Goal: Task Accomplishment & Management: Manage account settings

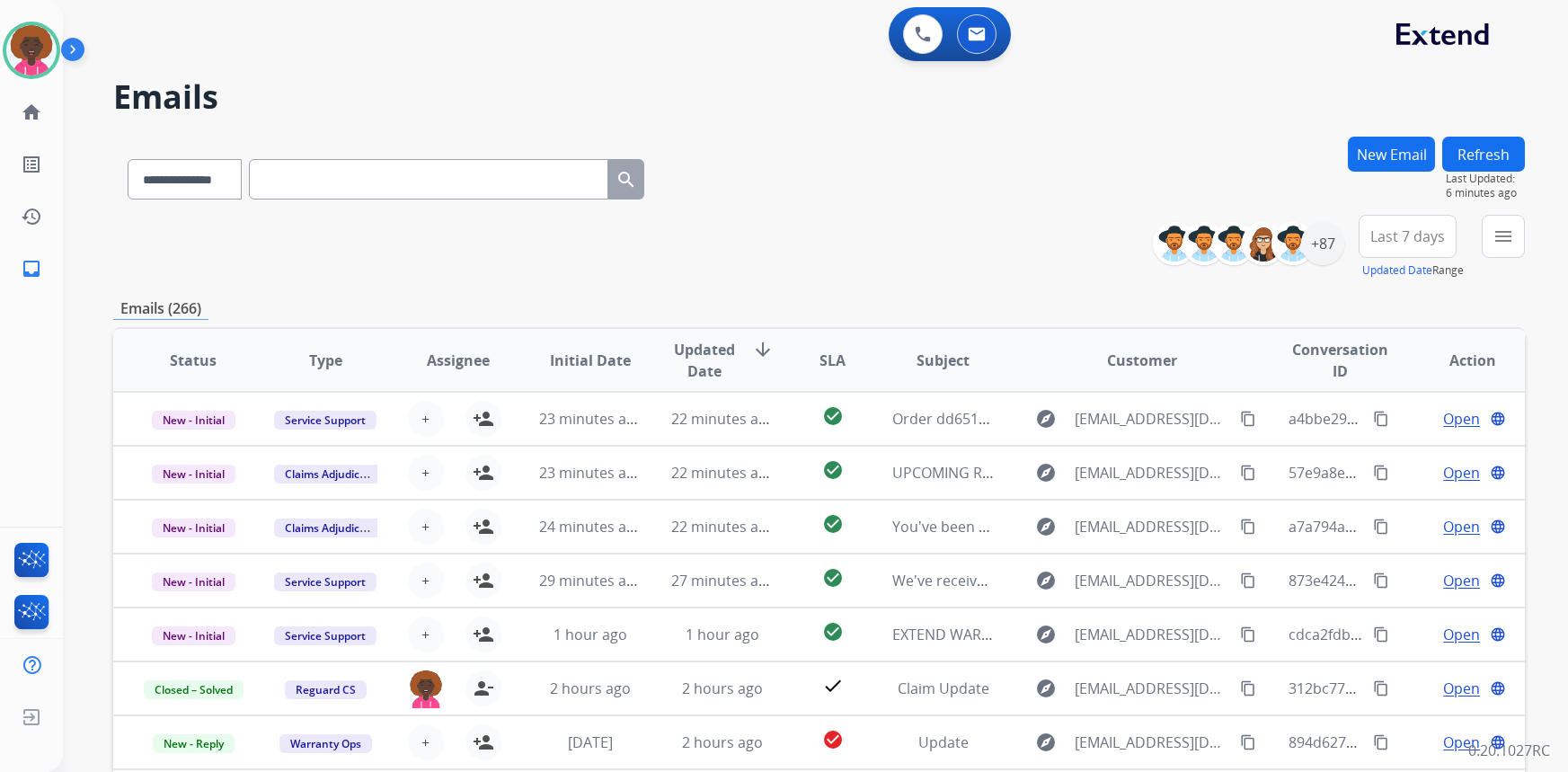
select select "**********"
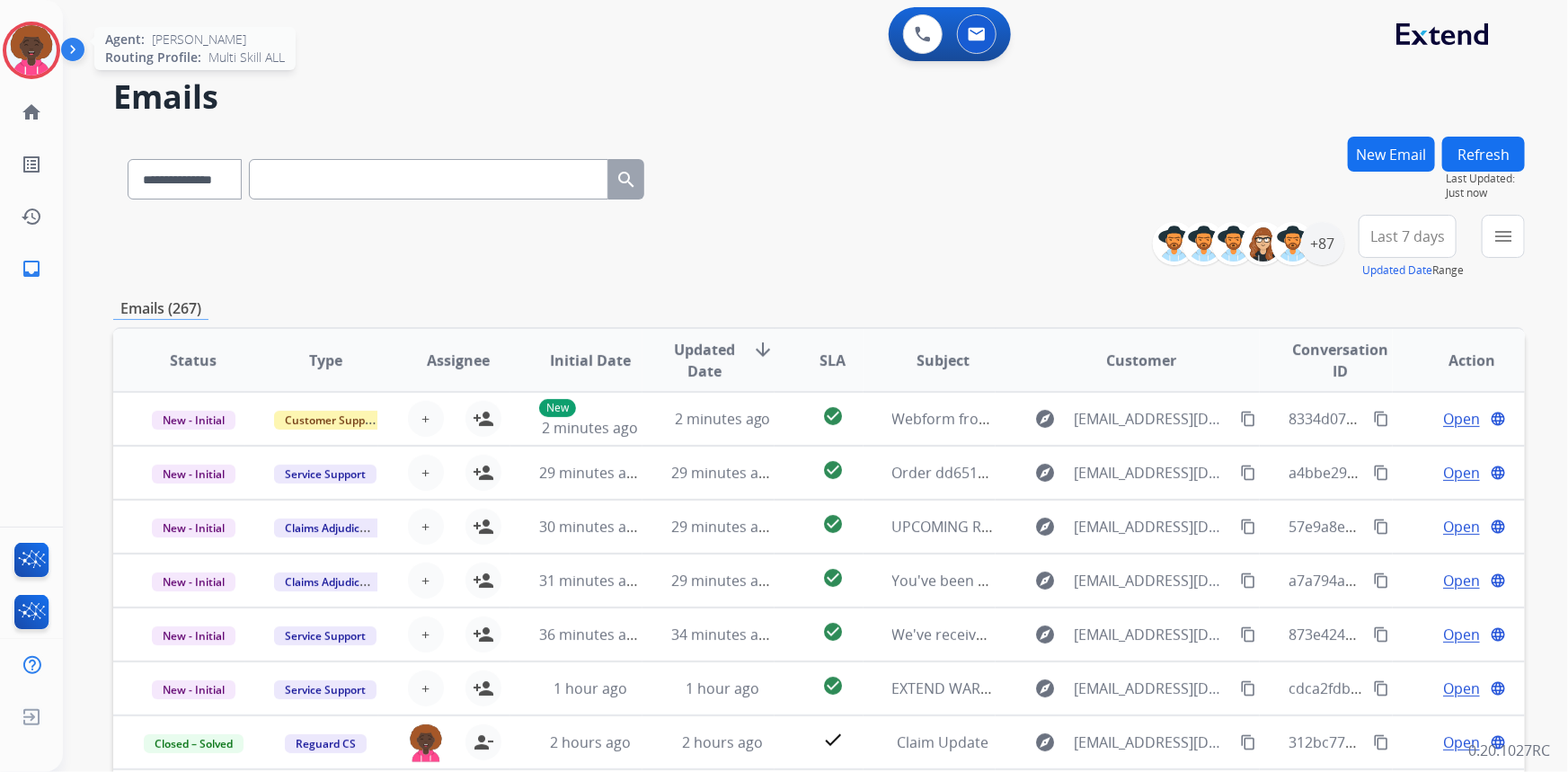
click at [45, 52] on img at bounding box center [31, 51] width 51 height 51
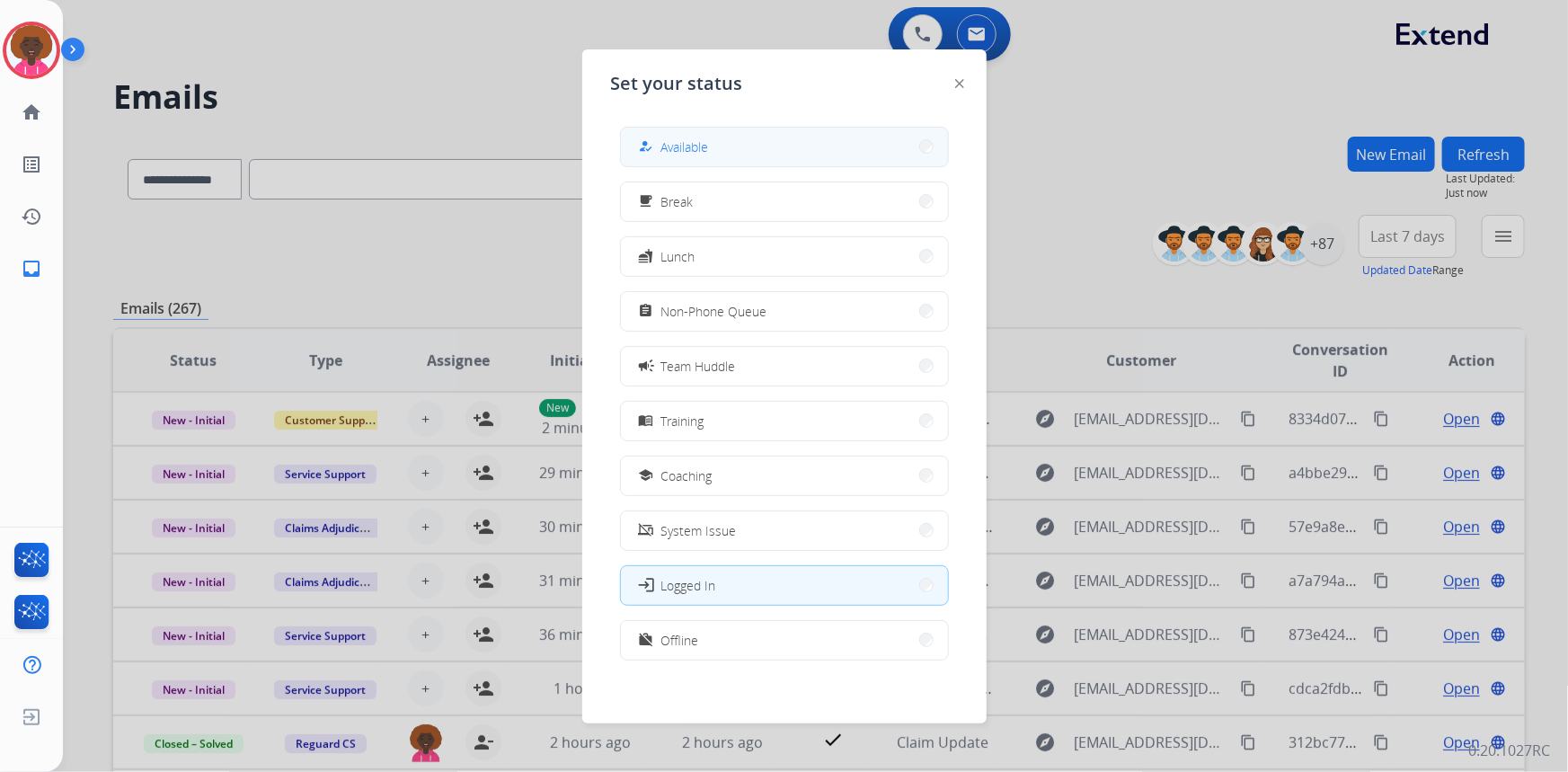
click at [724, 153] on button "how_to_reg Available" at bounding box center [784, 147] width 327 height 39
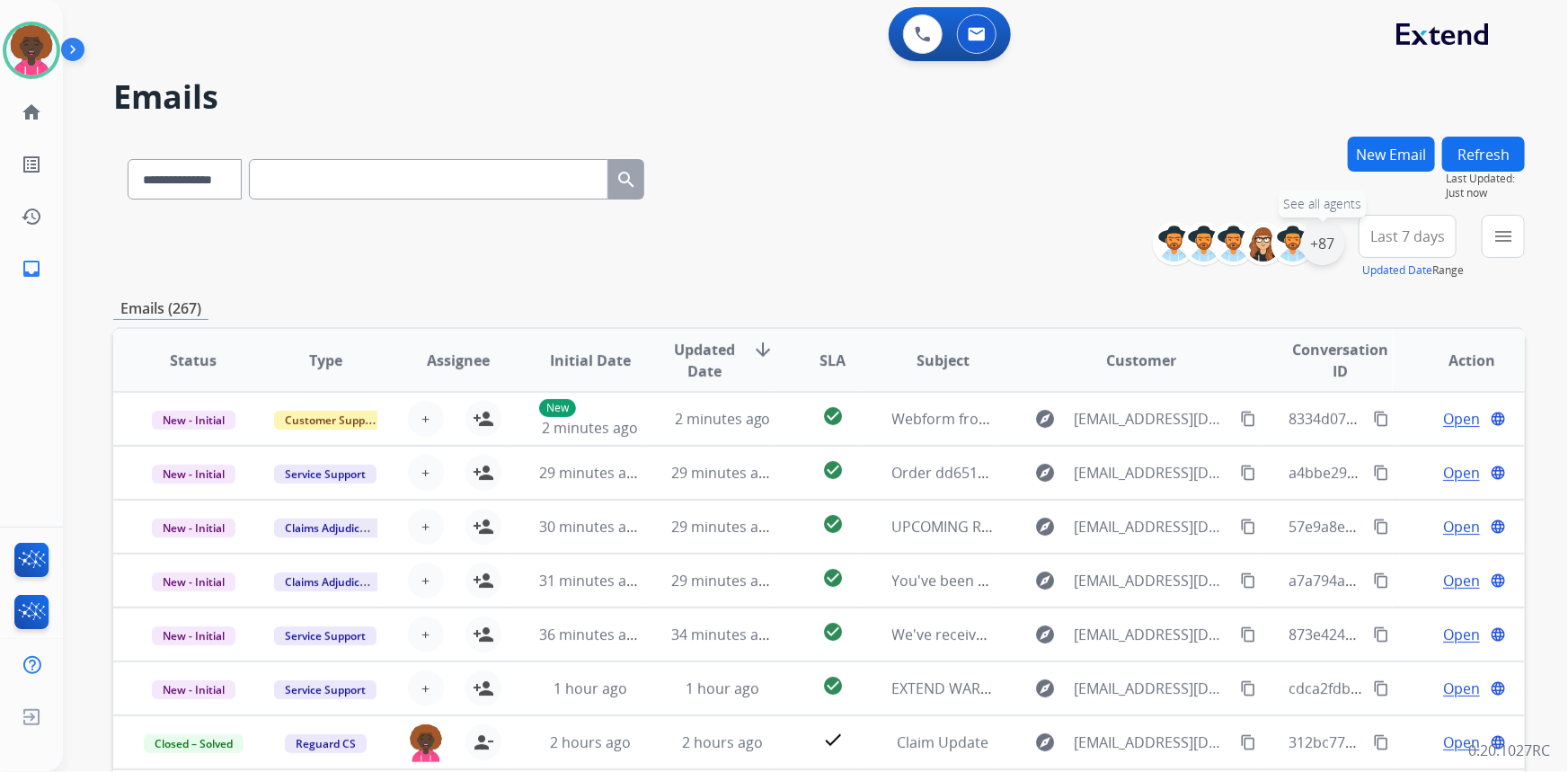
click at [1326, 231] on div "+87" at bounding box center [1323, 243] width 43 height 43
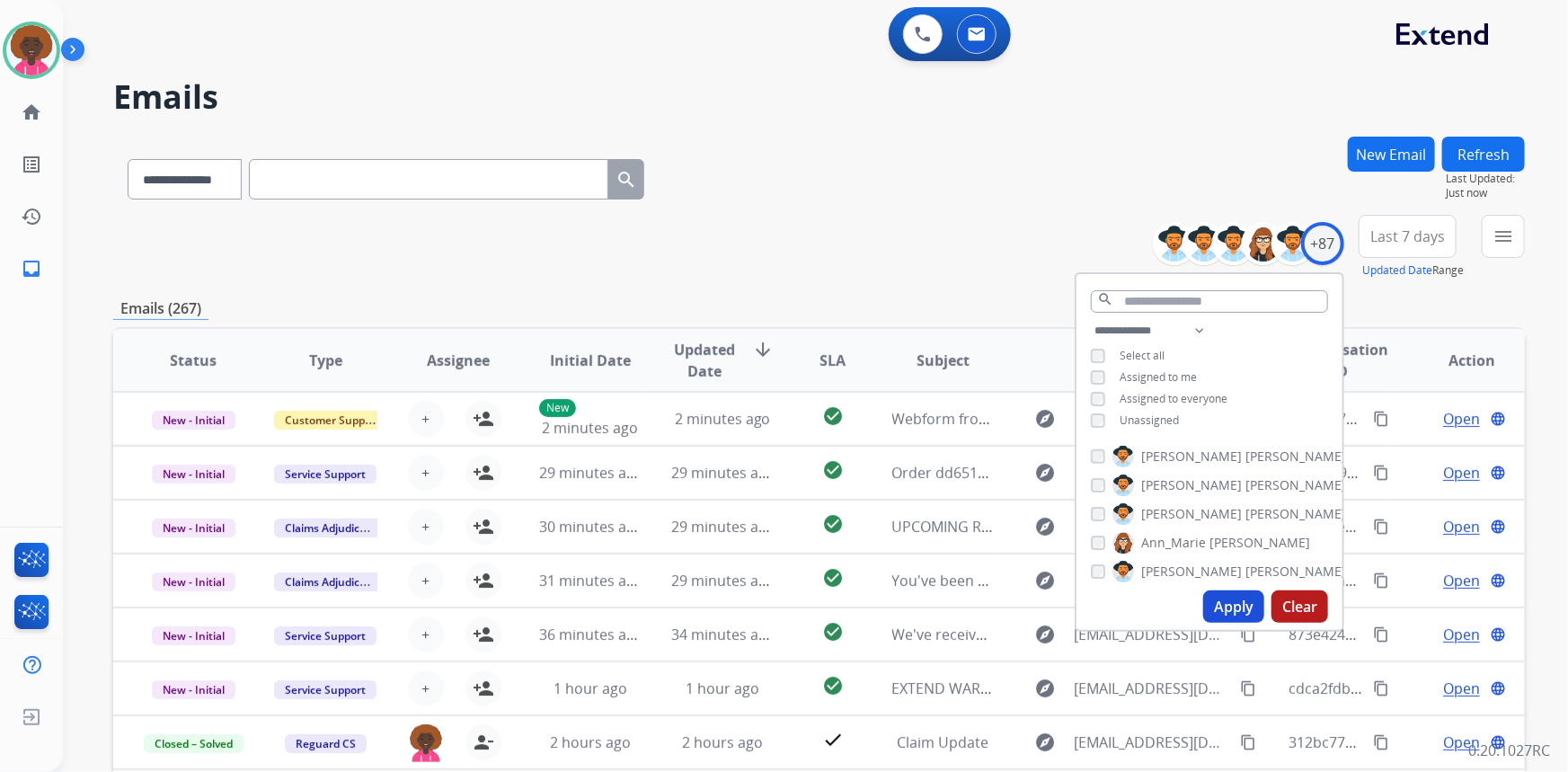
click at [1103, 360] on div "Select all" at bounding box center [1128, 355] width 74 height 15
click at [1095, 408] on div "**********" at bounding box center [1209, 378] width 266 height 115
click at [1222, 615] on button "Apply" at bounding box center [1233, 607] width 61 height 32
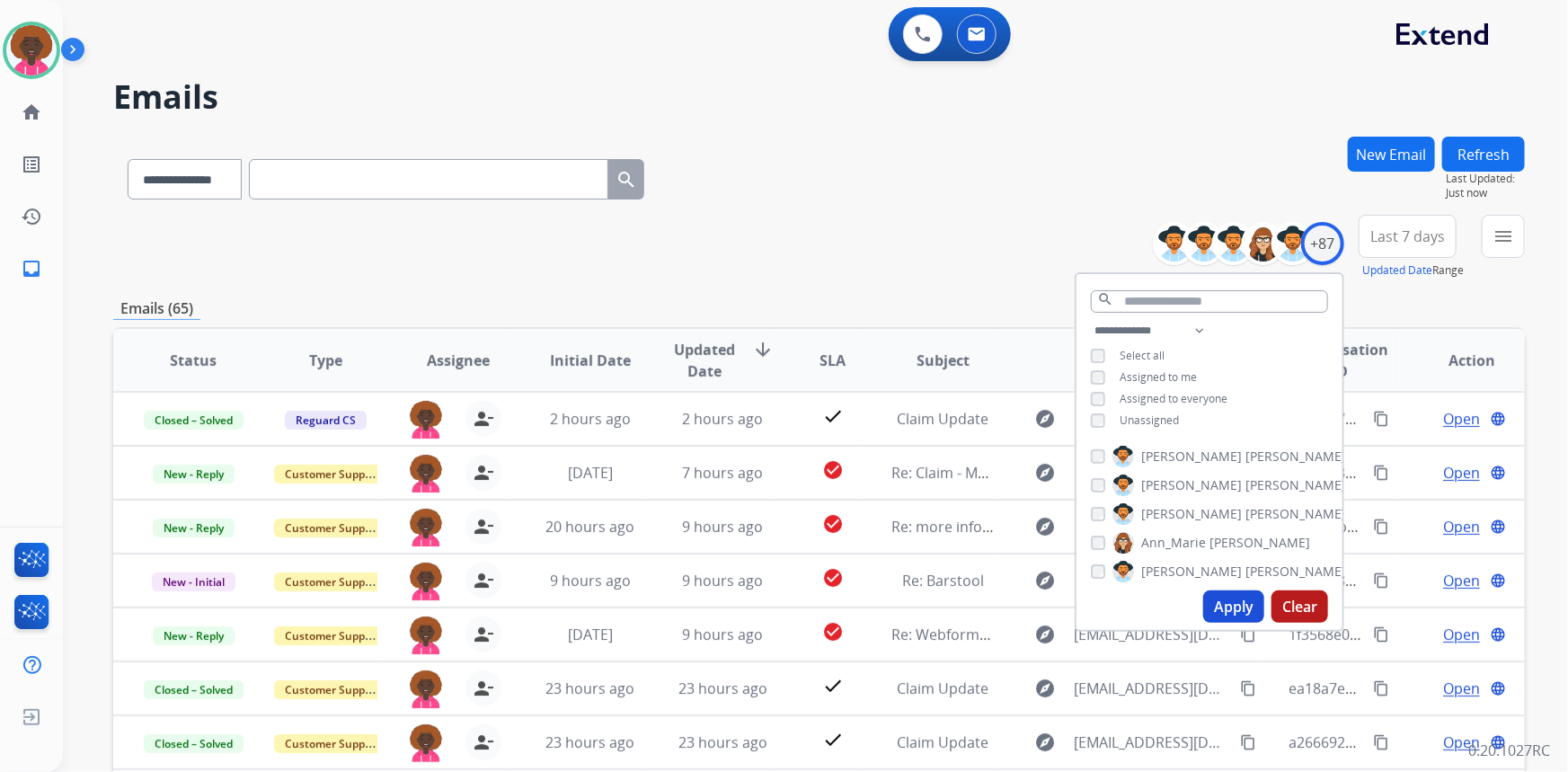
click at [933, 124] on div "**********" at bounding box center [794, 450] width 1462 height 772
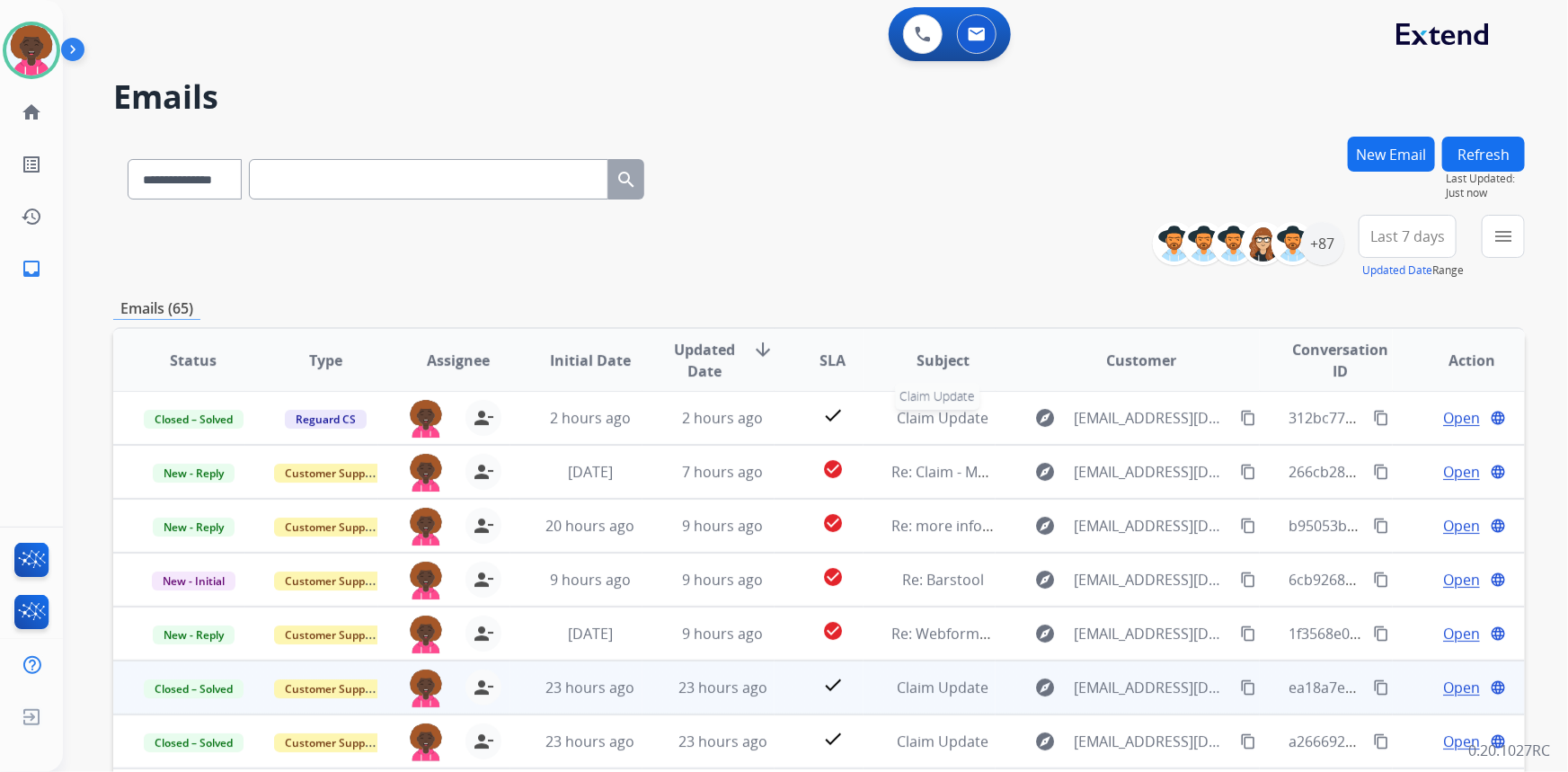
scroll to position [244, 0]
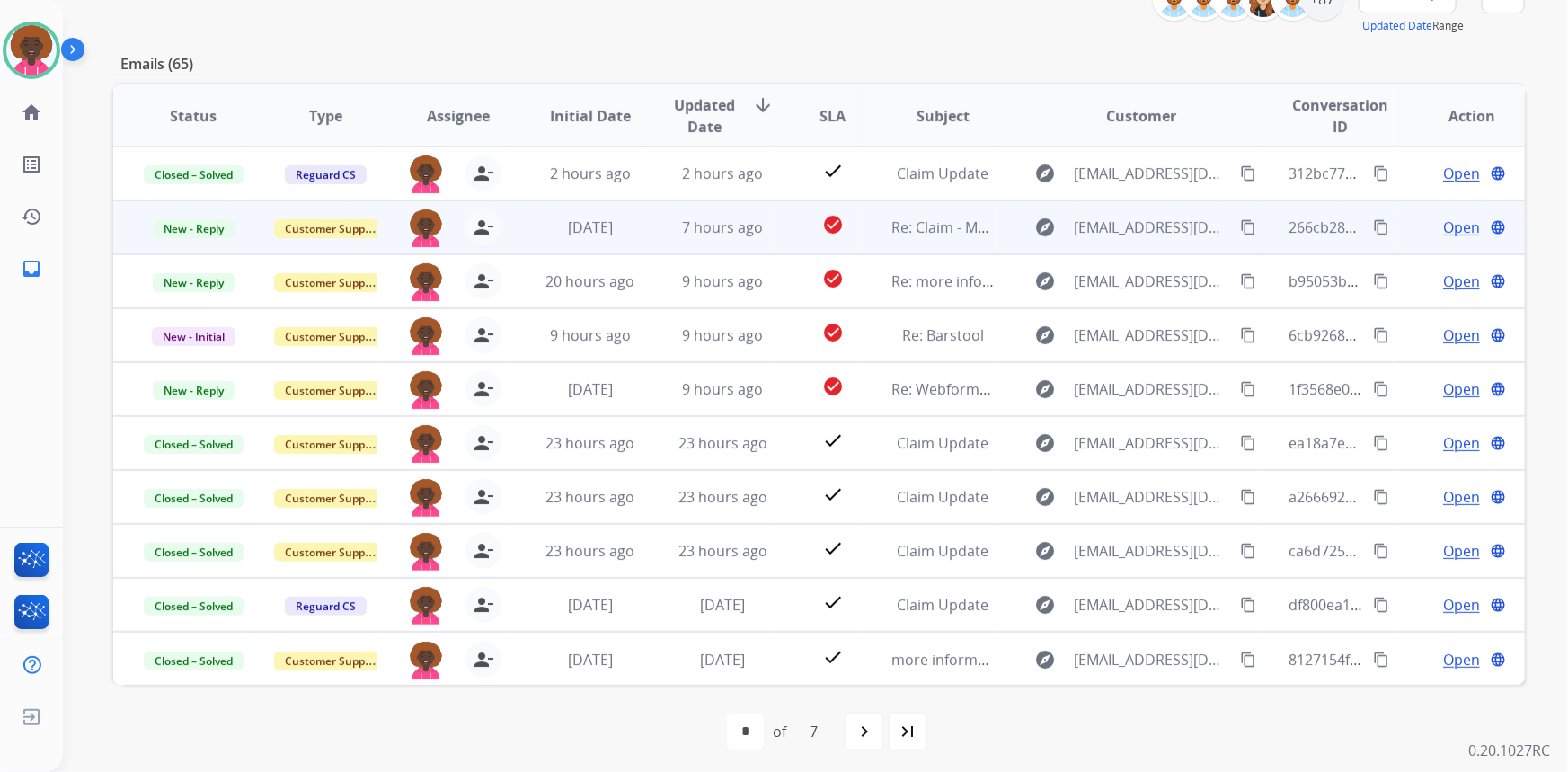
click at [1444, 222] on span "Open" at bounding box center [1462, 228] width 37 height 21
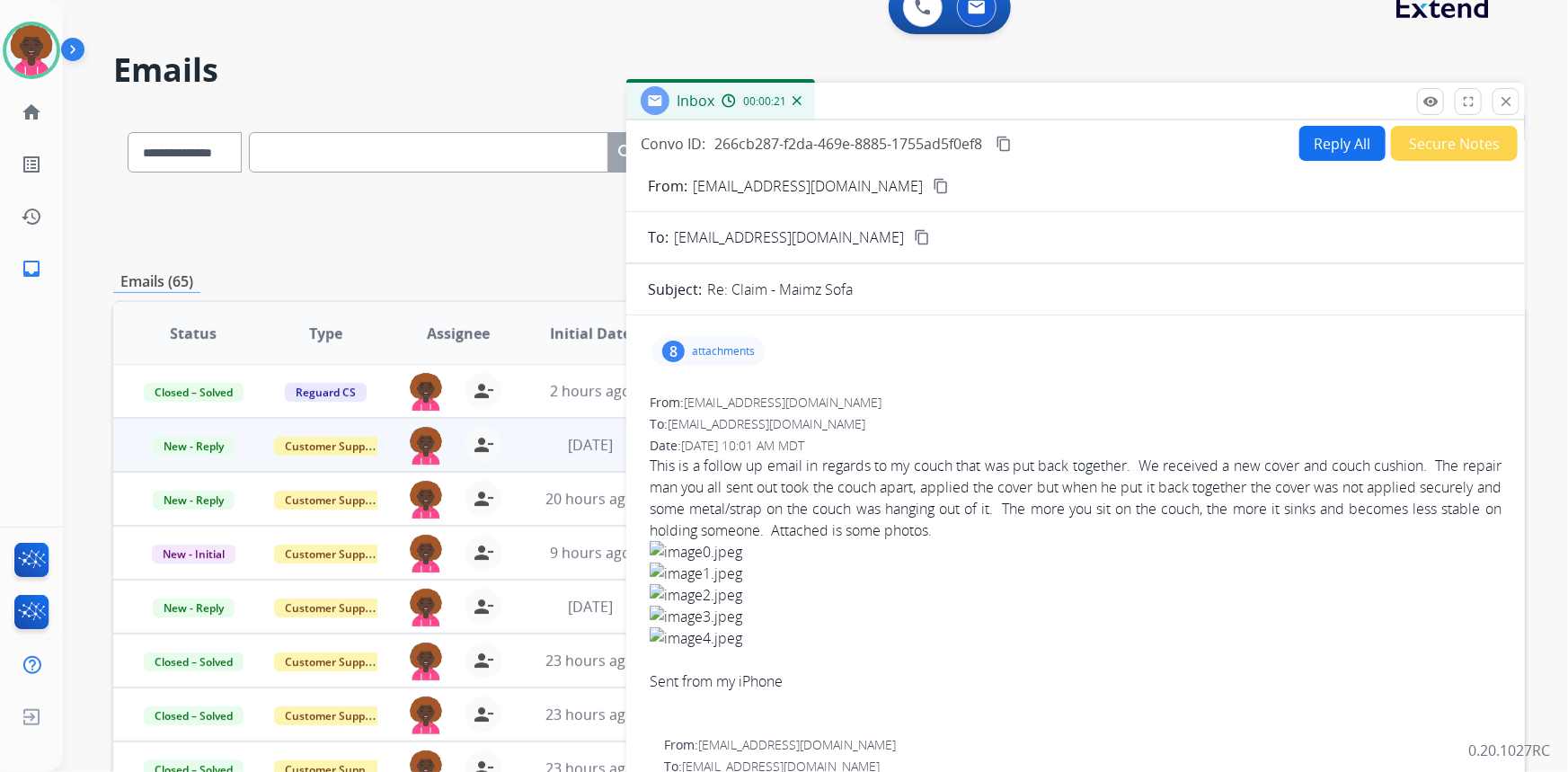
scroll to position [0, 0]
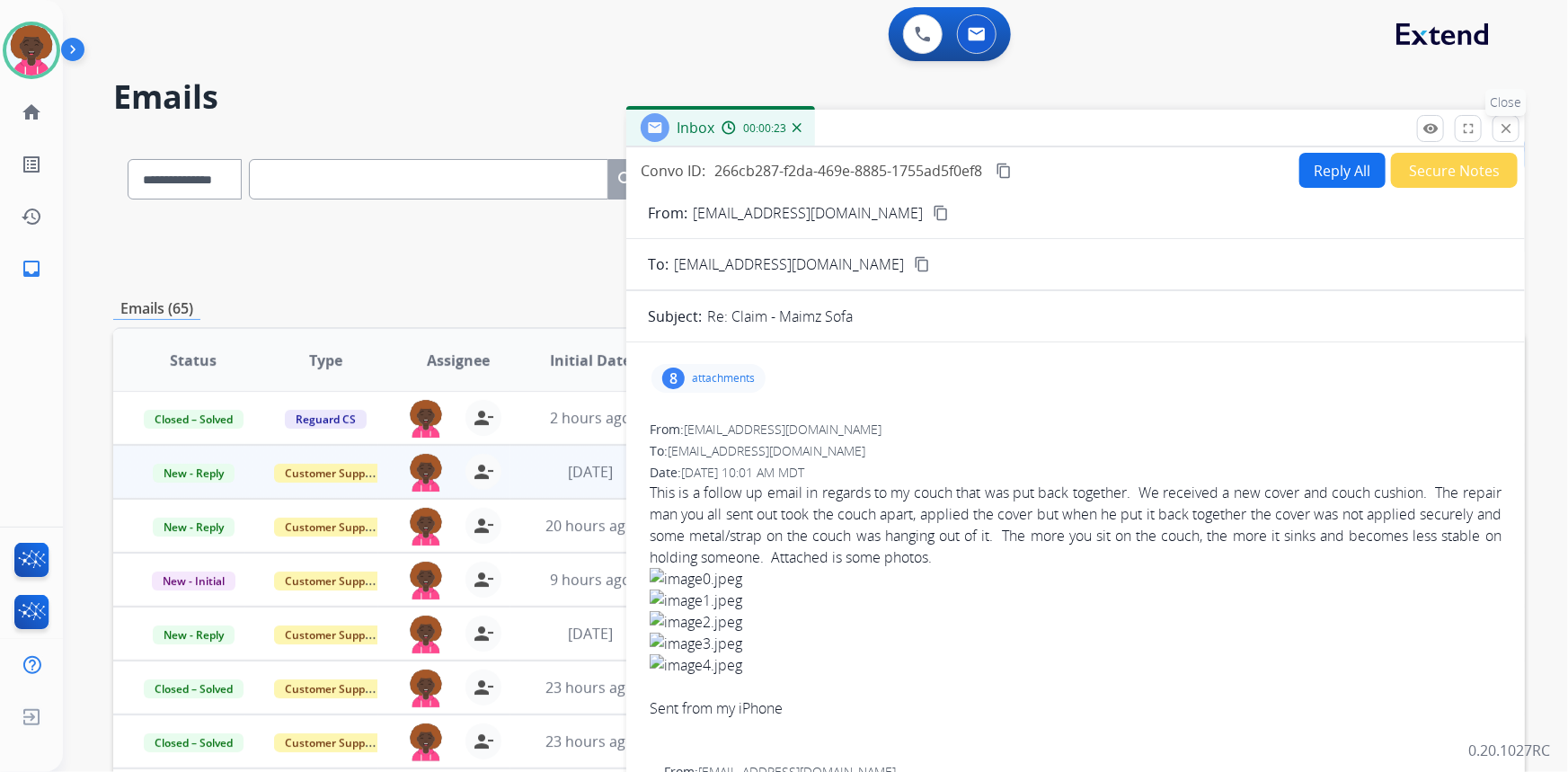
click at [1505, 129] on mat-icon "close" at bounding box center [1506, 129] width 17 height 17
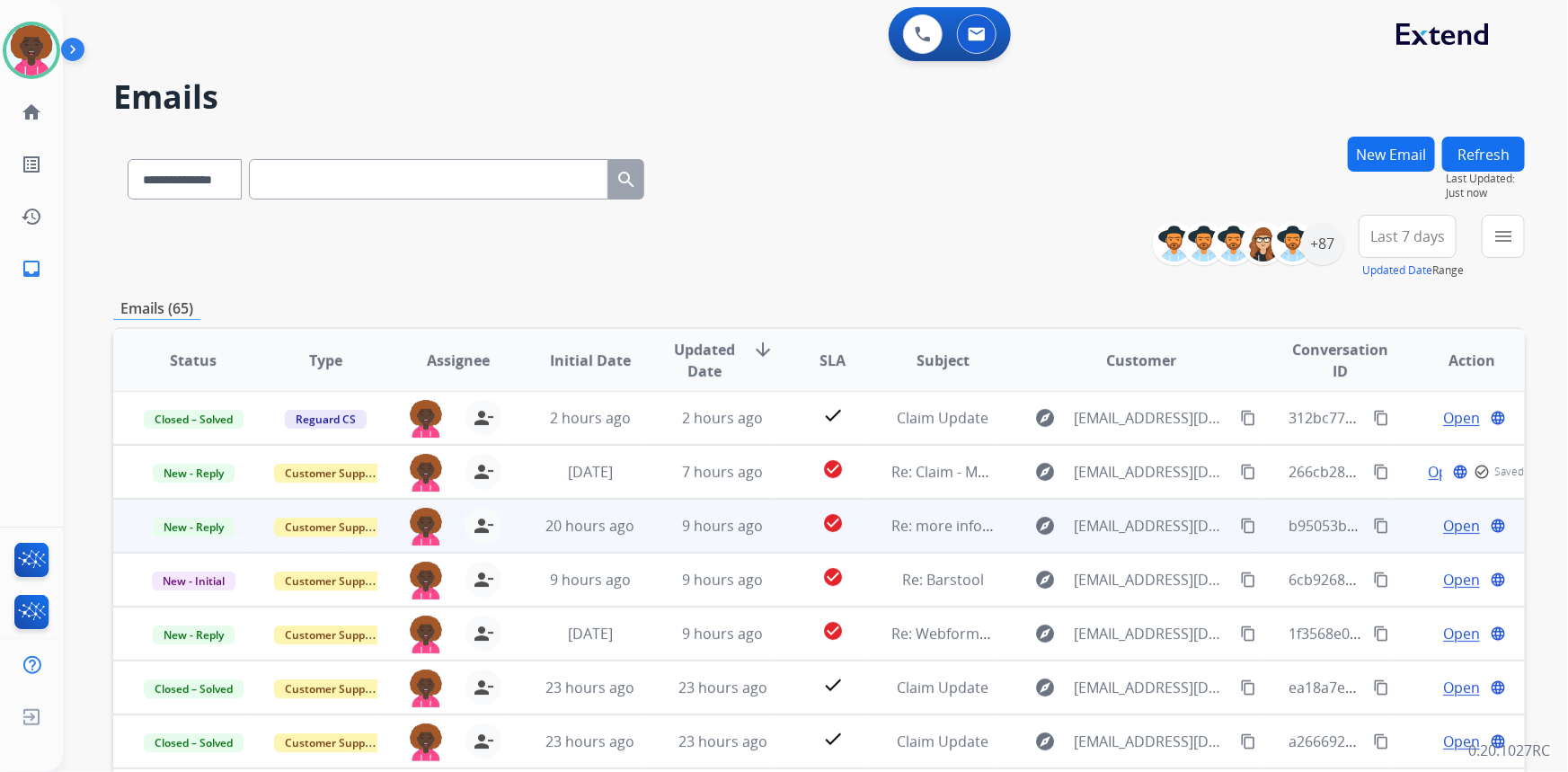
click at [1459, 527] on span "Open" at bounding box center [1462, 526] width 37 height 21
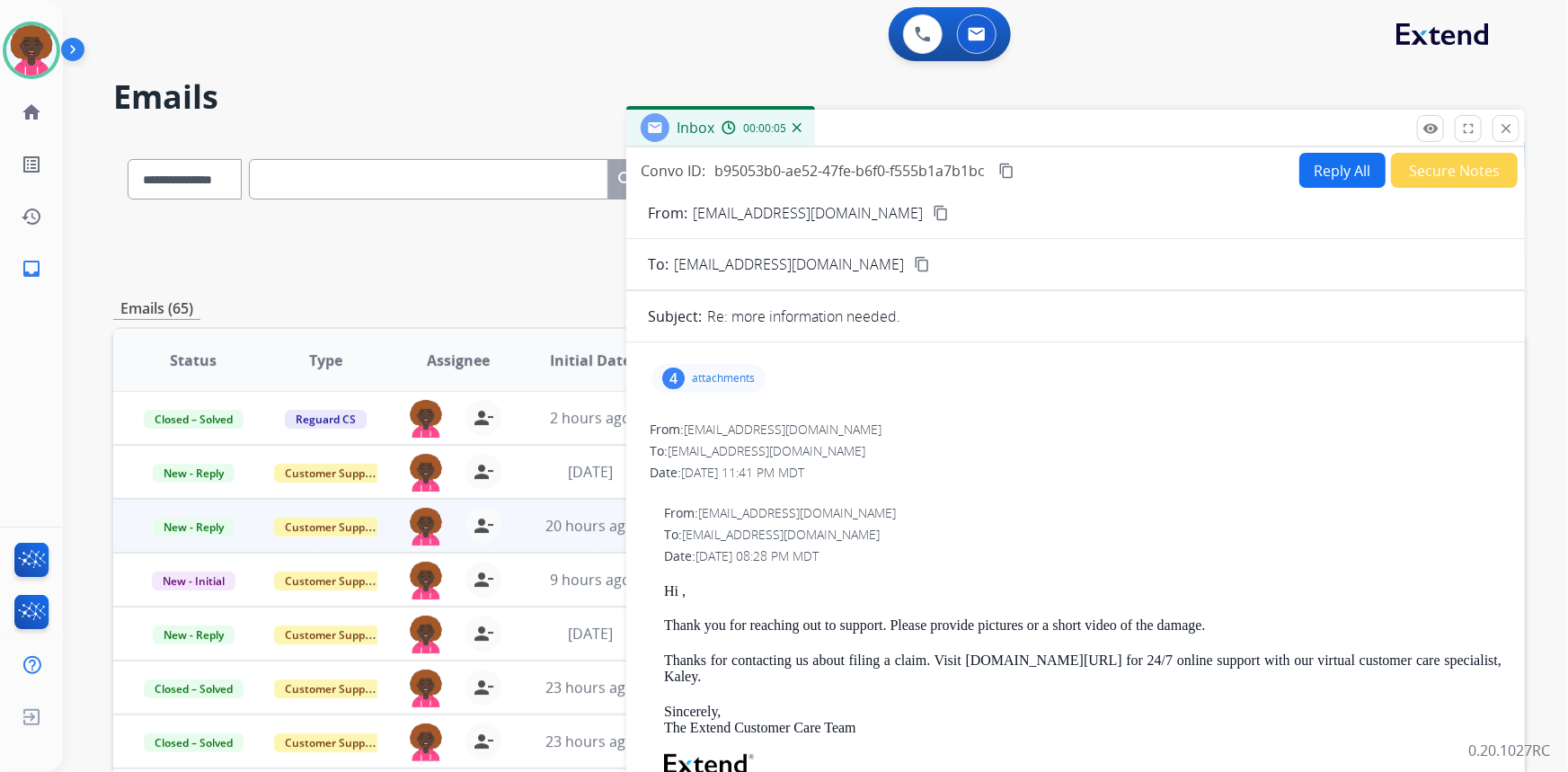
click at [675, 371] on div "4" at bounding box center [673, 379] width 22 height 21
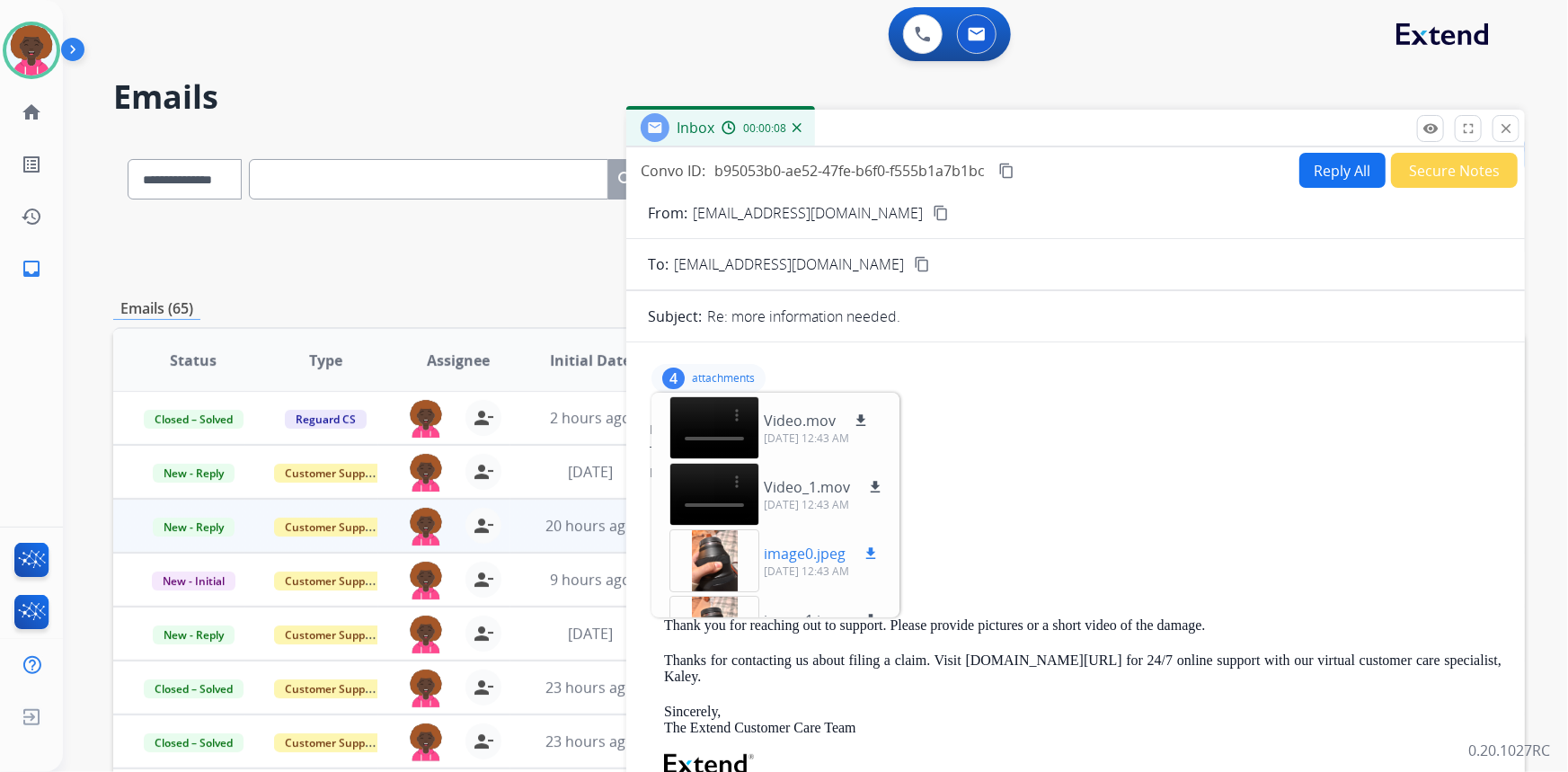
click at [687, 557] on div at bounding box center [714, 561] width 90 height 63
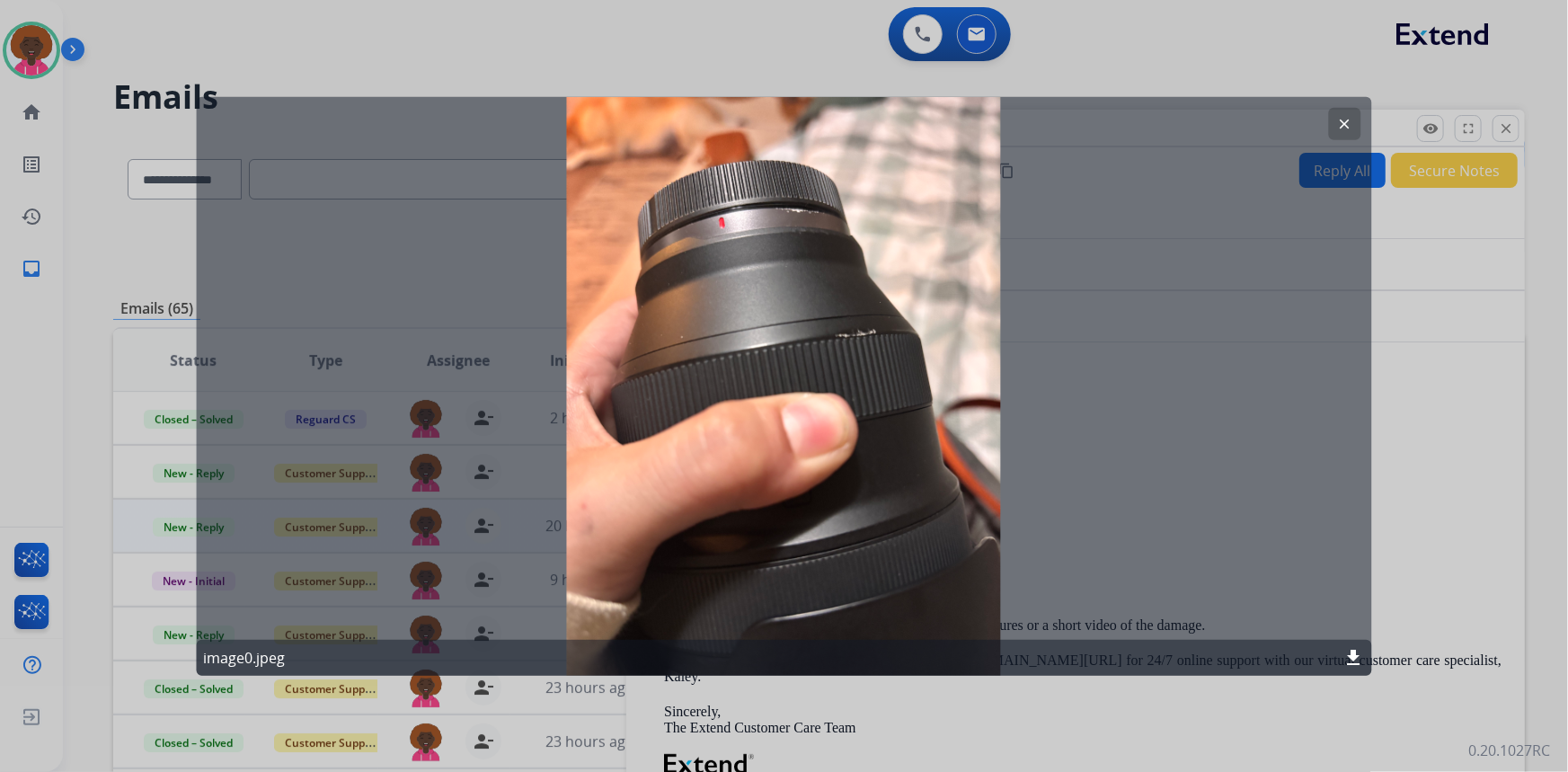
click at [1396, 307] on div at bounding box center [784, 386] width 1568 height 772
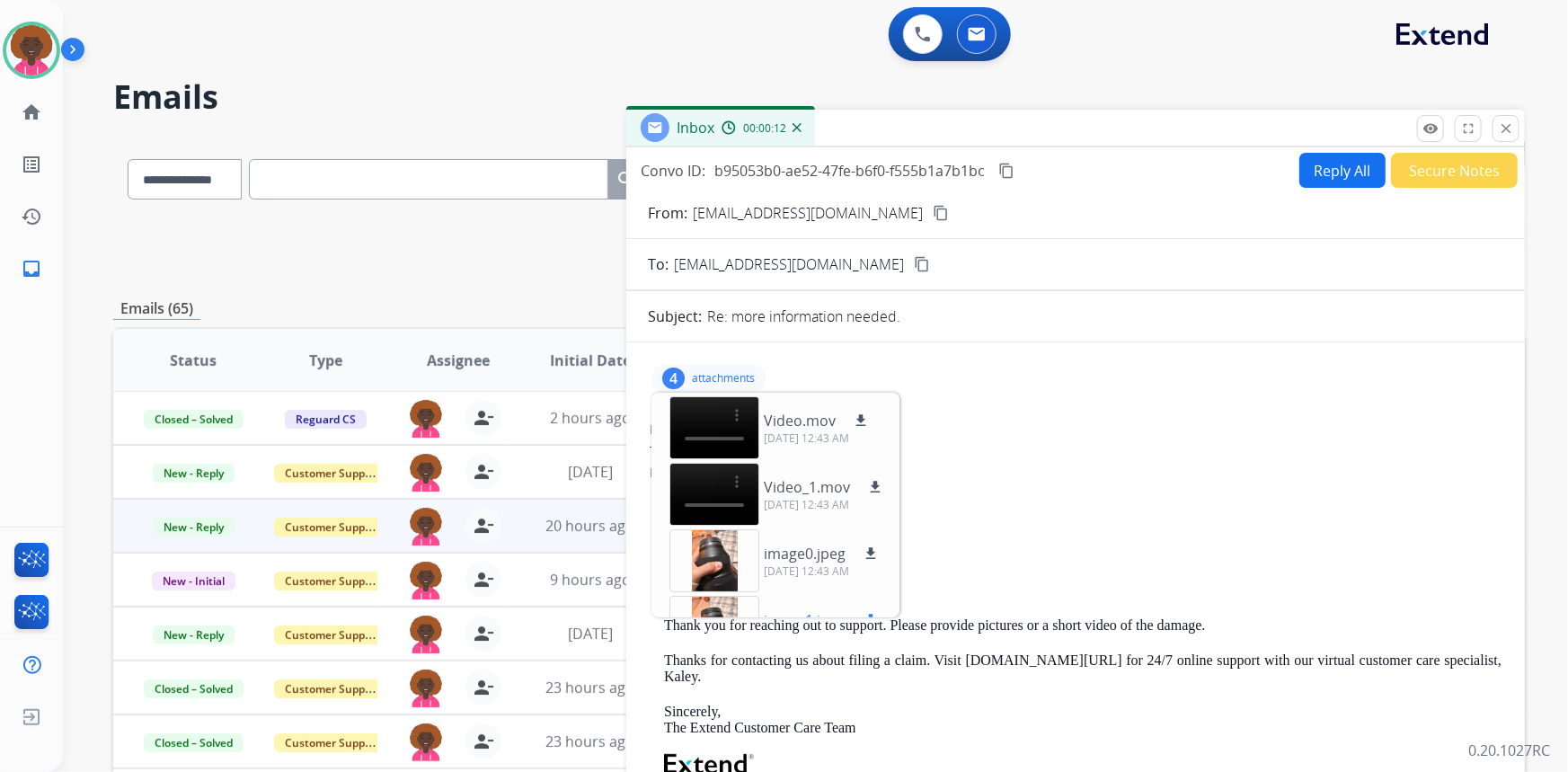
click at [710, 604] on div at bounding box center [714, 627] width 90 height 63
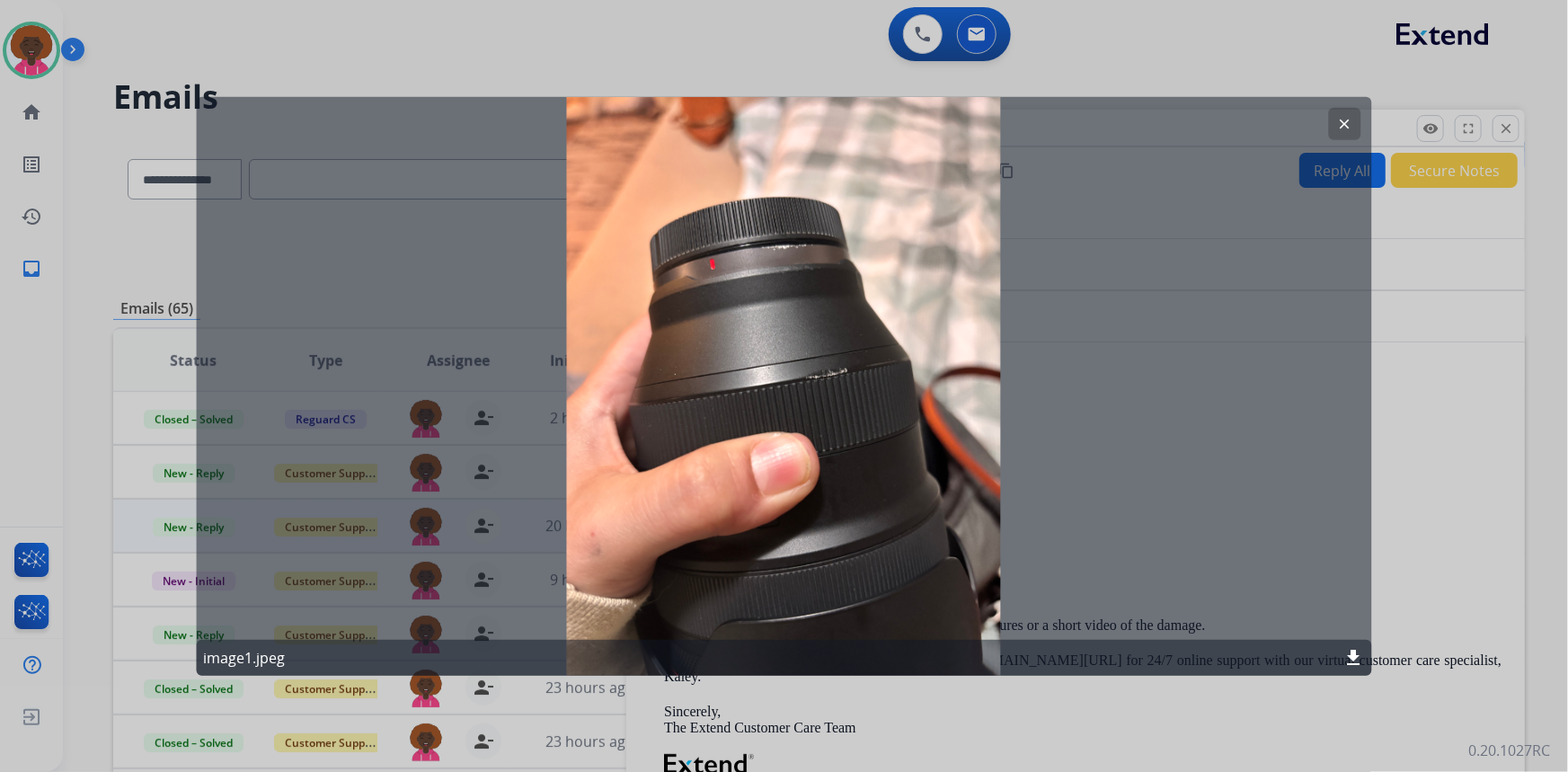
click at [1403, 261] on div at bounding box center [784, 386] width 1568 height 772
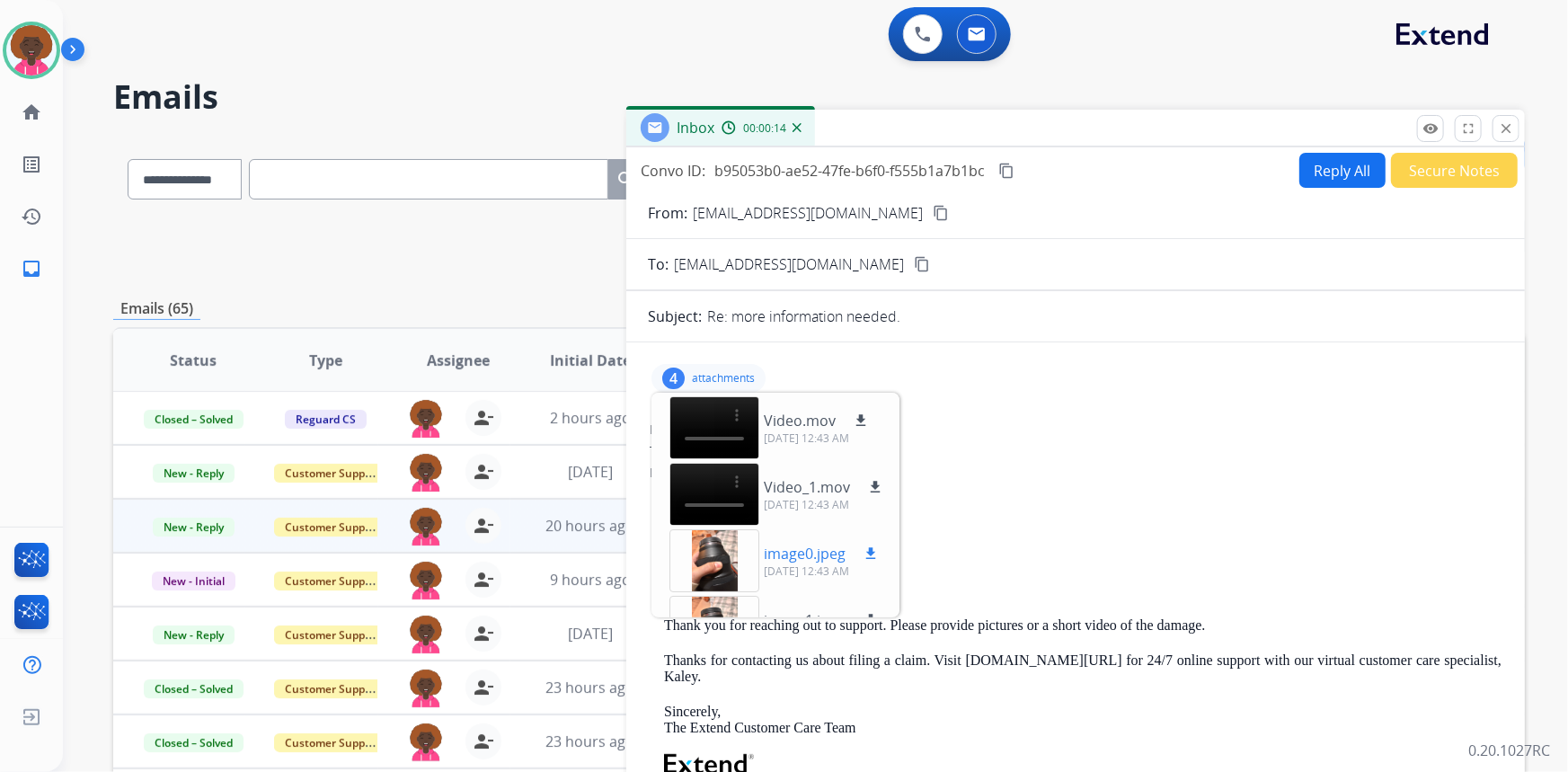
click at [875, 552] on mat-icon "download" at bounding box center [870, 553] width 17 height 17
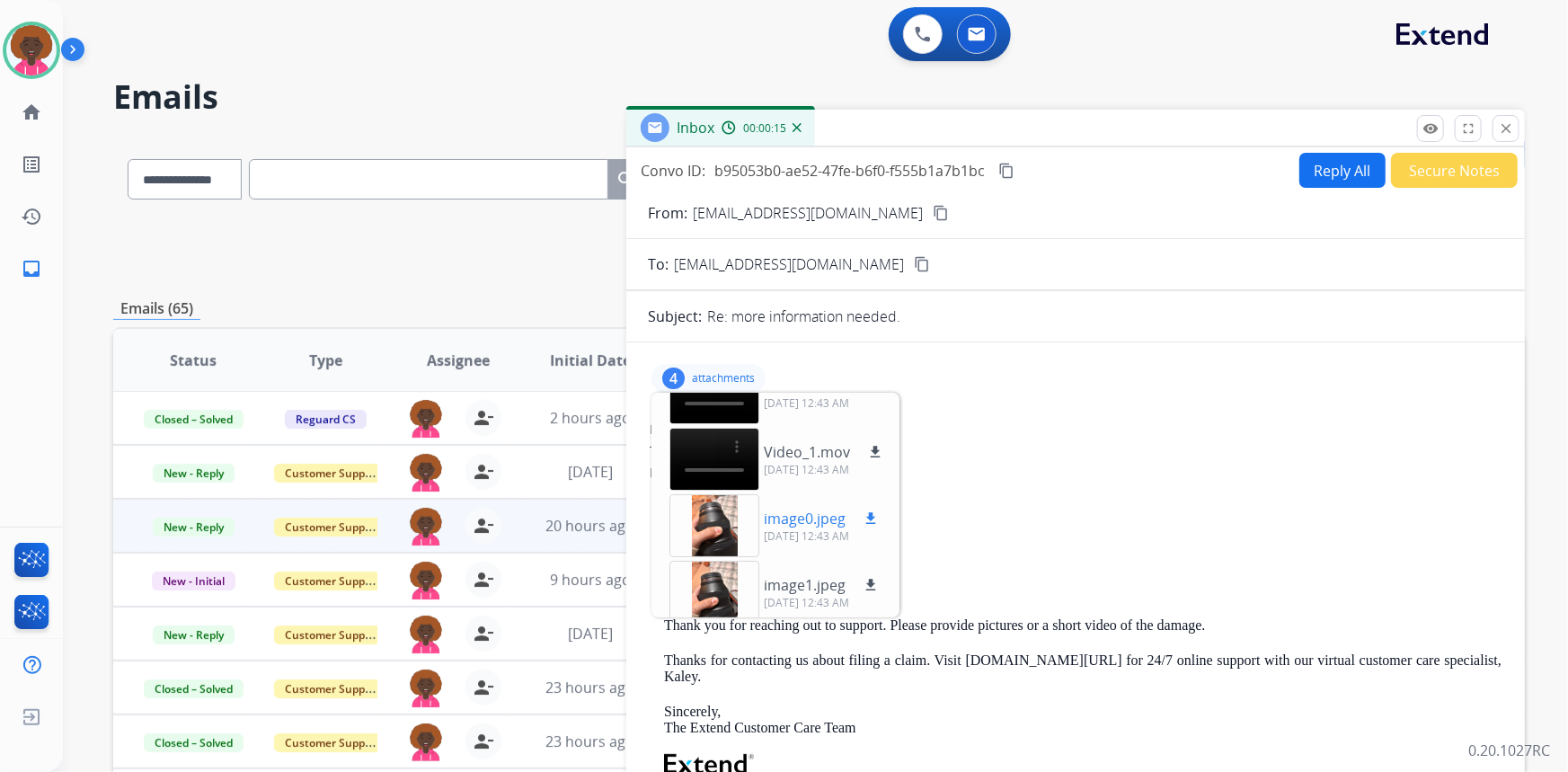
scroll to position [45, 0]
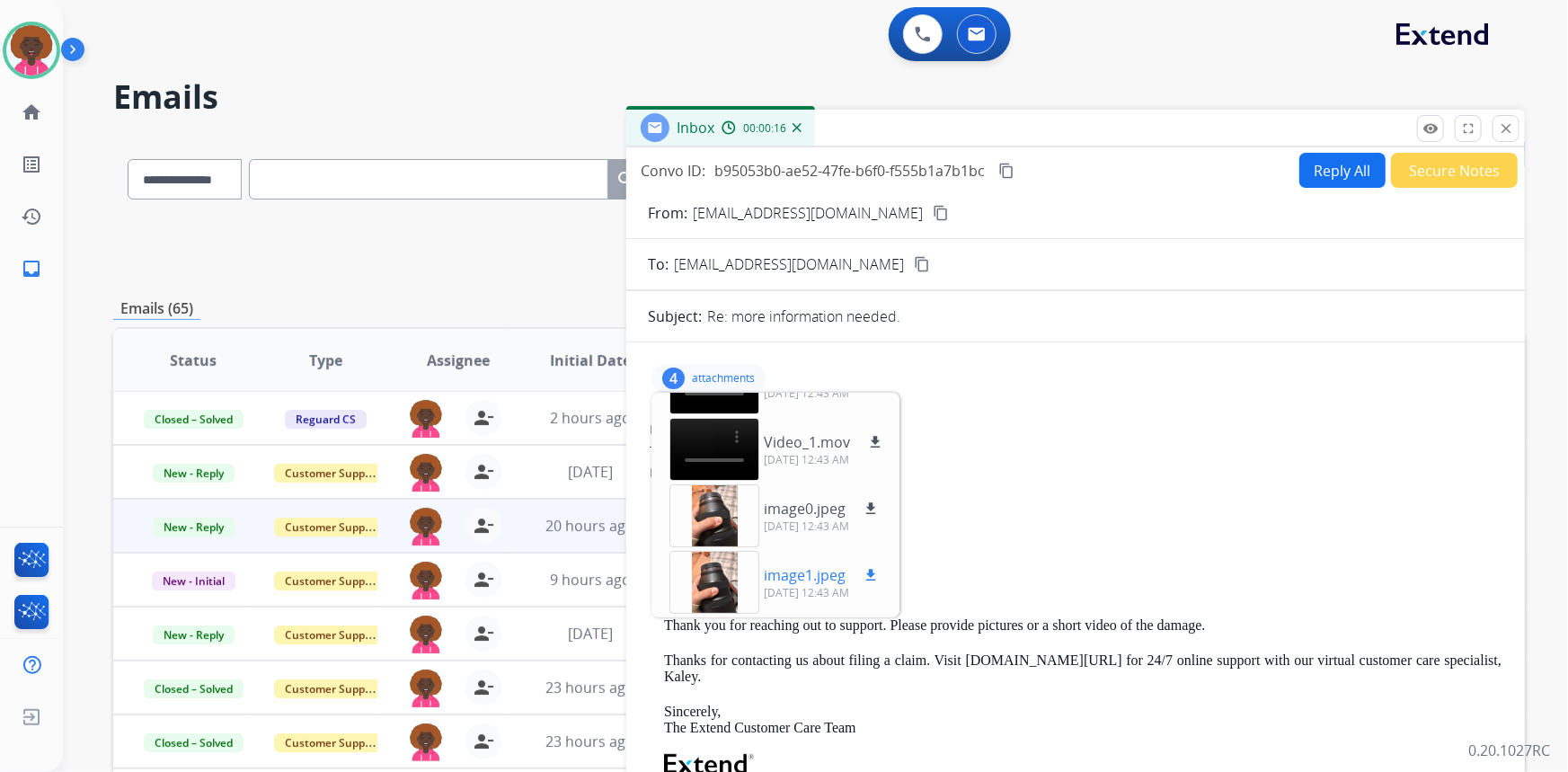
click at [861, 579] on button "download" at bounding box center [871, 575] width 21 height 21
drag, startPoint x: 1191, startPoint y: 429, endPoint x: 1022, endPoint y: 359, distance: 182.9
click at [1191, 429] on div "From: raineemaephotography@gmail.com" at bounding box center [1076, 429] width 852 height 18
click at [934, 206] on mat-icon "content_copy" at bounding box center [940, 213] width 17 height 17
click at [1382, 400] on div "4 attachments Video.mov download 09/27/2025, 12:43 AM Video_1.mov download 09/2…" at bounding box center [1076, 691] width 898 height 668
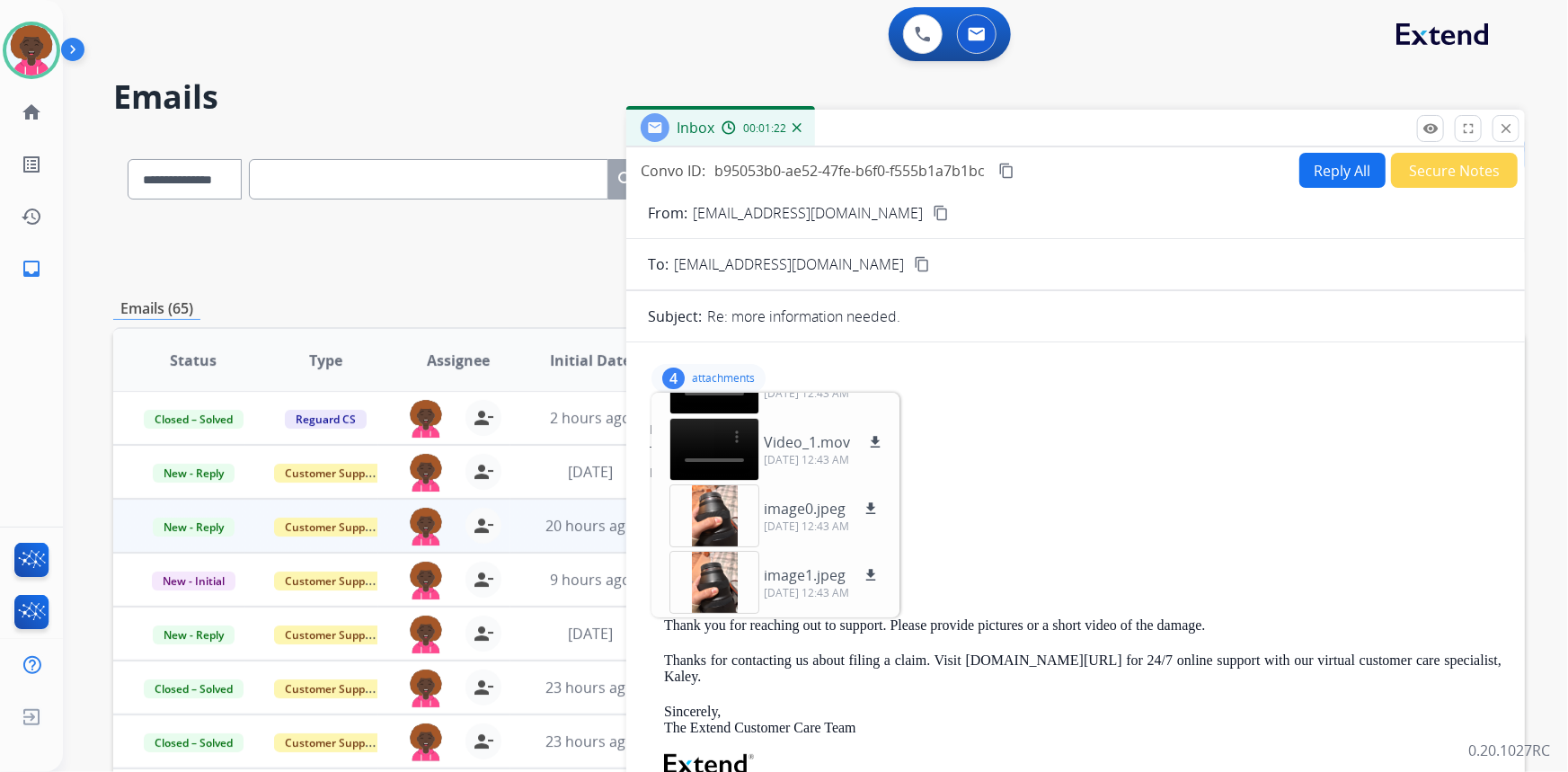
click at [1449, 178] on button "Secure Notes" at bounding box center [1454, 170] width 127 height 35
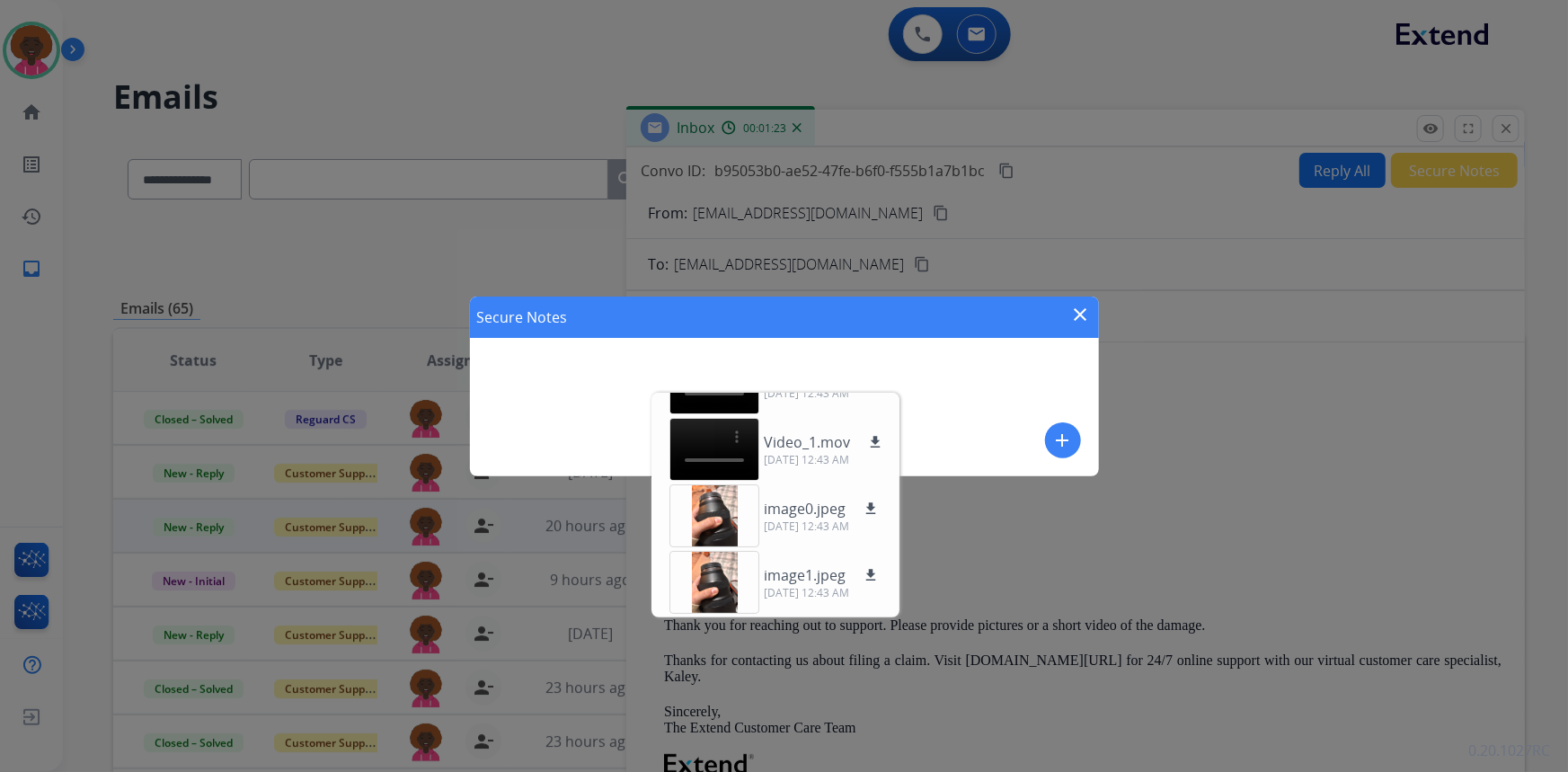
click at [972, 418] on div "Secure Notes close add" at bounding box center [784, 386] width 629 height 180
click at [882, 369] on div "Secure Notes close add" at bounding box center [784, 386] width 629 height 180
drag, startPoint x: 1175, startPoint y: 394, endPoint x: 1127, endPoint y: 376, distance: 51.3
click at [1168, 392] on div "Secure Notes close add" at bounding box center [784, 386] width 1568 height 772
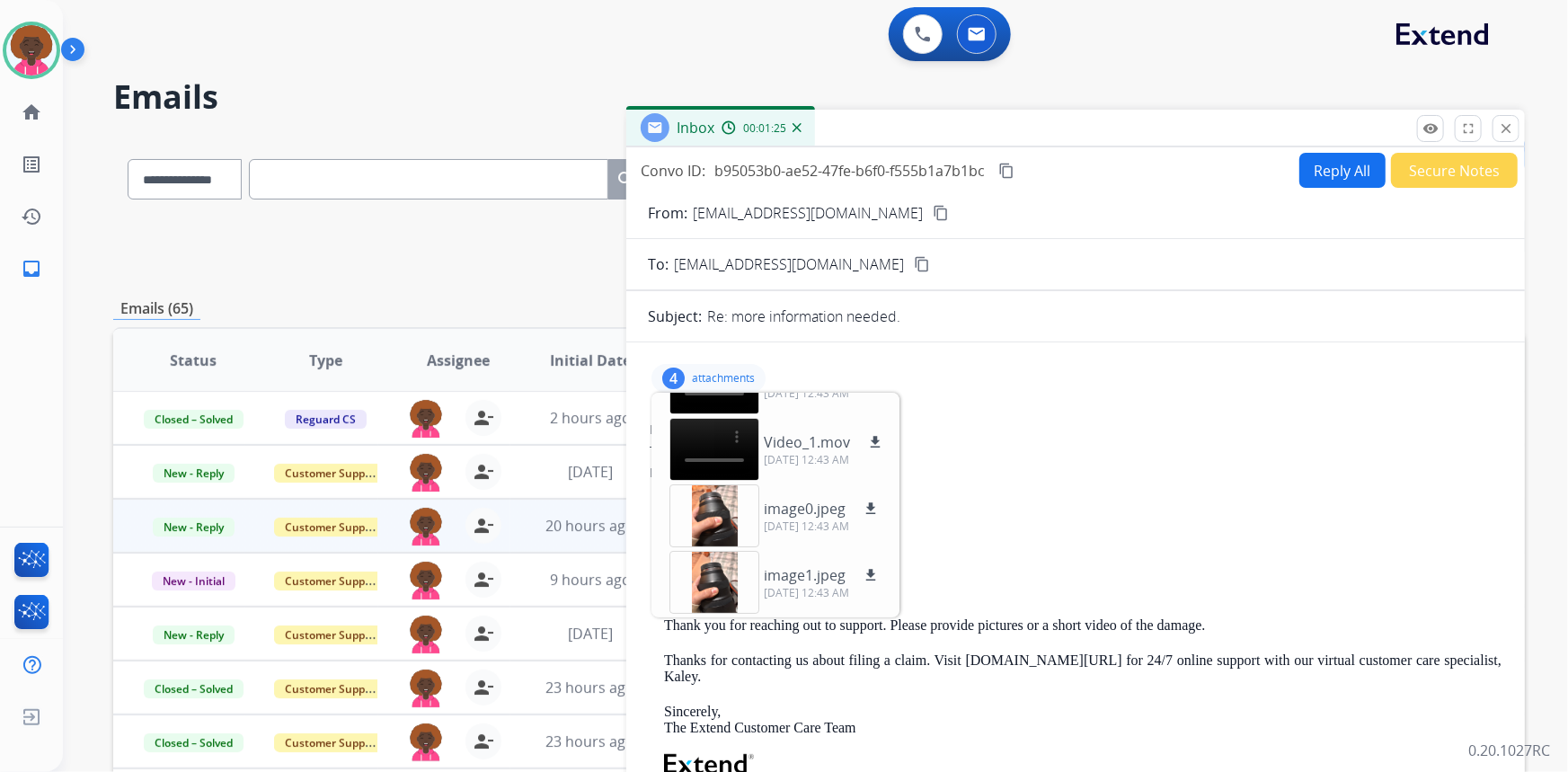
click at [1012, 428] on div "From: raineemaephotography@gmail.com" at bounding box center [1076, 429] width 852 height 18
drag, startPoint x: 1025, startPoint y: 373, endPoint x: 1070, endPoint y: 311, distance: 76.6
click at [1070, 311] on form "From: raineemaephotography@gmail.com content_copy To: support@extend.com conten…" at bounding box center [1076, 613] width 898 height 851
drag, startPoint x: 1481, startPoint y: 144, endPoint x: 1473, endPoint y: 161, distance: 18.8
click at [1481, 146] on div "Inbox 00:01:26" at bounding box center [1076, 129] width 898 height 38
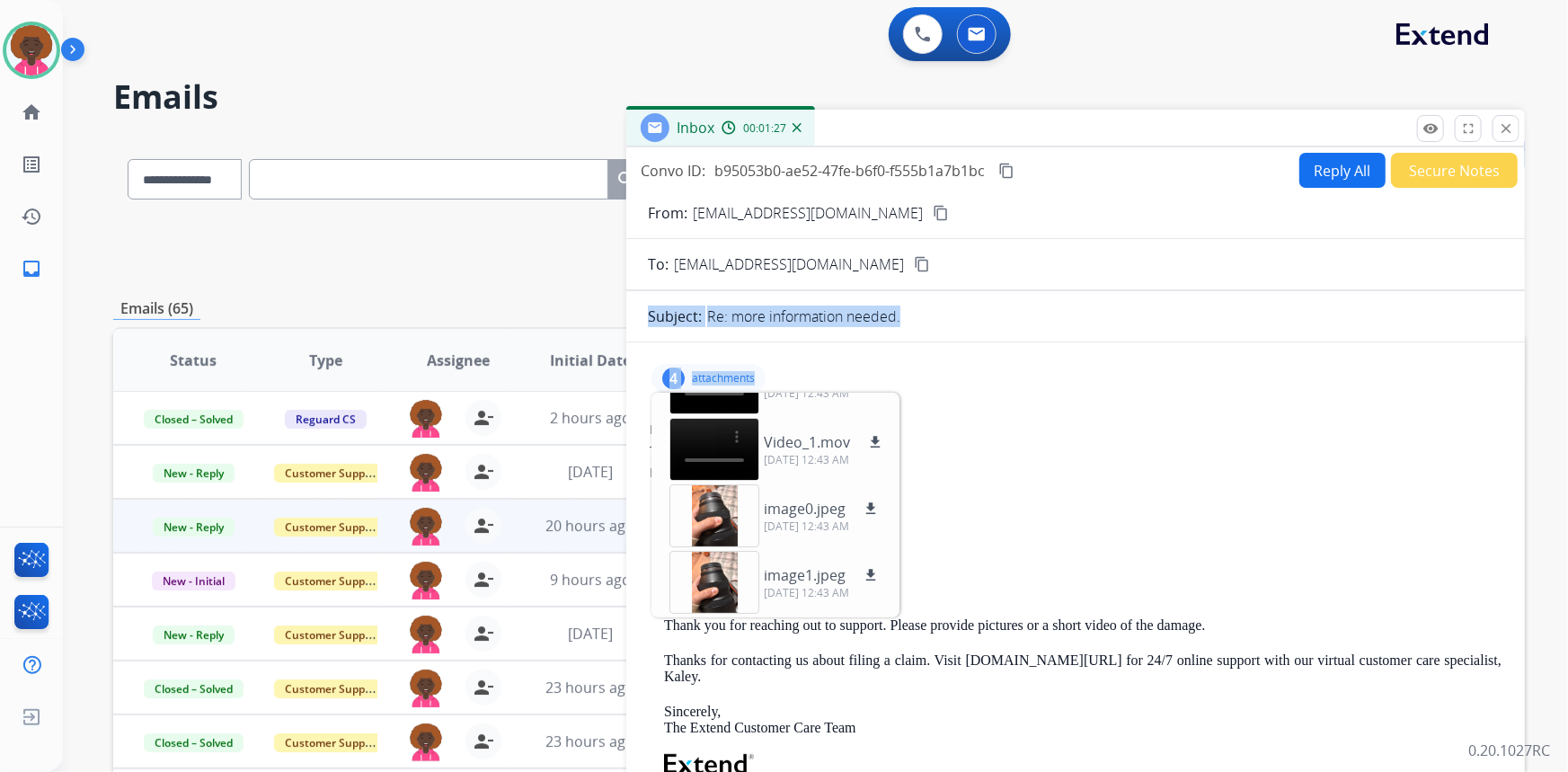
click at [1458, 178] on button "Secure Notes" at bounding box center [1454, 170] width 127 height 35
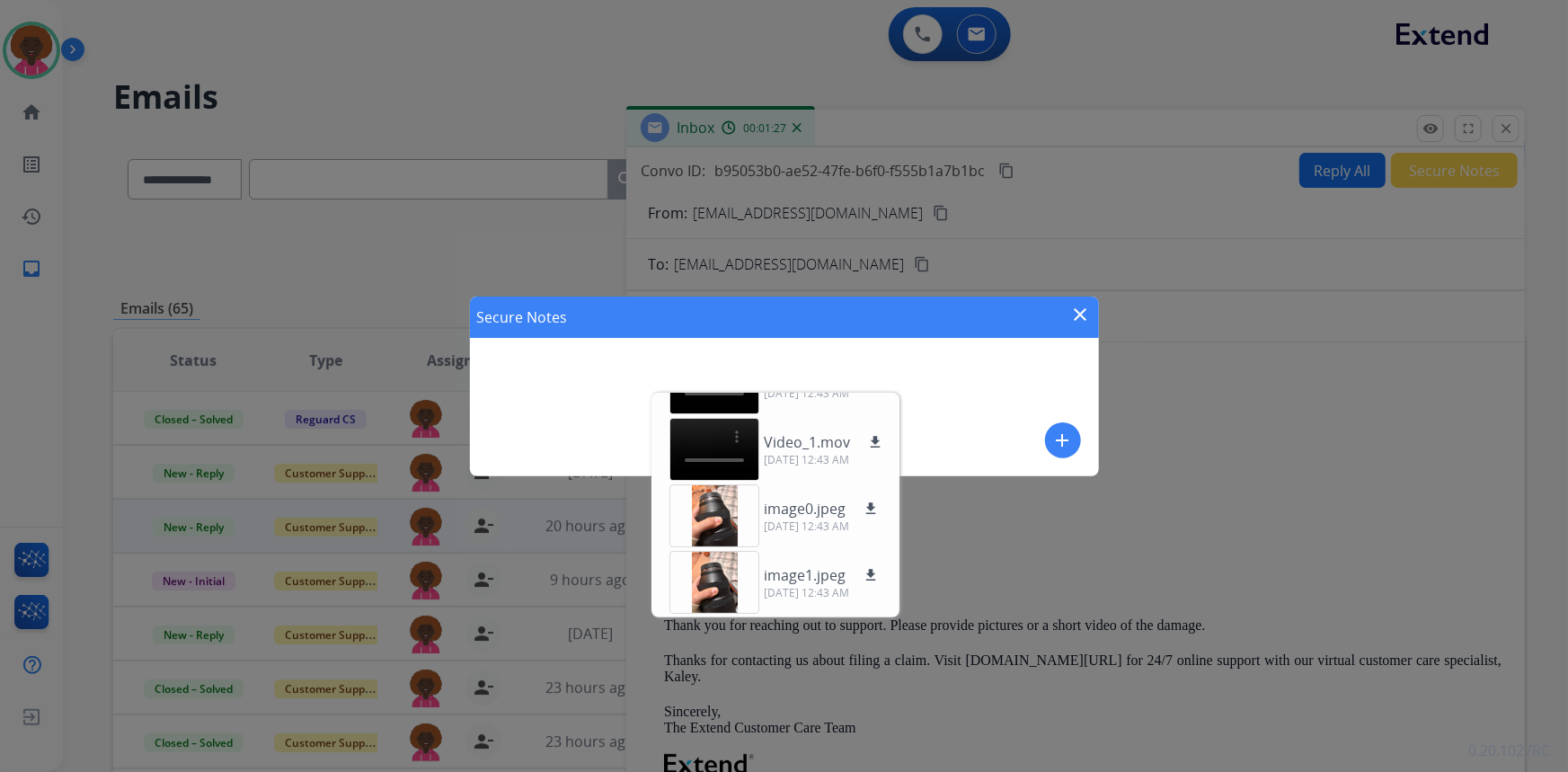
click at [475, 350] on div "Secure Notes close add" at bounding box center [784, 386] width 629 height 180
click at [506, 356] on div "Secure Notes close add" at bounding box center [784, 386] width 629 height 180
click at [512, 360] on div "Secure Notes close add" at bounding box center [784, 386] width 629 height 180
drag, startPoint x: 512, startPoint y: 361, endPoint x: 526, endPoint y: 401, distance: 42.4
click at [512, 372] on div "Secure Notes close add" at bounding box center [784, 386] width 629 height 180
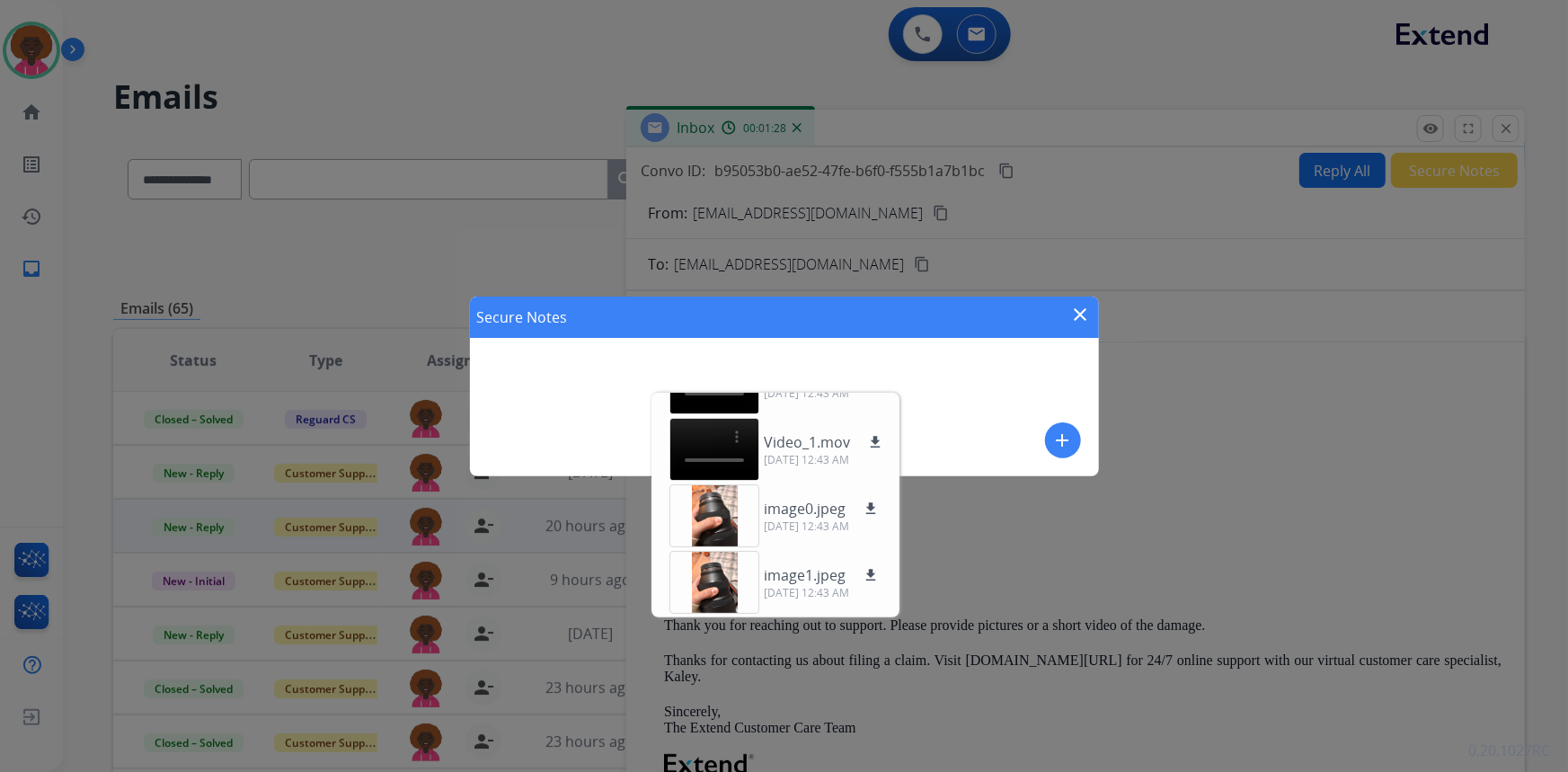
click at [526, 401] on div "Secure Notes close add" at bounding box center [784, 386] width 629 height 180
drag, startPoint x: 529, startPoint y: 405, endPoint x: 534, endPoint y: 424, distance: 19.6
click at [530, 417] on div "Secure Notes close add" at bounding box center [784, 386] width 629 height 180
drag, startPoint x: 541, startPoint y: 442, endPoint x: 548, endPoint y: 460, distance: 19.3
click at [548, 460] on div "Secure Notes close add" at bounding box center [784, 386] width 629 height 180
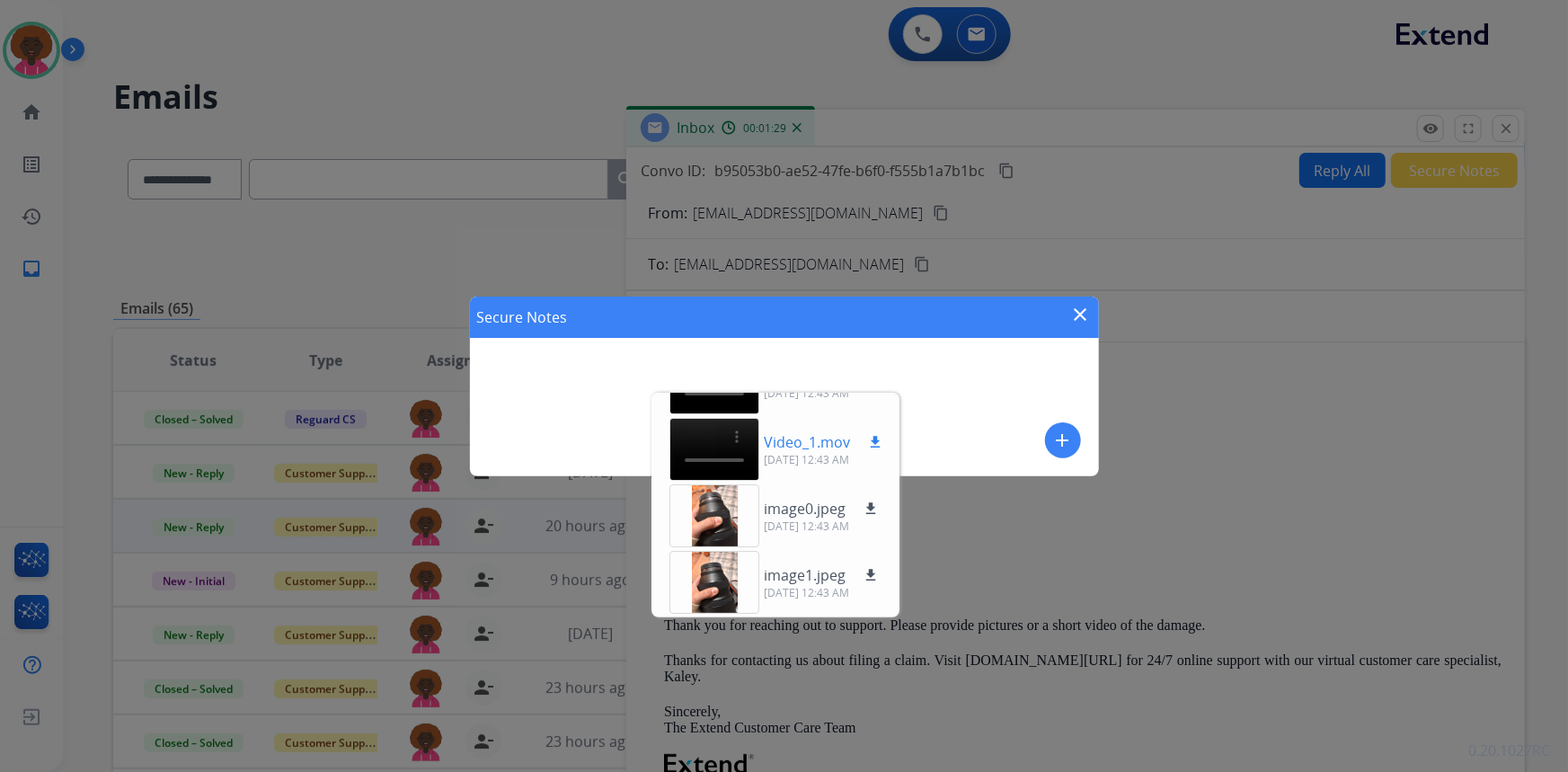
drag, startPoint x: 989, startPoint y: 458, endPoint x: 888, endPoint y: 418, distance: 108.6
click at [989, 458] on div "Secure Notes close add" at bounding box center [784, 386] width 629 height 180
click at [887, 418] on div "Video_1.mov download 09/27/2025, 12:43 AM" at bounding box center [775, 449] width 240 height 63
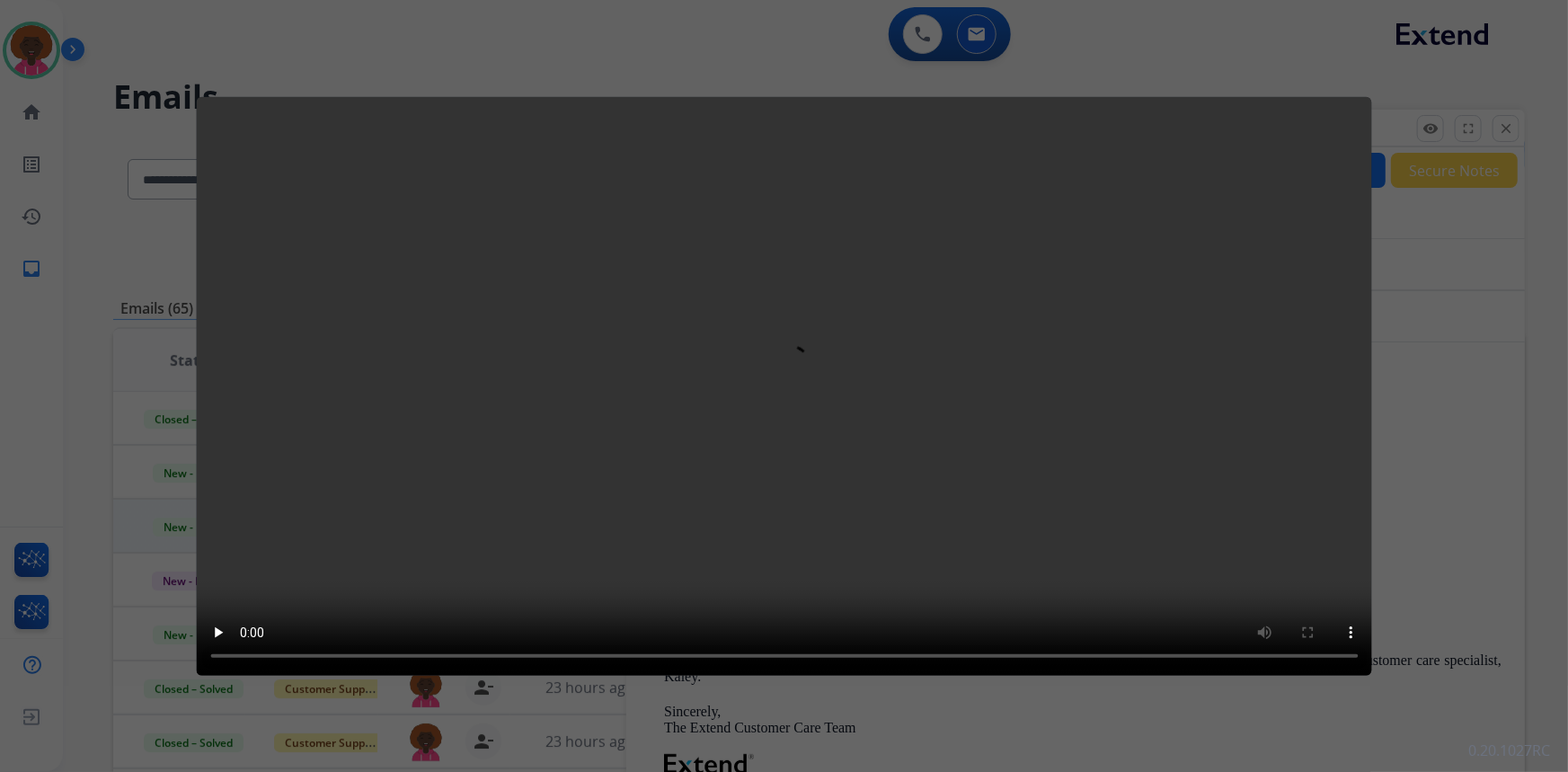
click at [1469, 380] on div at bounding box center [784, 386] width 1568 height 772
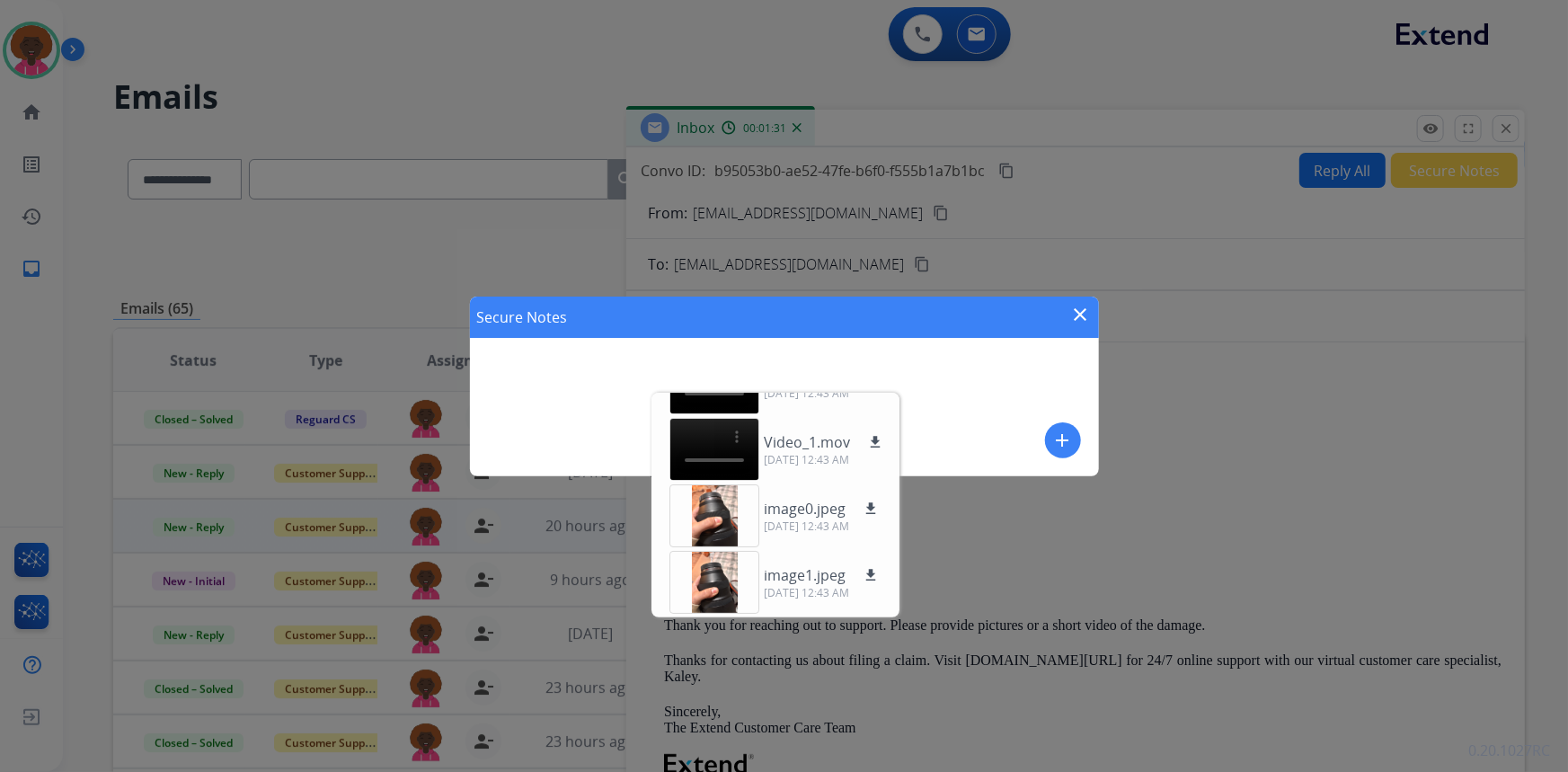
click at [1468, 357] on div "Secure Notes close add" at bounding box center [784, 386] width 1568 height 772
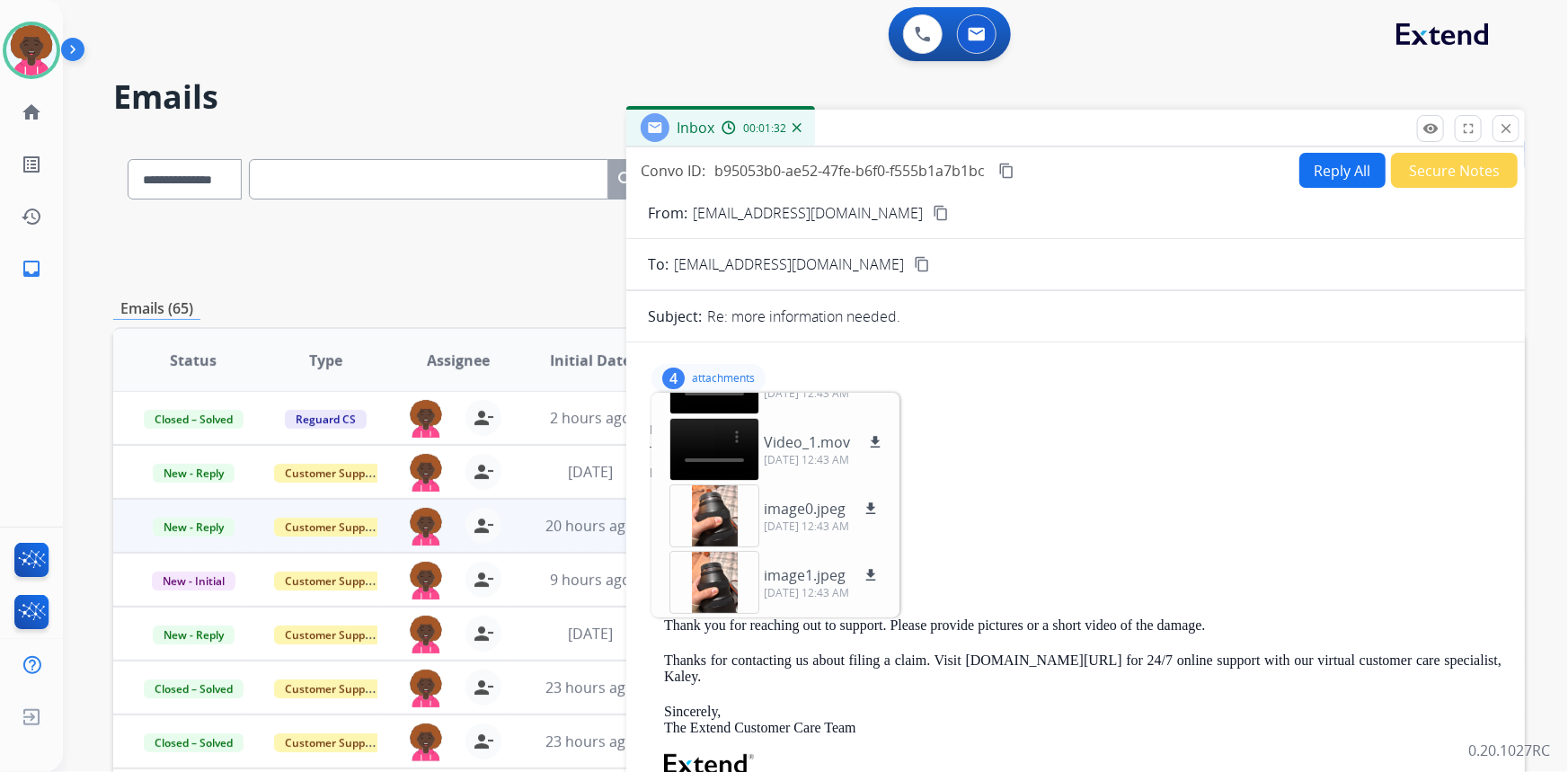
click at [1431, 150] on div "Convo ID: b95053b0-ae52-47fe-b6f0-f555b1a7b1bc content_copy Reply All Secure No…" at bounding box center [1076, 479] width 898 height 664
click at [1430, 160] on button "Secure Notes" at bounding box center [1454, 170] width 127 height 35
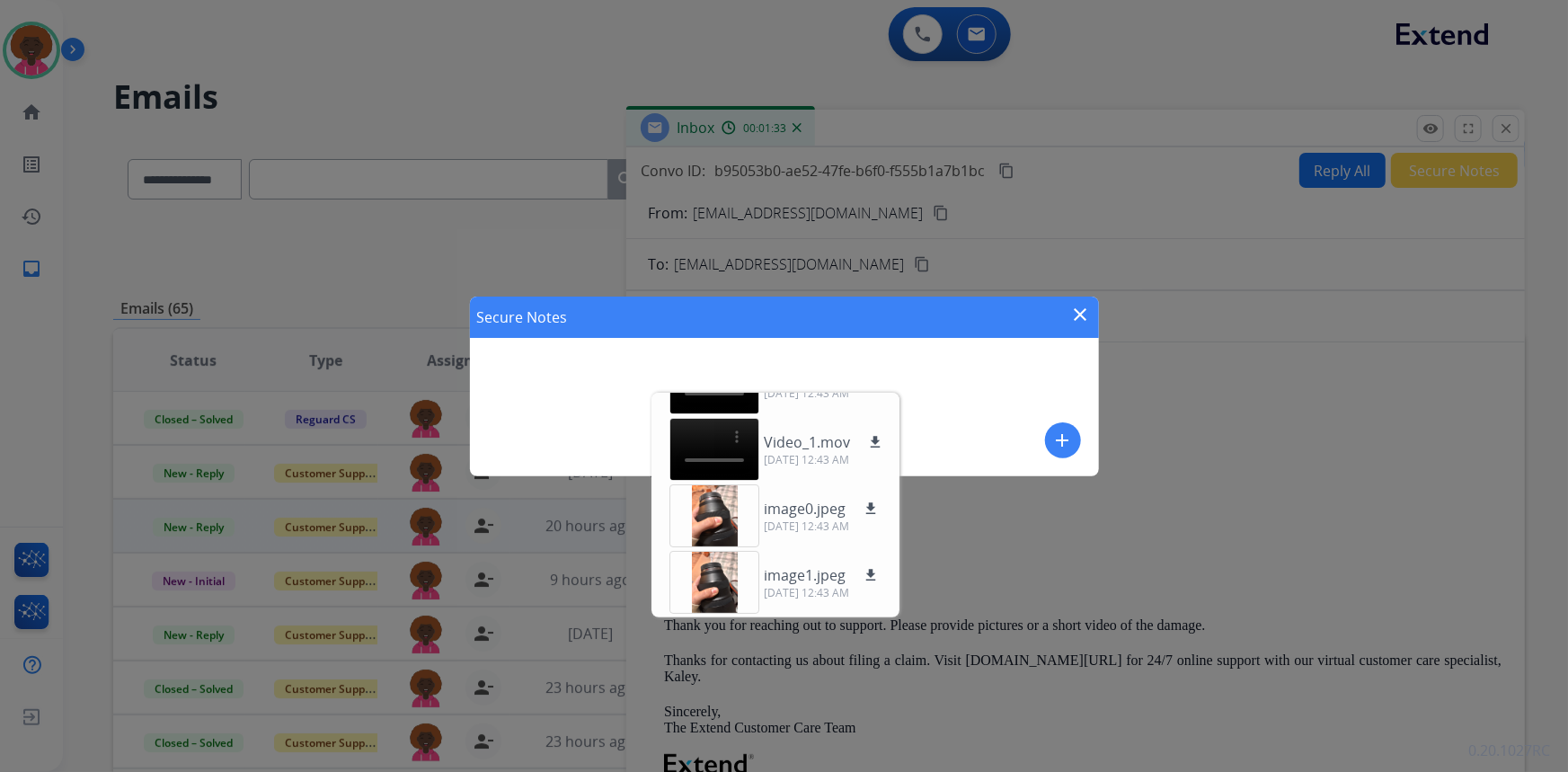
click at [588, 345] on div "Secure Notes close add" at bounding box center [784, 386] width 629 height 180
click at [575, 359] on div "Secure Notes close add" at bounding box center [784, 386] width 629 height 180
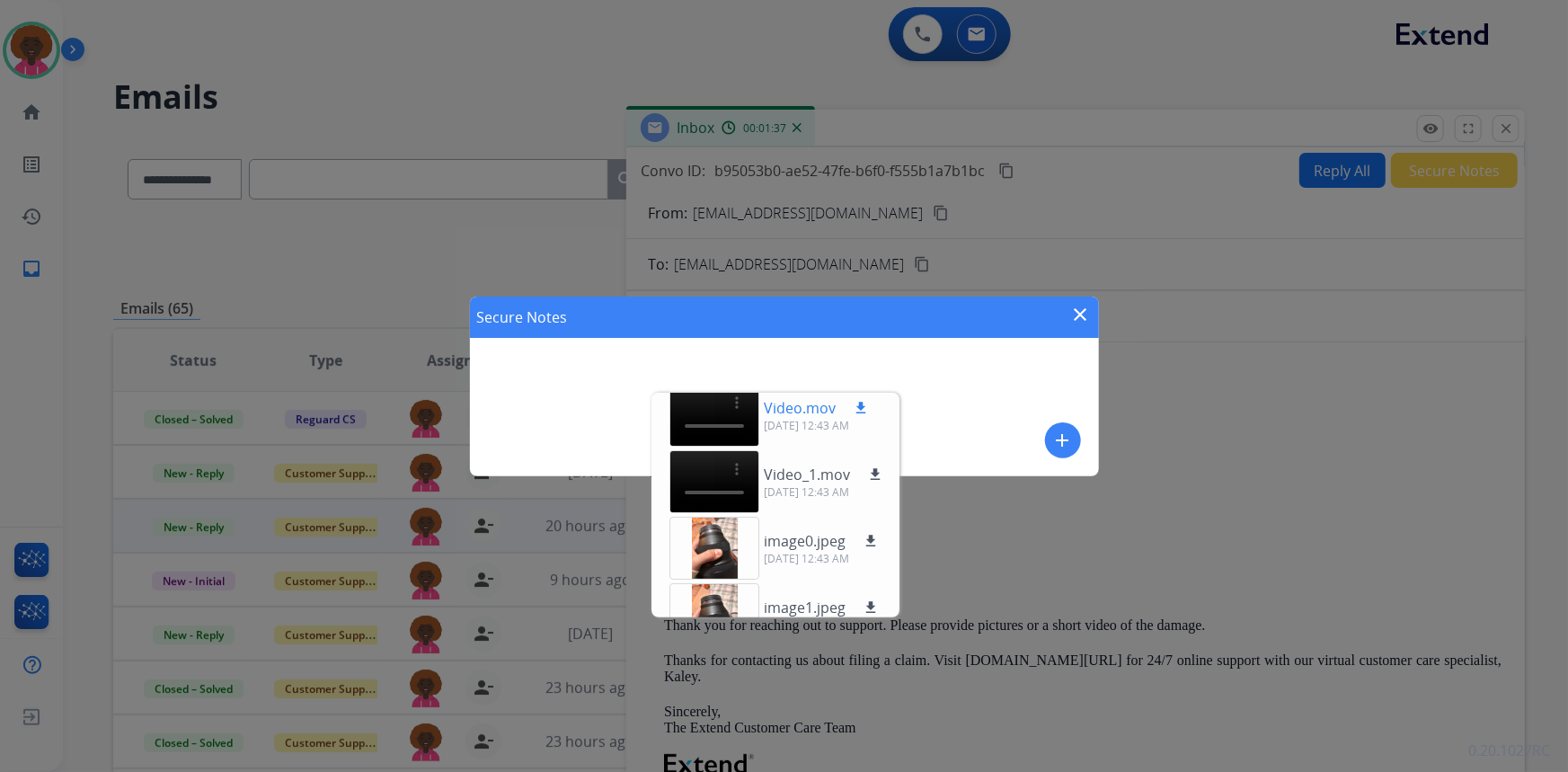
scroll to position [0, 0]
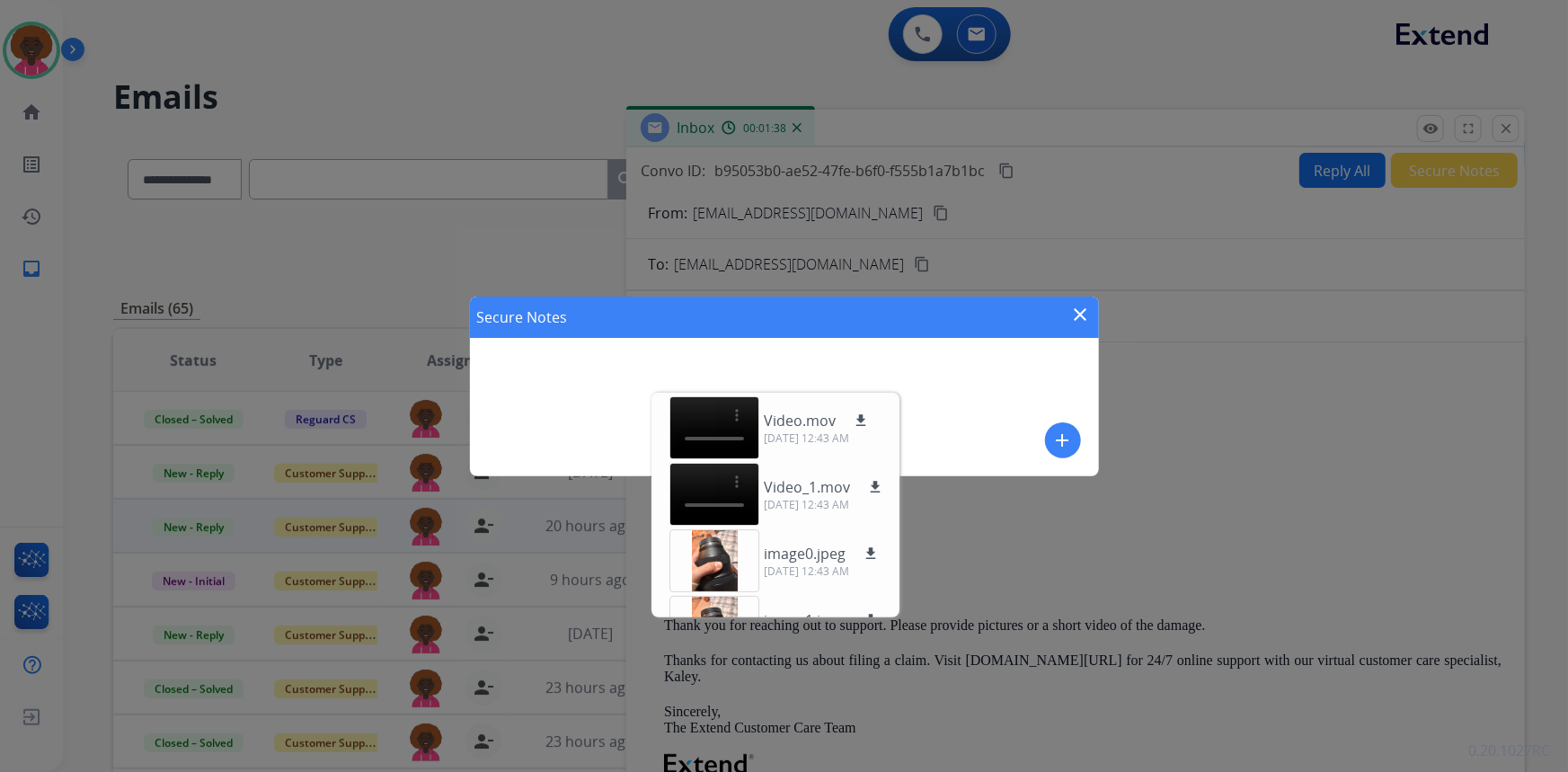
click at [1136, 420] on div "Secure Notes close add" at bounding box center [784, 386] width 1568 height 772
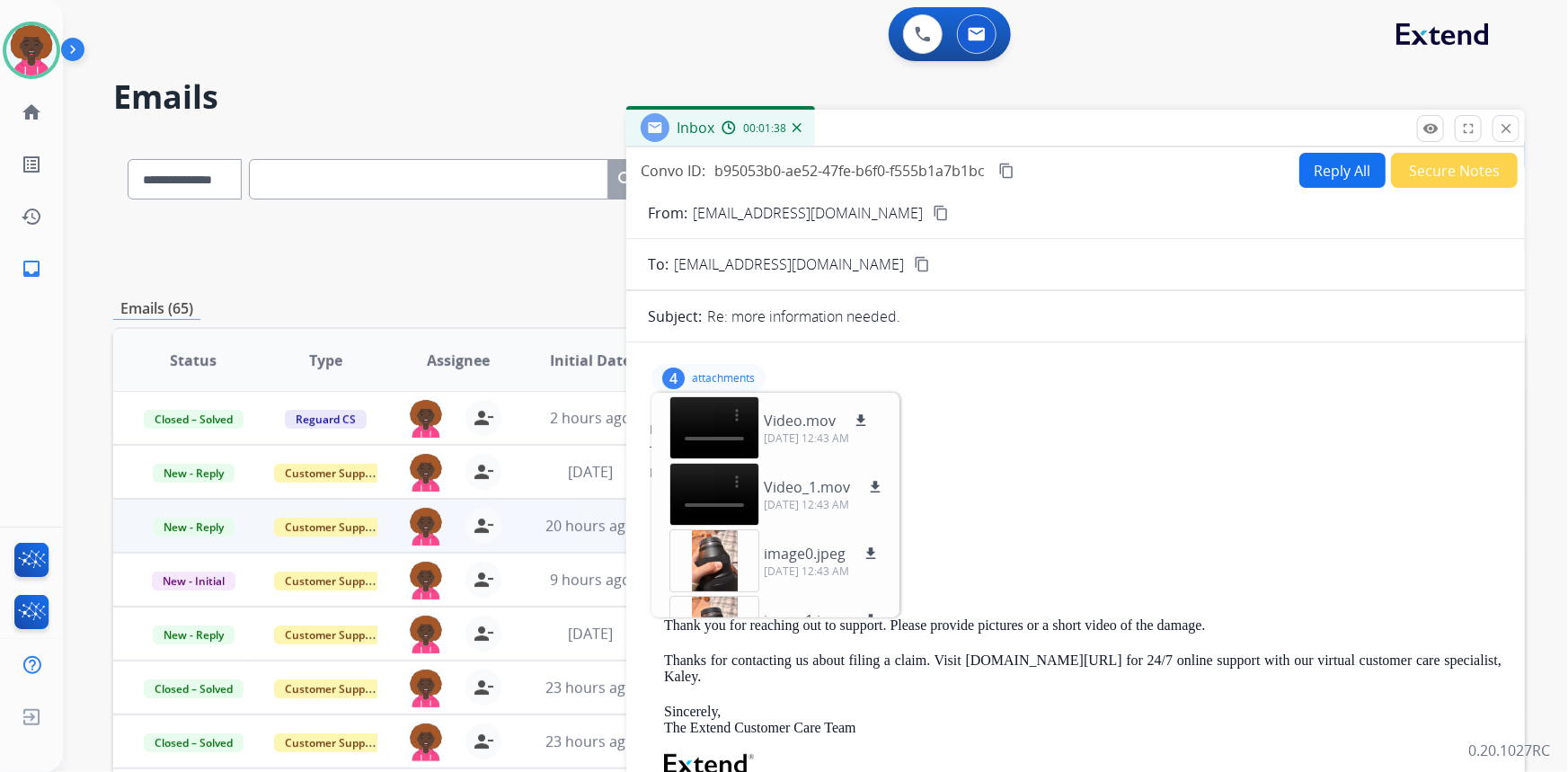
click at [1147, 421] on div "From: raineemaephotography@gmail.com" at bounding box center [1076, 429] width 852 height 18
click at [1114, 432] on div "From: raineemaephotography@gmail.com" at bounding box center [1076, 429] width 852 height 18
drag, startPoint x: 1497, startPoint y: 144, endPoint x: 1490, endPoint y: 153, distance: 11.4
click at [1494, 147] on div "Inbox 00:01:40 Convo ID: b95053b0-ae52-47fe-b6f0-f555b1a7b1bc content_copy Repl…" at bounding box center [1076, 464] width 898 height 709
click at [1508, 134] on mat-icon "close" at bounding box center [1506, 129] width 17 height 17
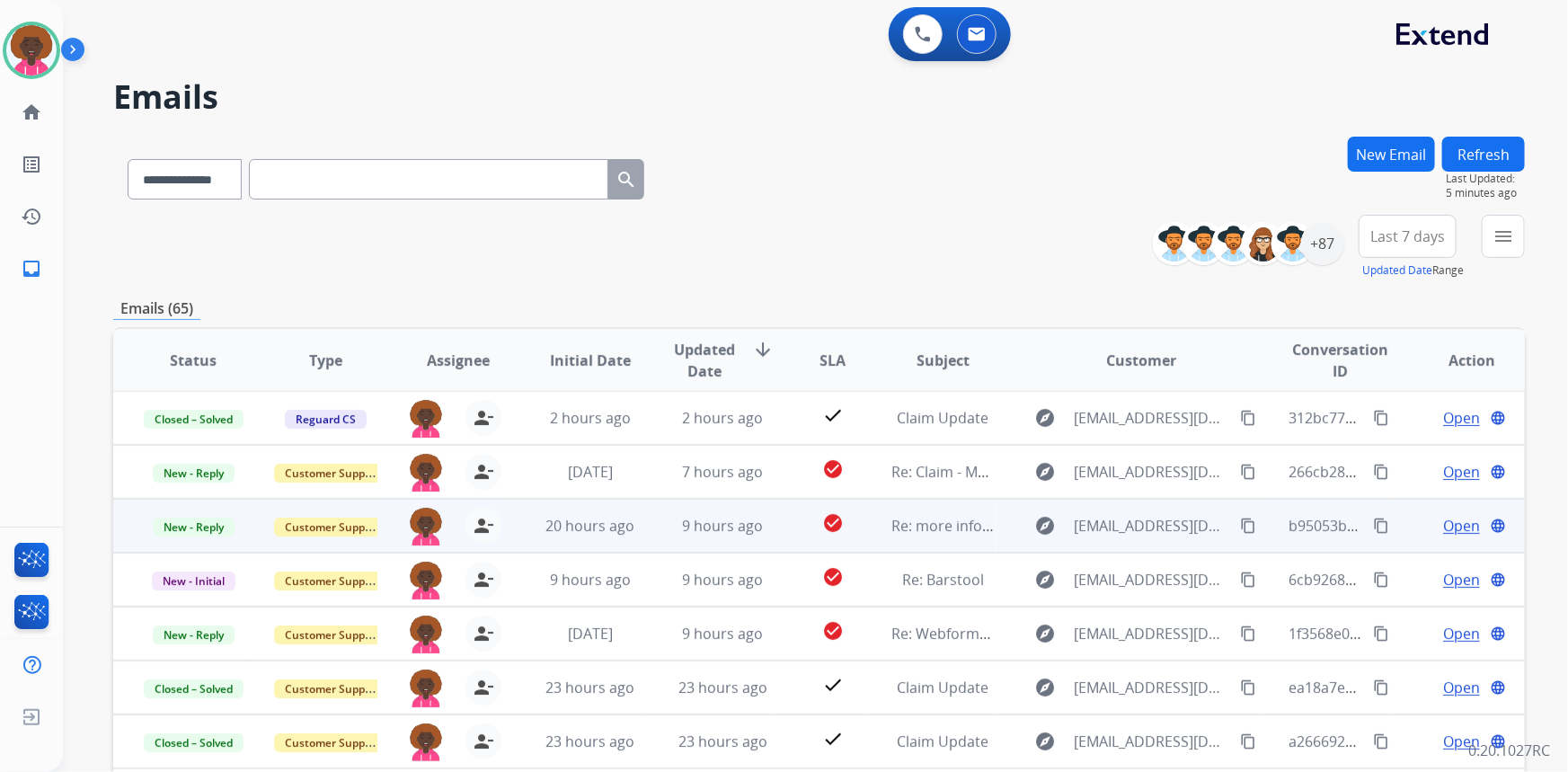
click at [1450, 523] on span "Open" at bounding box center [1462, 526] width 37 height 21
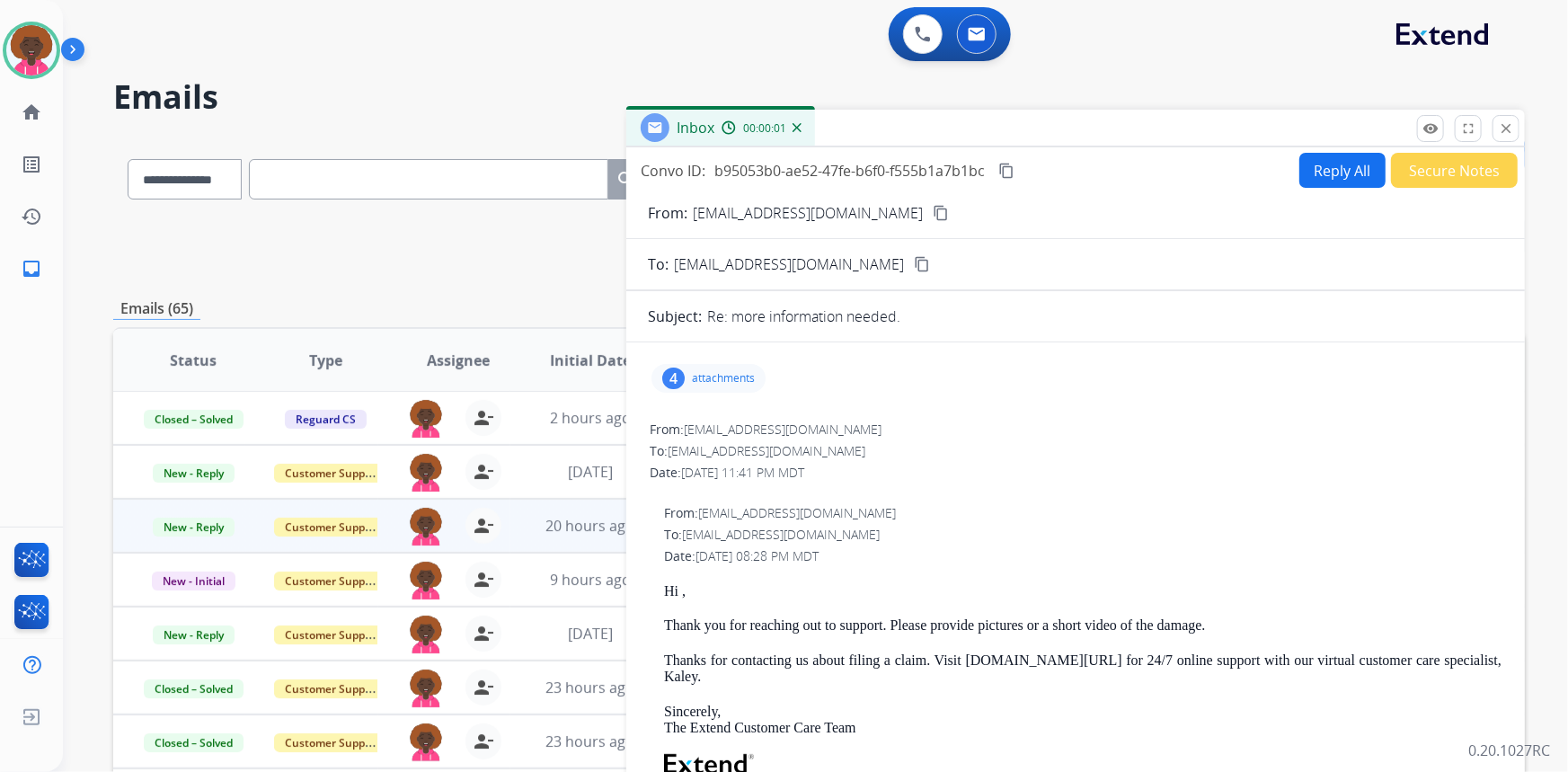
click at [1439, 183] on button "Secure Notes" at bounding box center [1454, 170] width 127 height 35
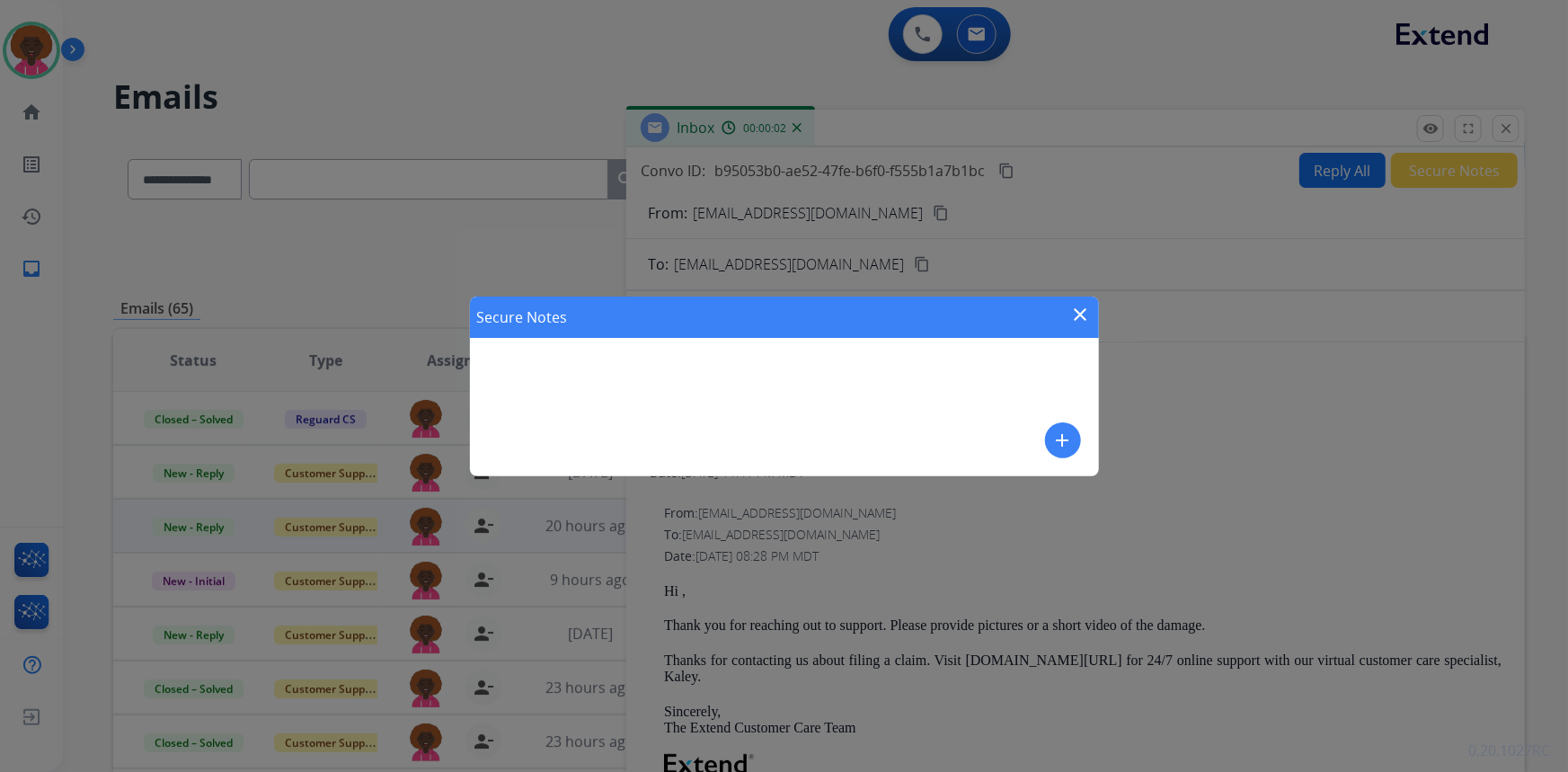
click at [1068, 438] on mat-icon "add" at bounding box center [1063, 440] width 21 height 21
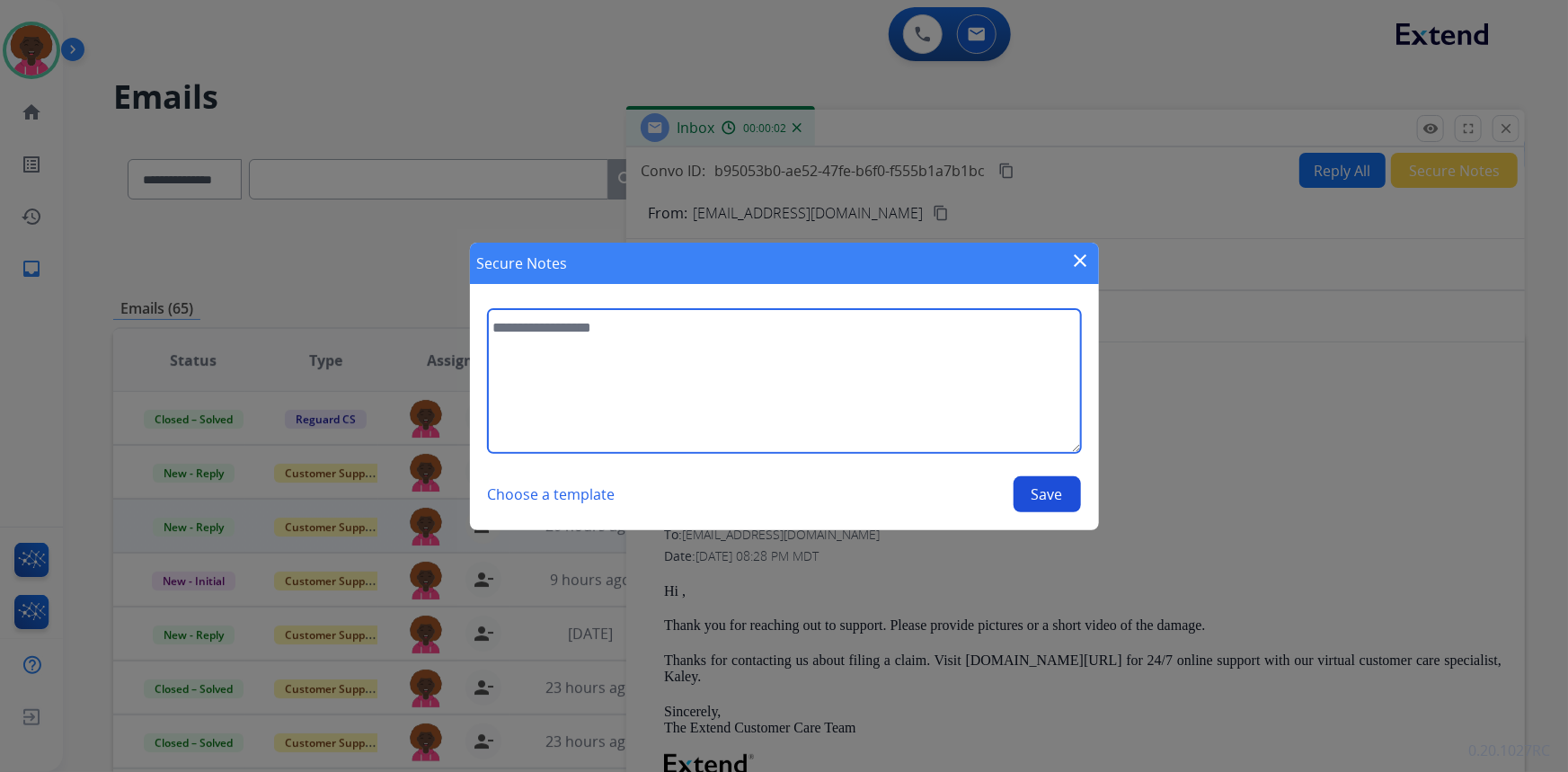
click at [752, 386] on textarea at bounding box center [784, 382] width 593 height 144
type textarea "**********"
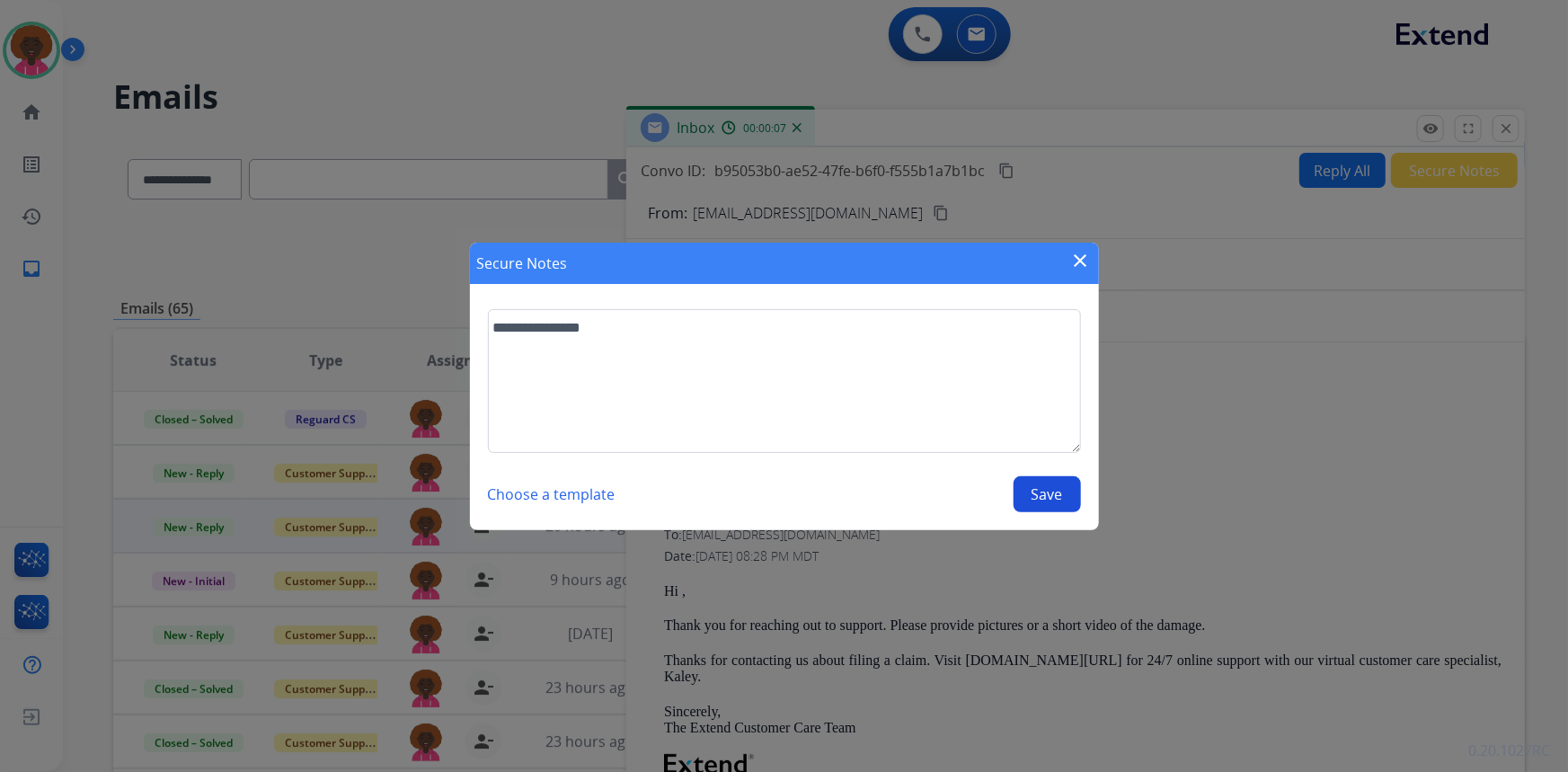
click at [1043, 503] on button "Save" at bounding box center [1046, 494] width 67 height 36
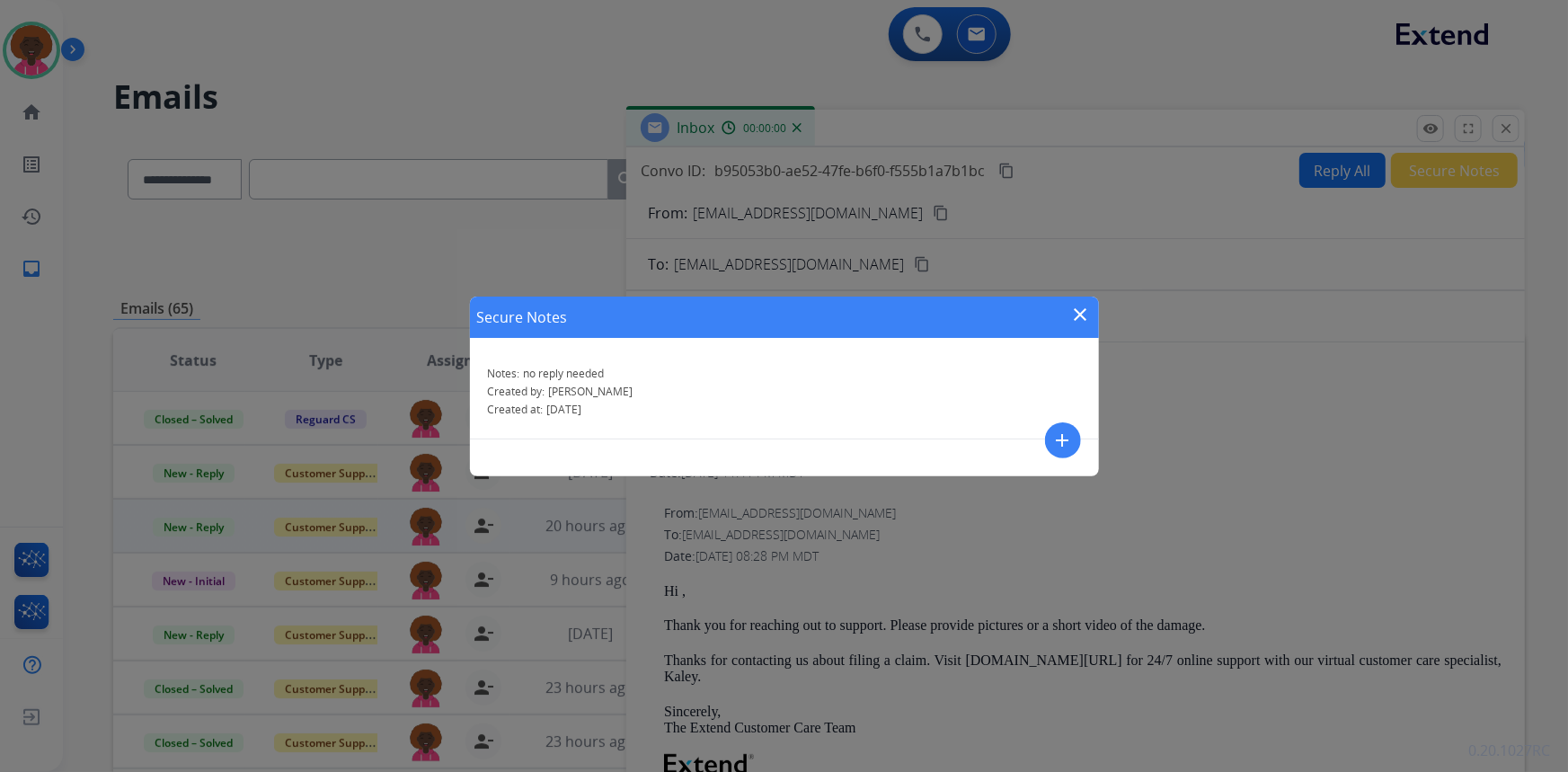
click at [1499, 135] on div "Secure Notes close Notes: no reply needed Created by: Stephanie Created at: 09/…" at bounding box center [784, 386] width 1568 height 772
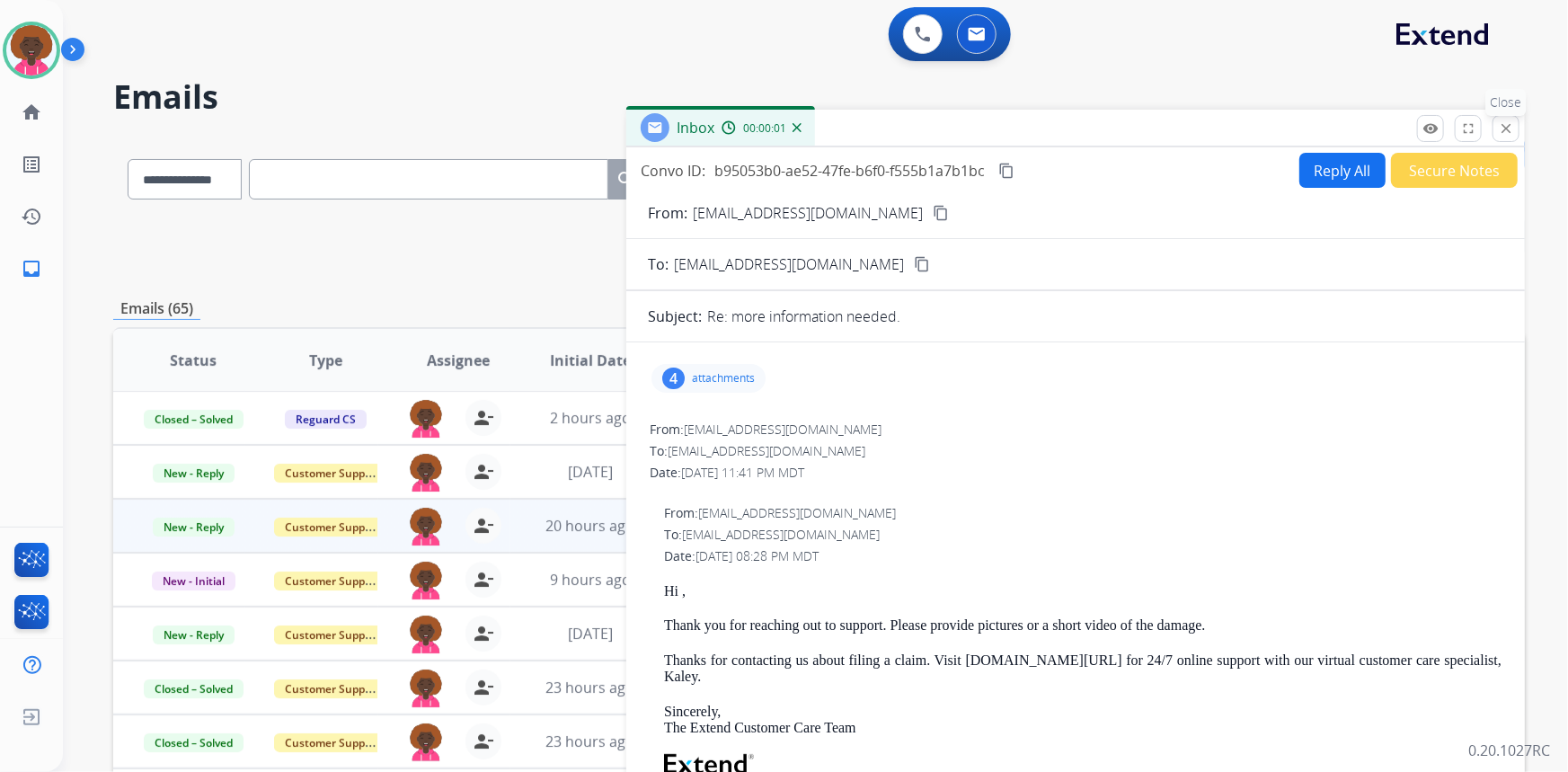
click at [1504, 130] on mat-icon "close" at bounding box center [1506, 129] width 17 height 17
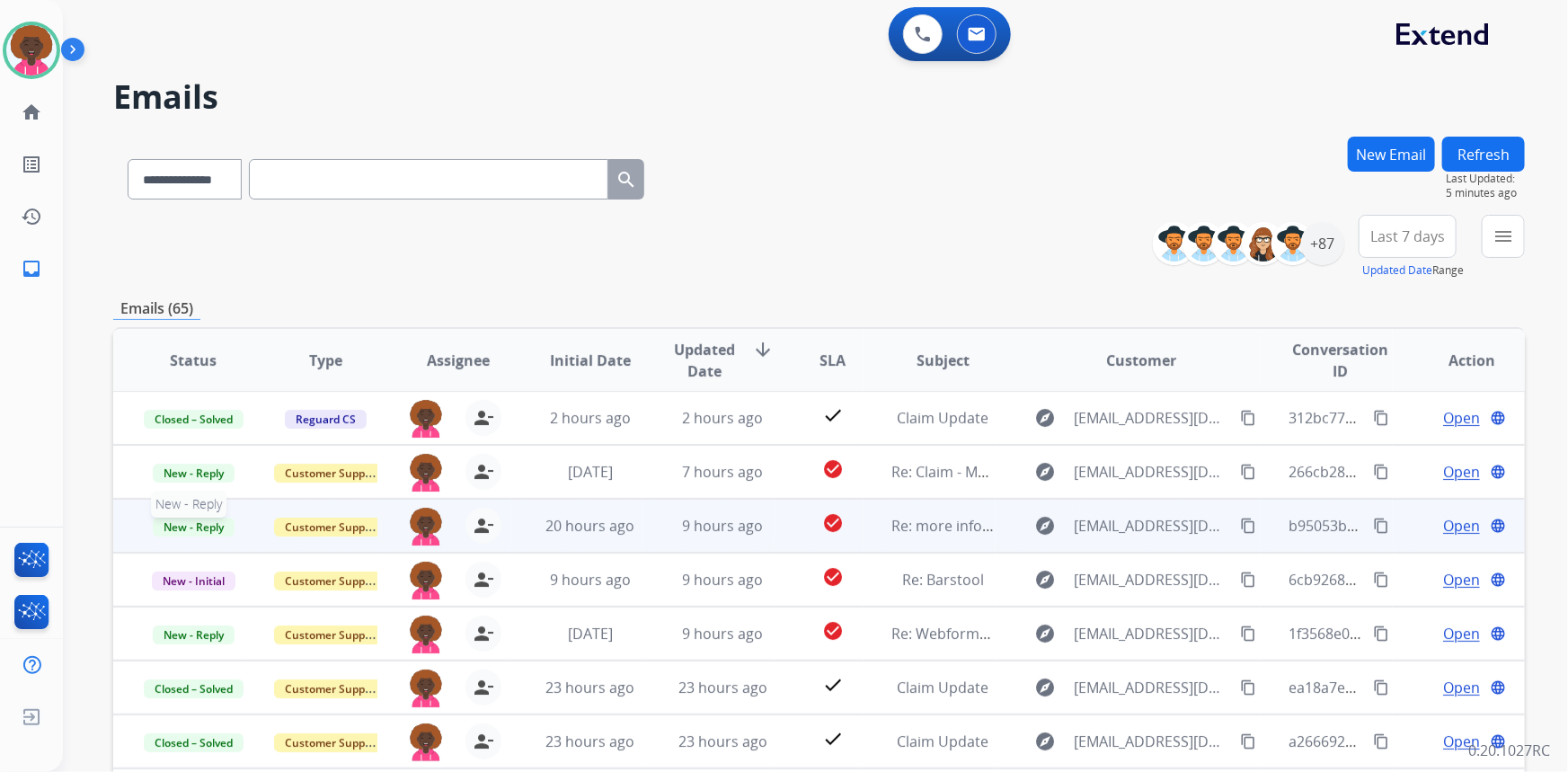
click at [199, 528] on span "New - Reply" at bounding box center [194, 527] width 82 height 18
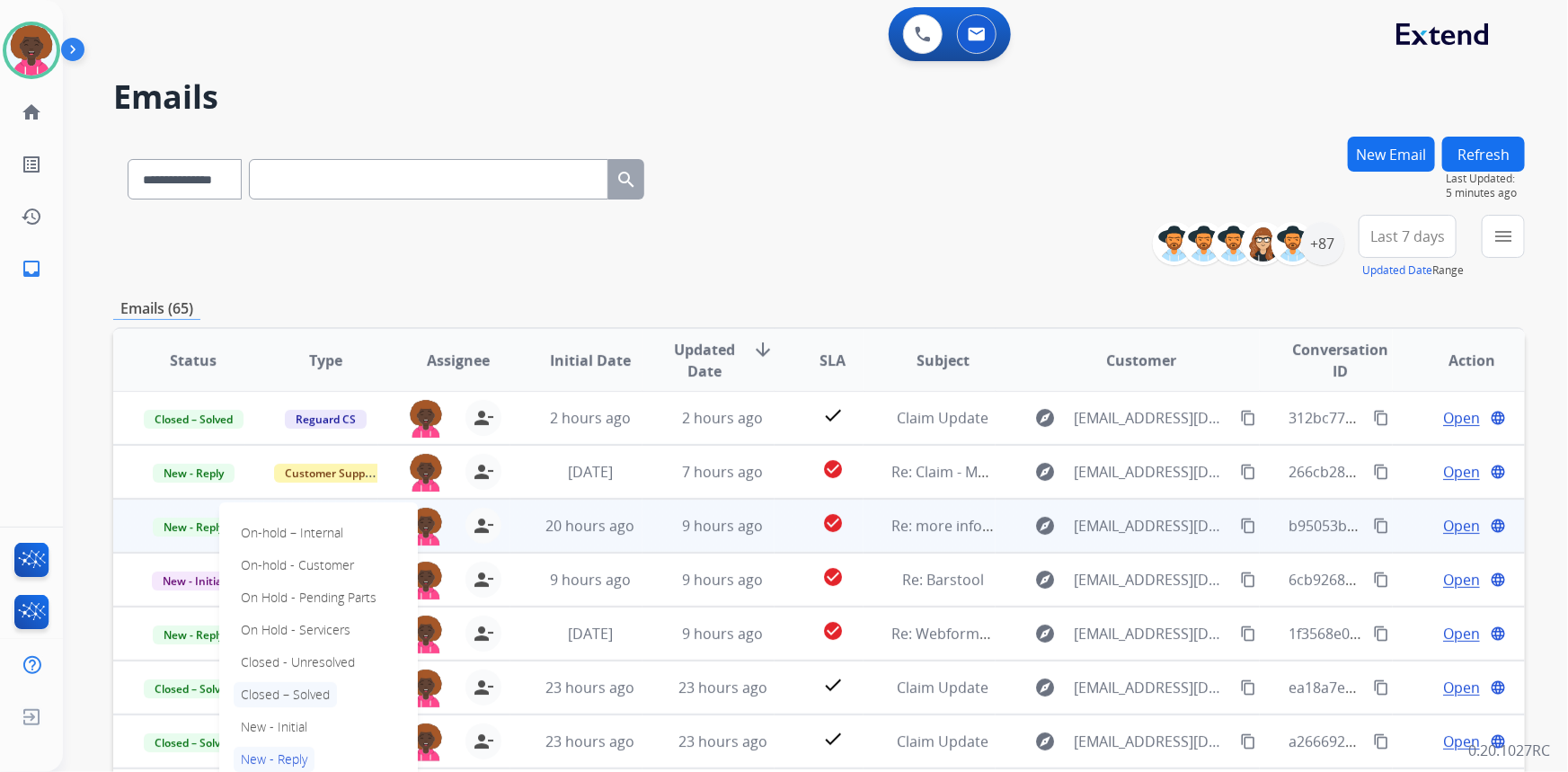
click at [303, 695] on p "Closed – Solved" at bounding box center [285, 695] width 103 height 25
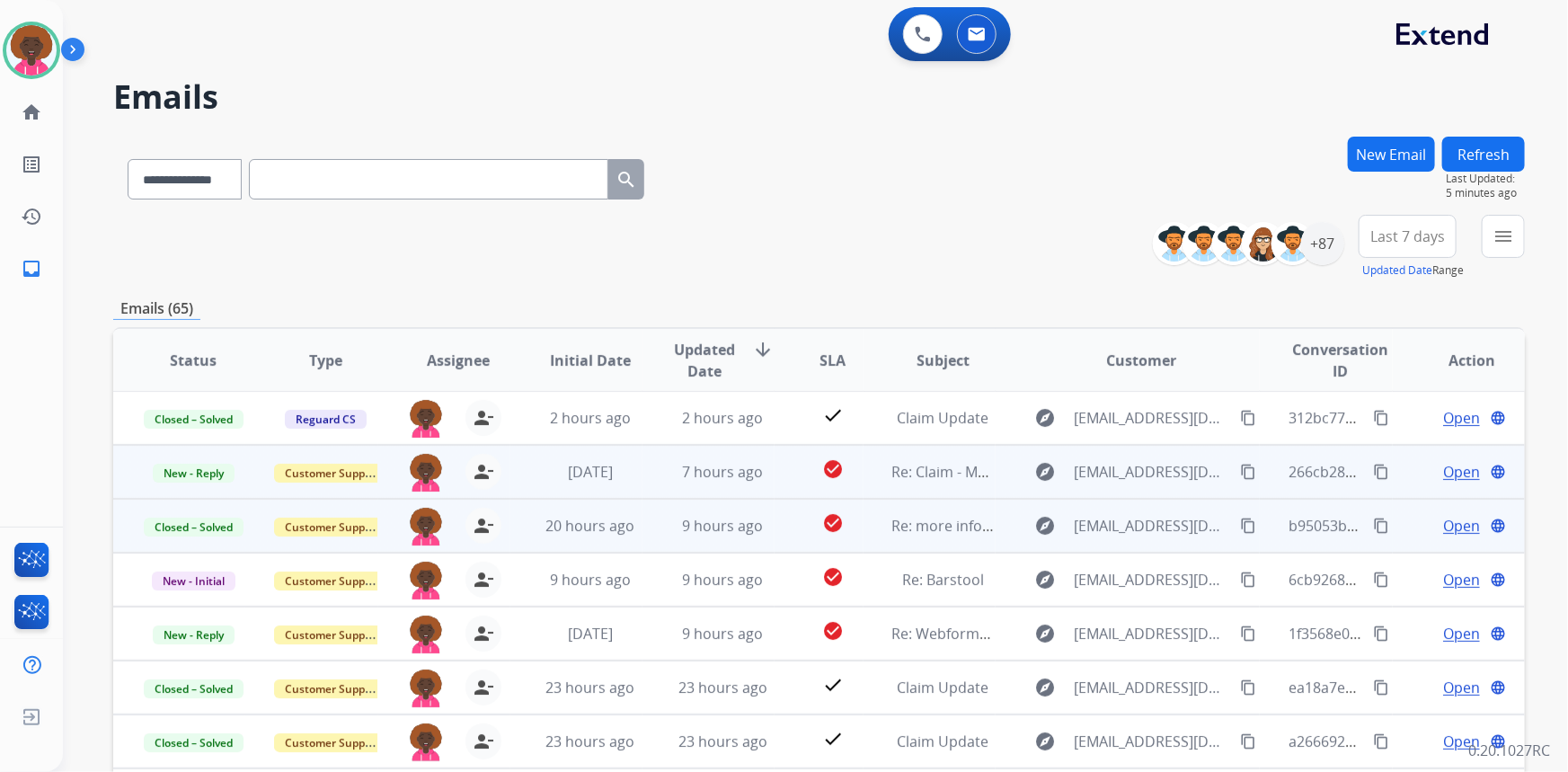
click at [1427, 466] on div "Open language" at bounding box center [1473, 472] width 102 height 21
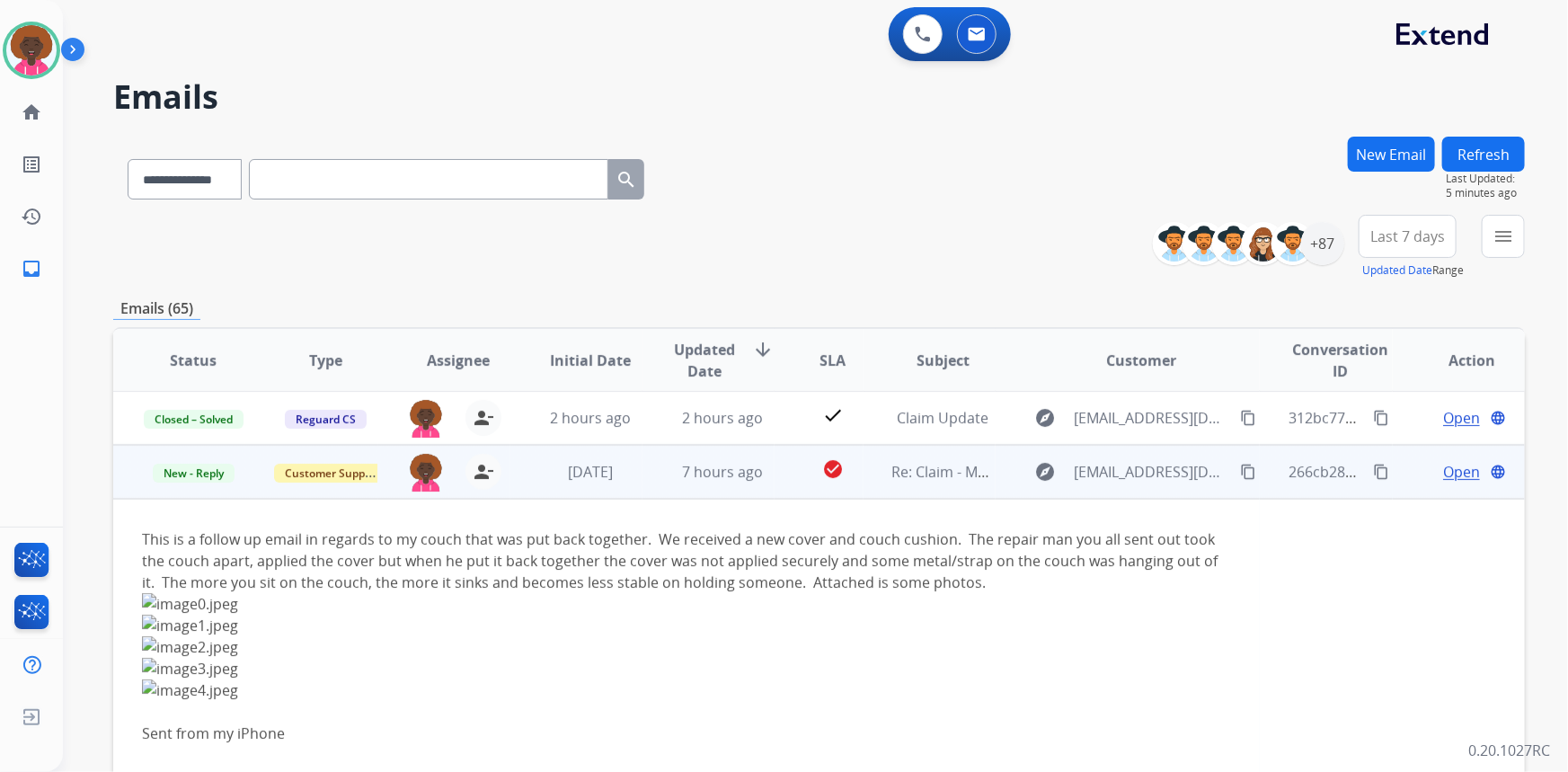
scroll to position [54, 0]
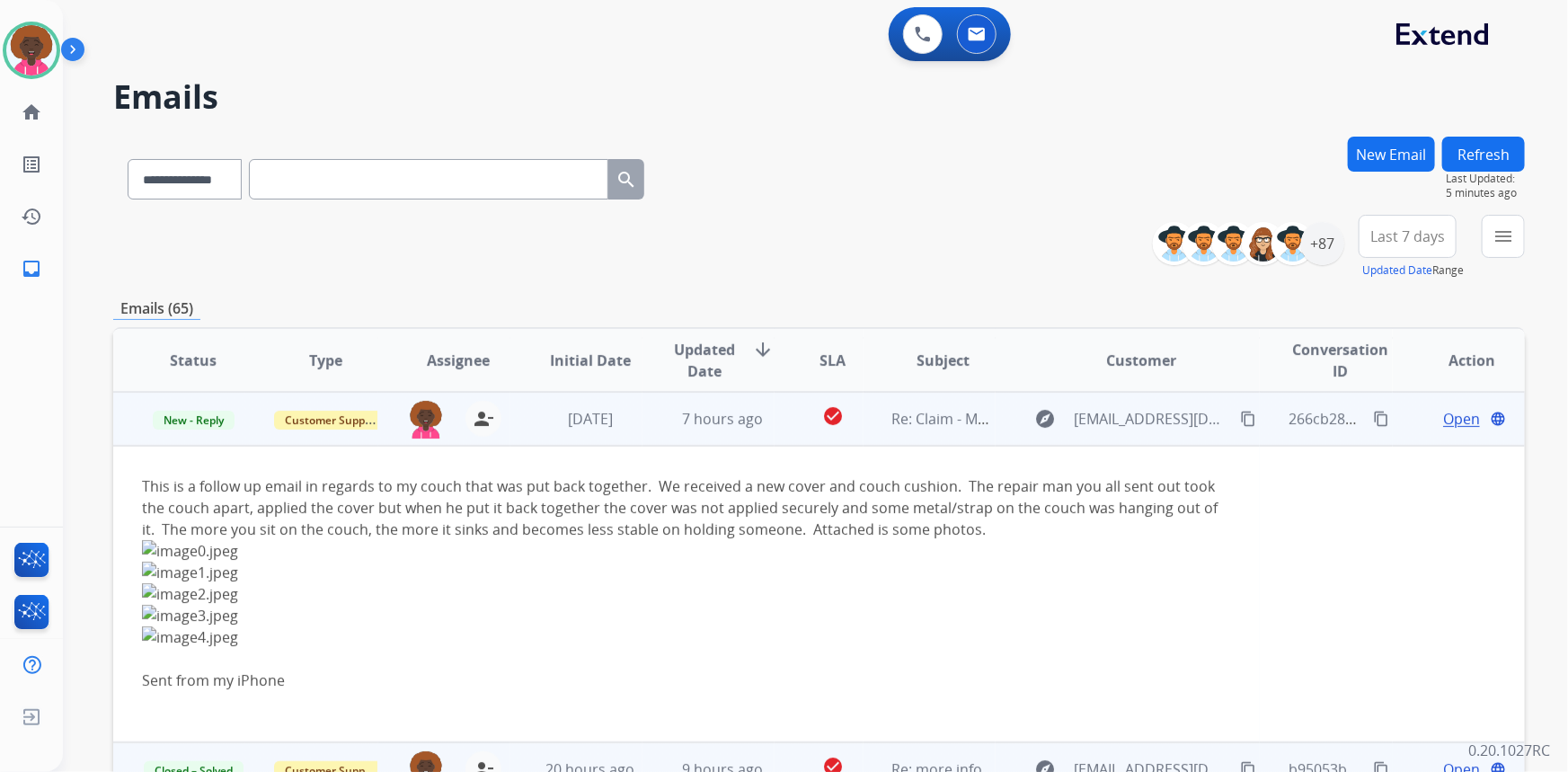
click at [1443, 417] on span "Open" at bounding box center [1462, 419] width 37 height 21
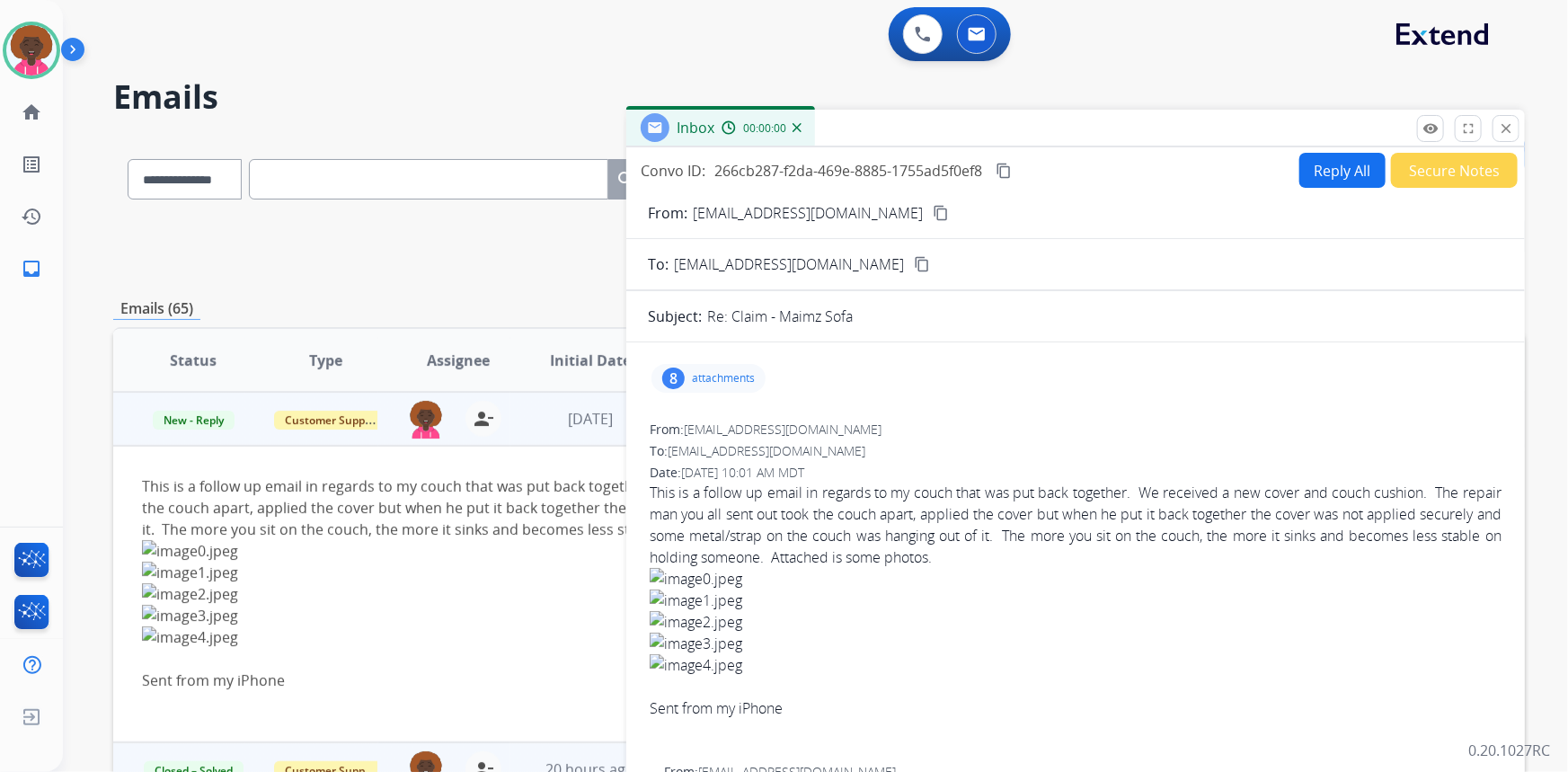
click at [1393, 158] on button "Secure Notes" at bounding box center [1454, 170] width 127 height 35
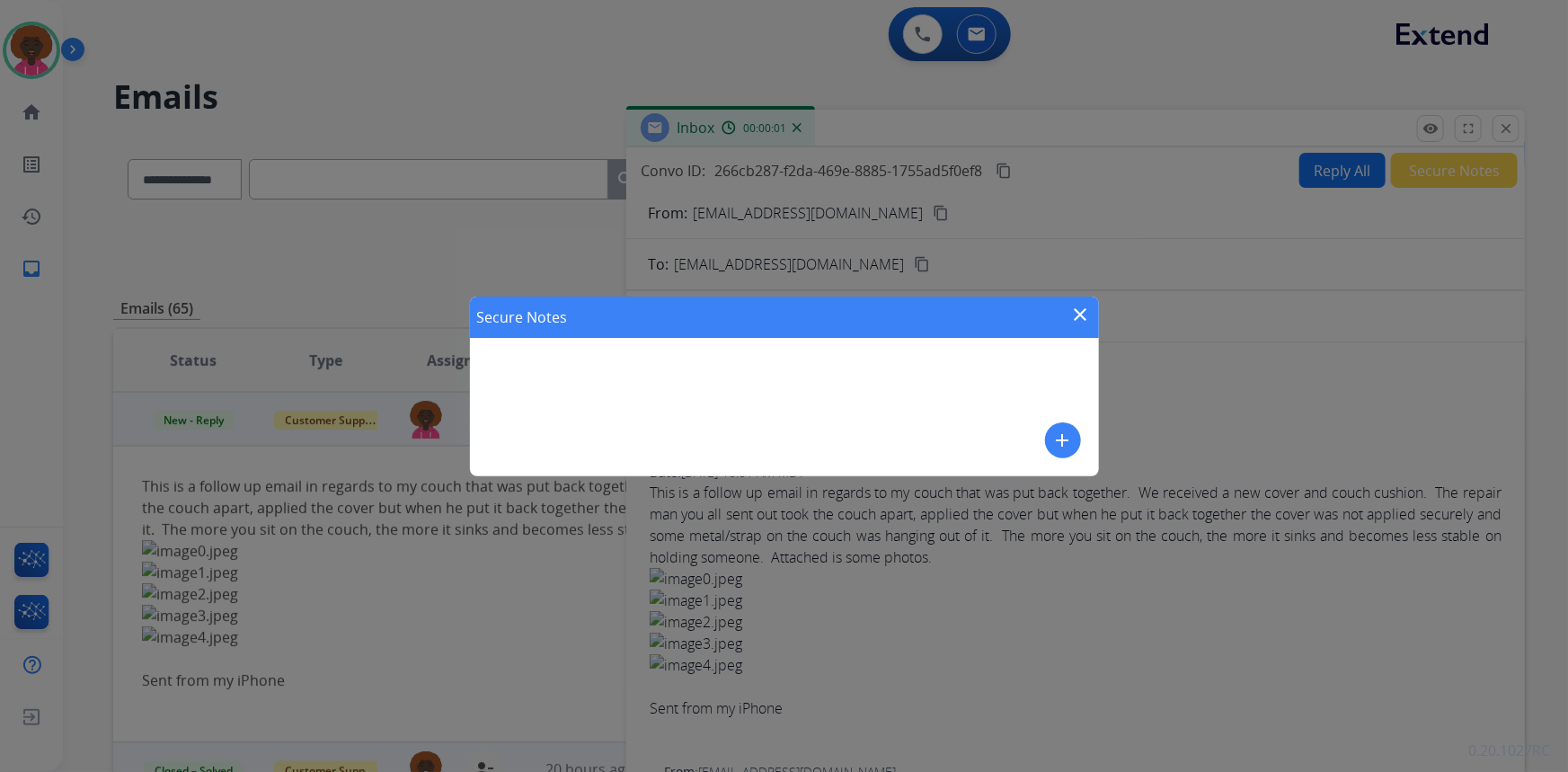
click at [1054, 441] on mat-icon "add" at bounding box center [1063, 440] width 21 height 21
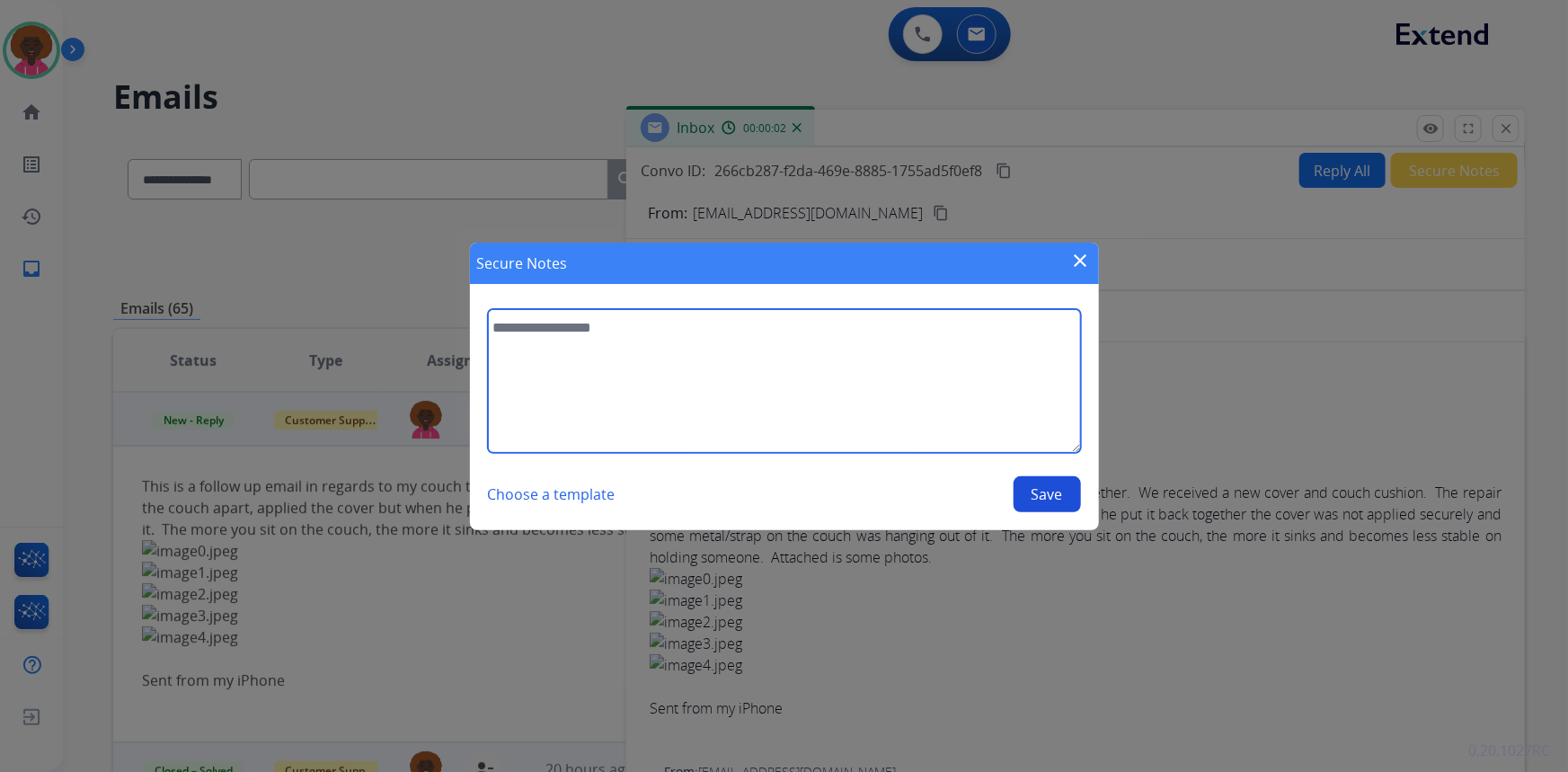
click at [848, 412] on textarea at bounding box center [784, 382] width 593 height 144
type textarea "**********"
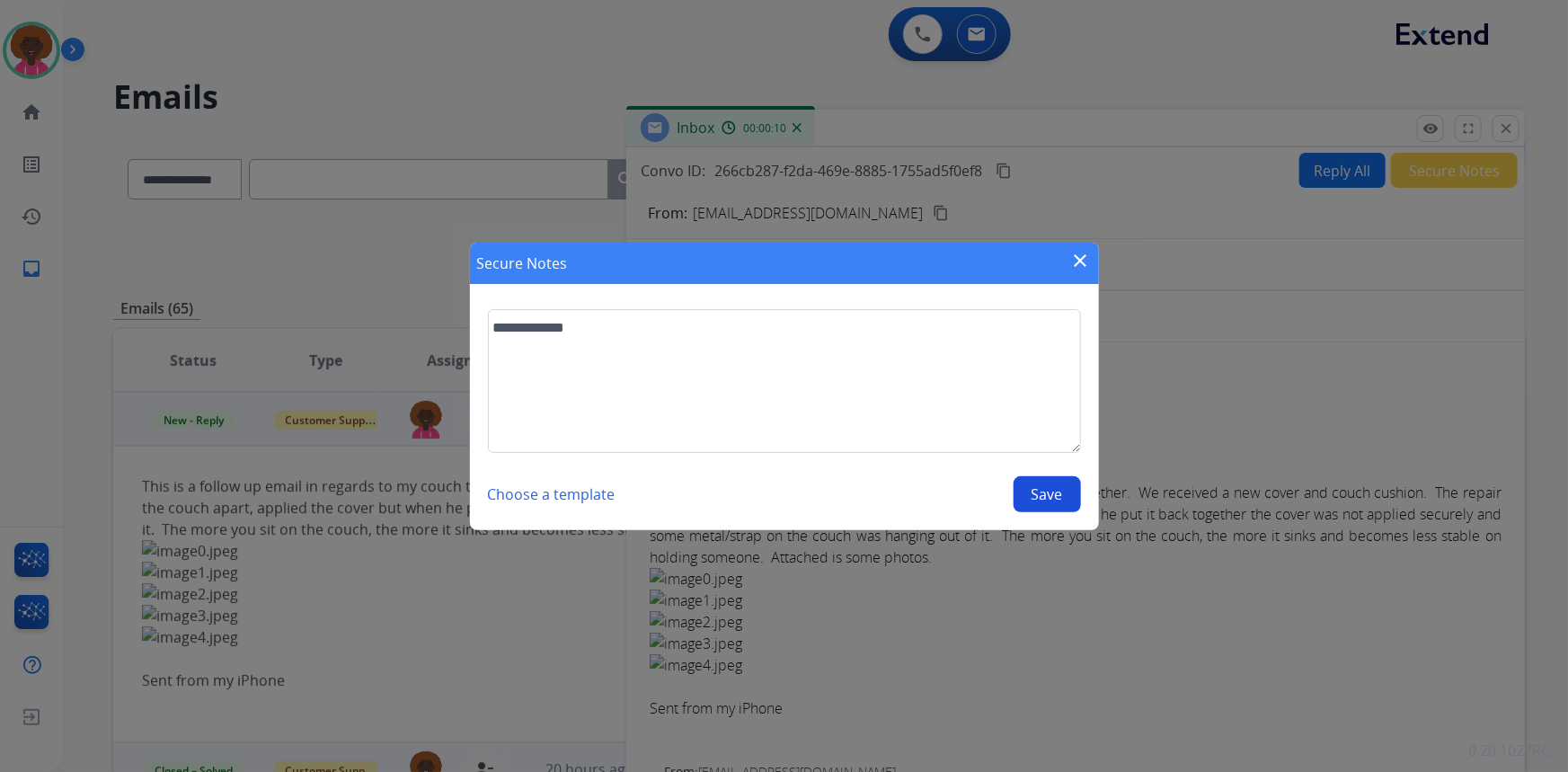
click at [1042, 486] on button "Save" at bounding box center [1046, 494] width 67 height 36
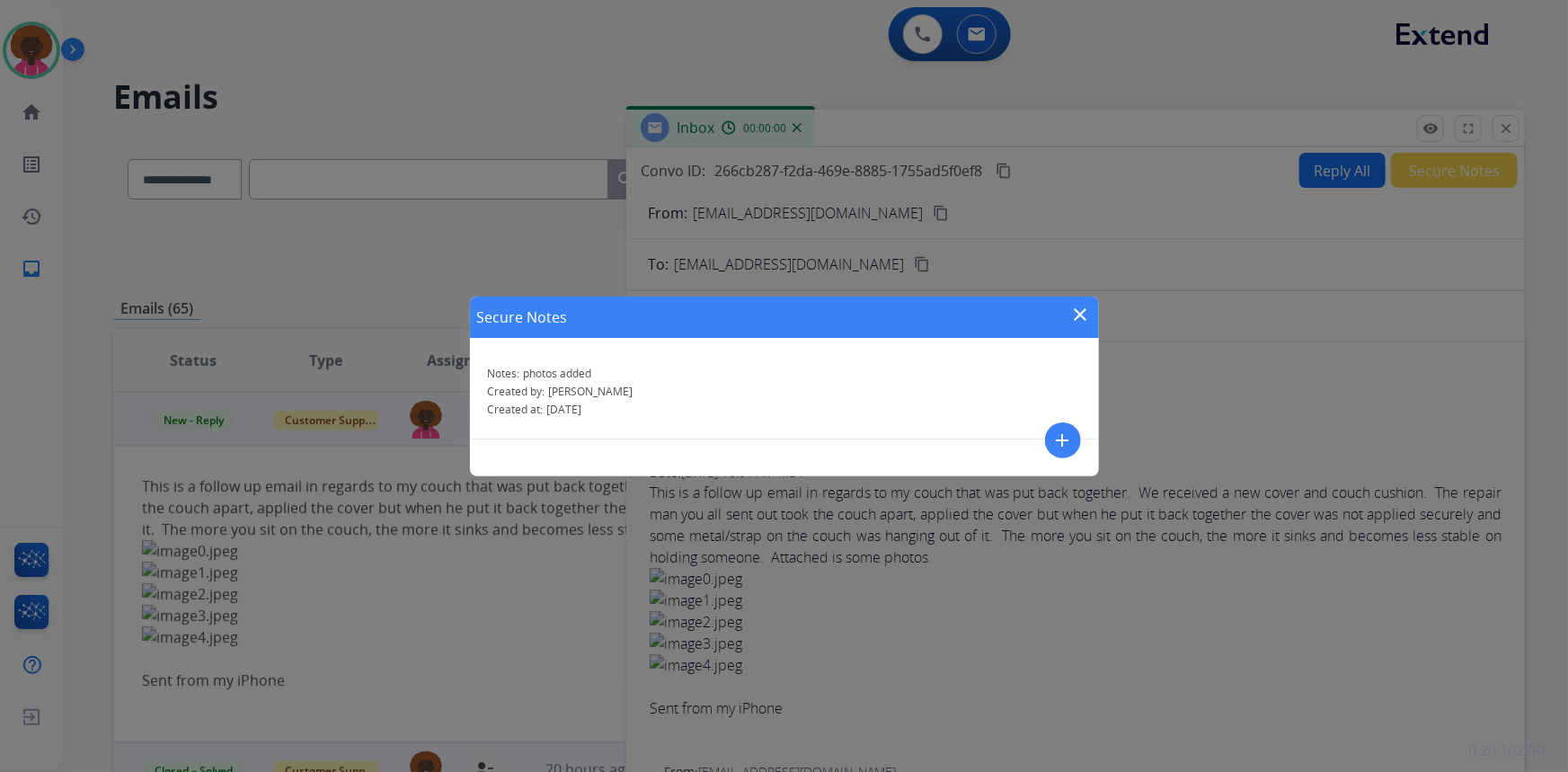
drag, startPoint x: 1096, startPoint y: 675, endPoint x: 944, endPoint y: 606, distance: 166.9
click at [1096, 675] on div "Secure Notes close Notes: photos added Created by: Stephanie Created at: 09/27/…" at bounding box center [784, 386] width 1568 height 772
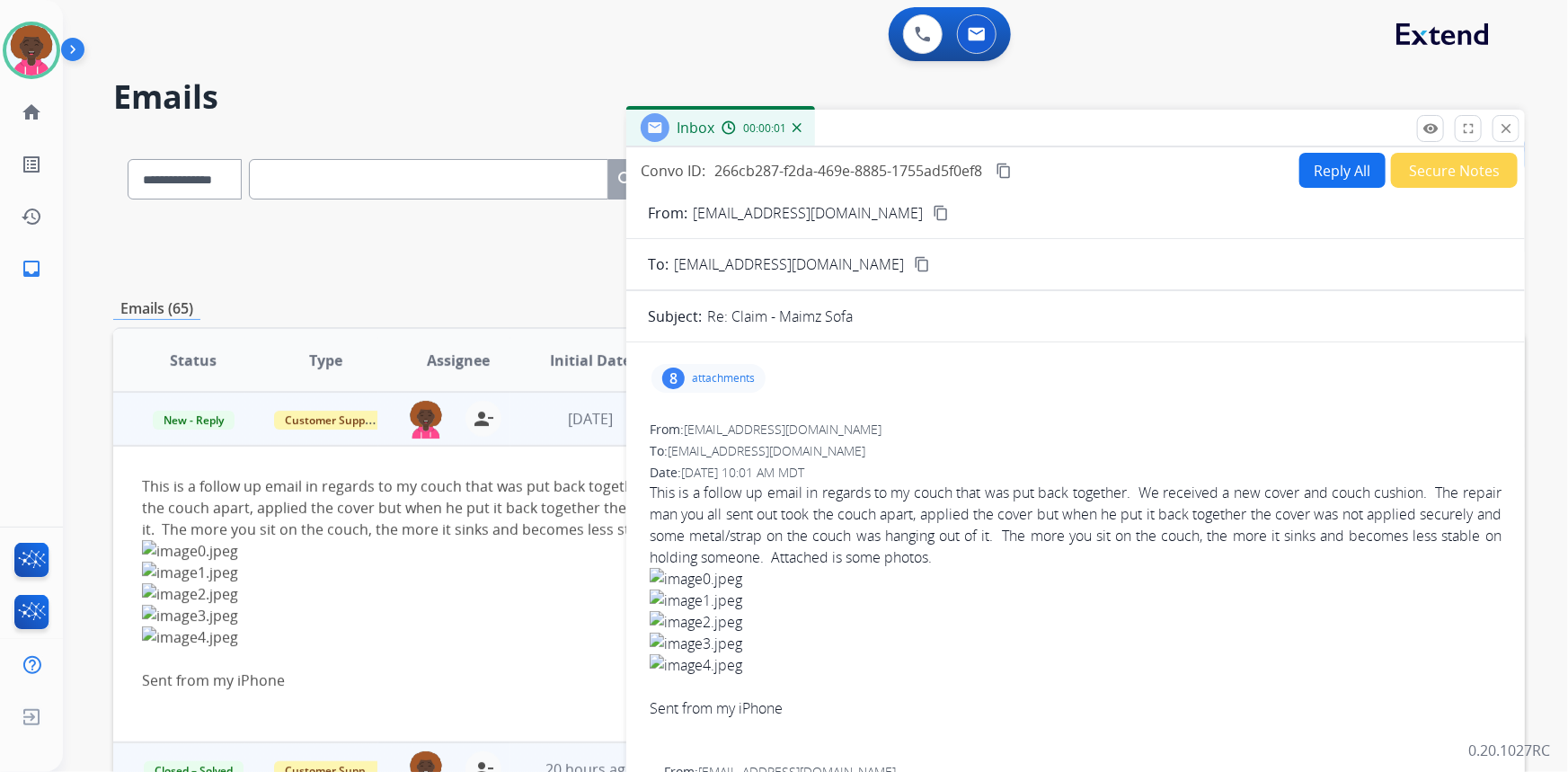
drag, startPoint x: 899, startPoint y: 584, endPoint x: 851, endPoint y: 569, distance: 50.3
click at [895, 585] on img at bounding box center [1076, 579] width 852 height 21
drag, startPoint x: 1509, startPoint y: 134, endPoint x: 1456, endPoint y: 154, distance: 56.6
click at [1510, 134] on mat-icon "close" at bounding box center [1506, 129] width 17 height 17
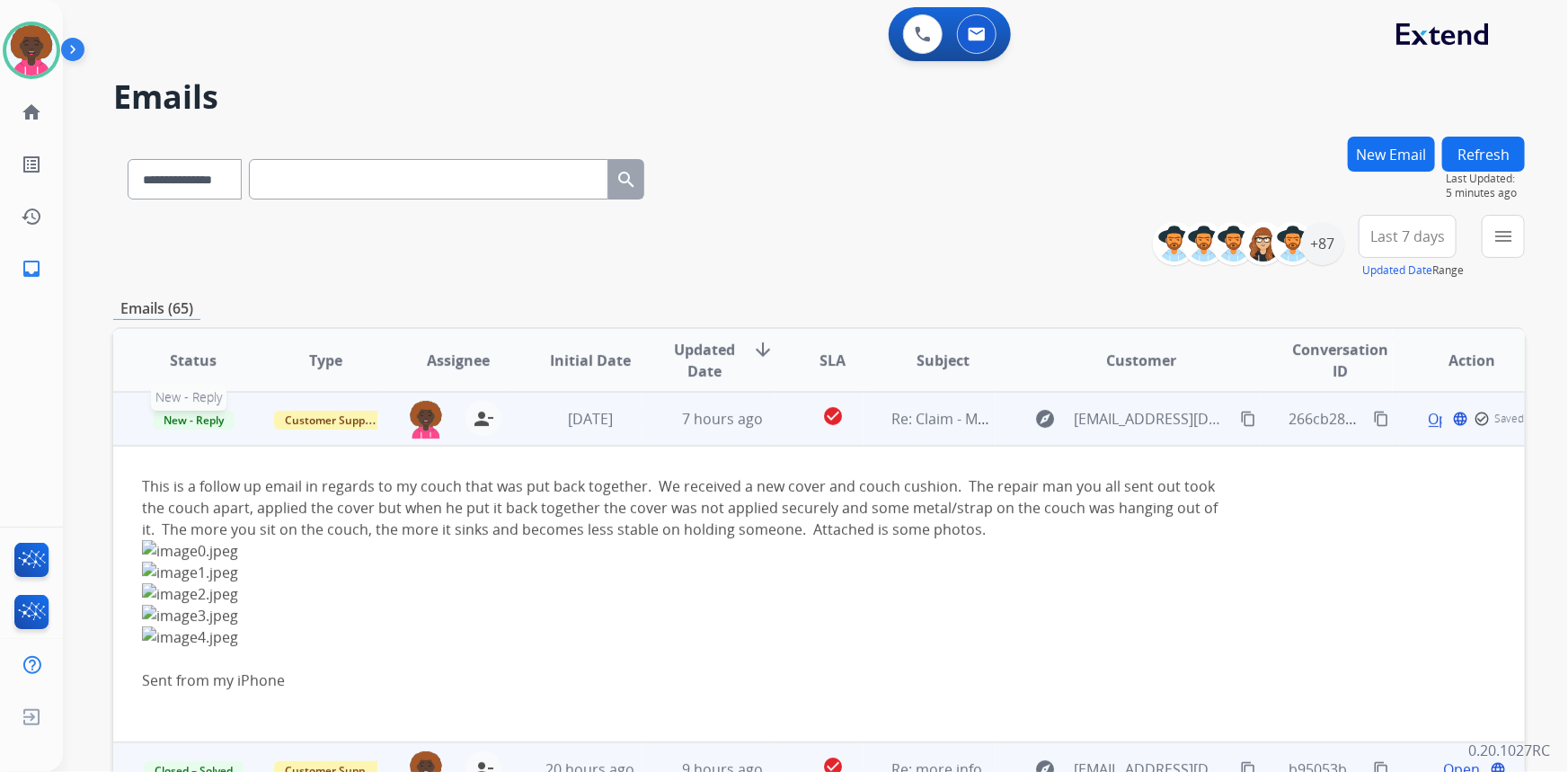
click at [184, 424] on span "New - Reply" at bounding box center [194, 420] width 82 height 18
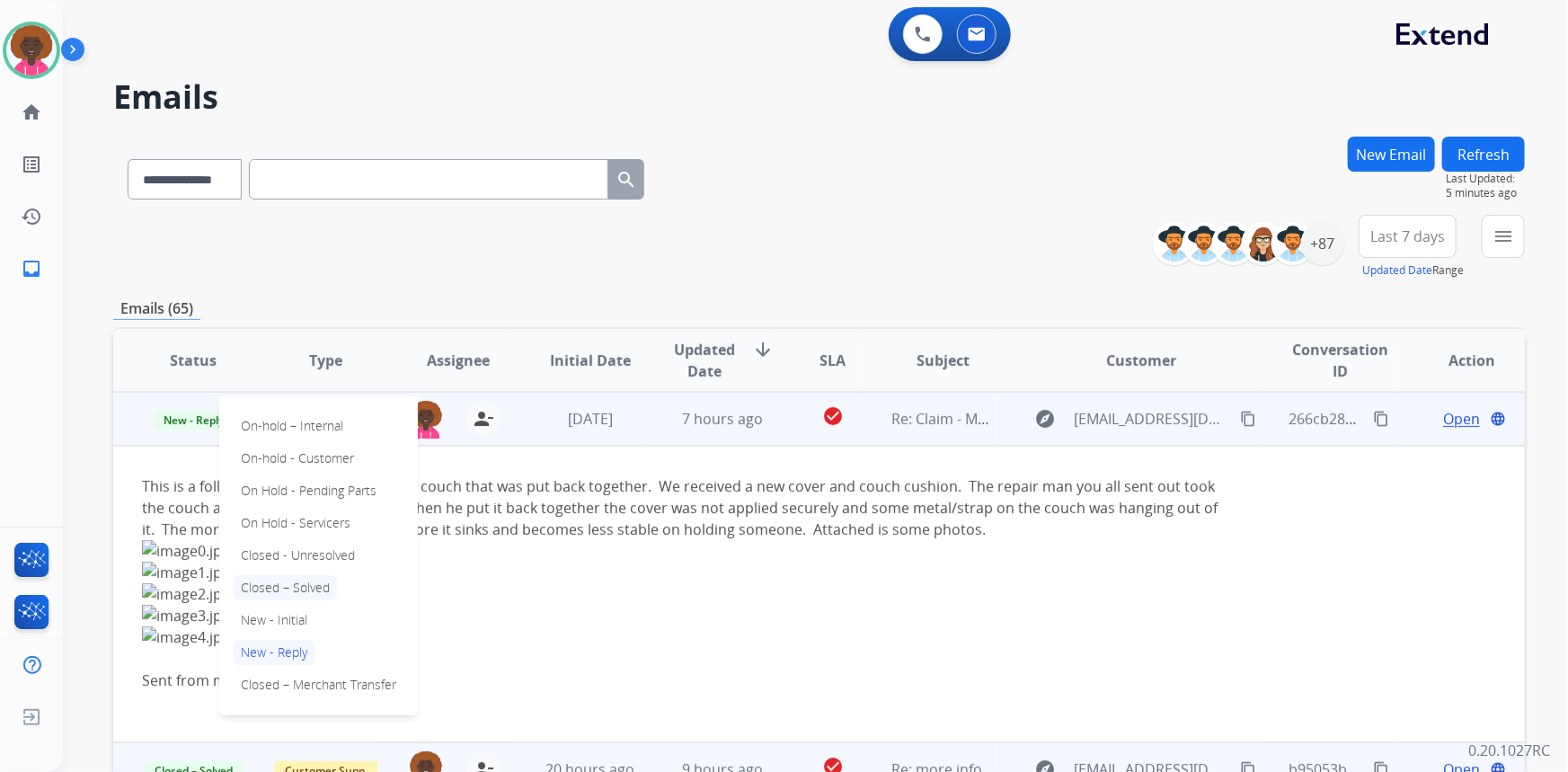
click at [267, 585] on p "Closed – Solved" at bounding box center [285, 588] width 103 height 25
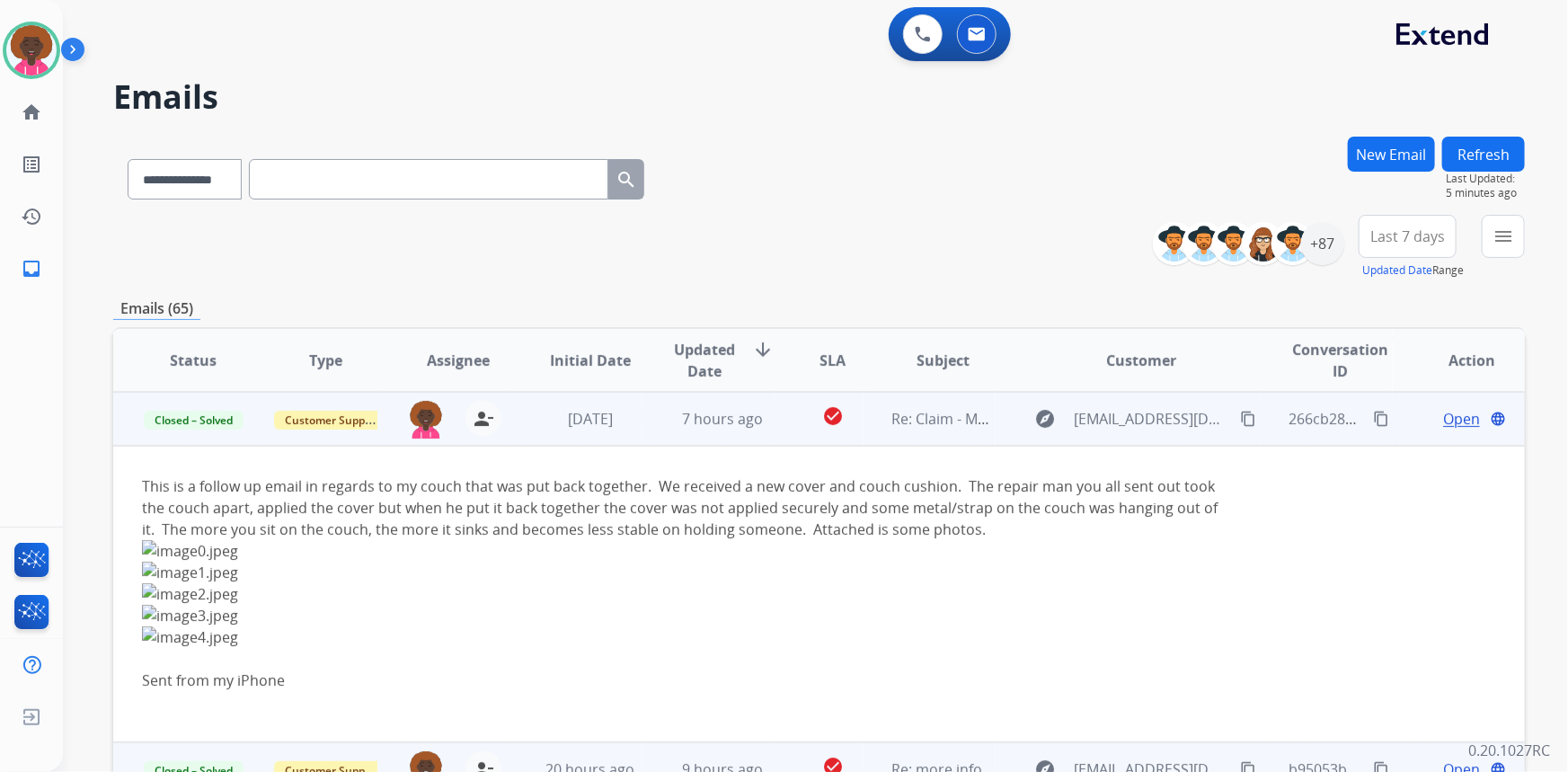
click at [800, 152] on div "**********" at bounding box center [819, 175] width 1412 height 78
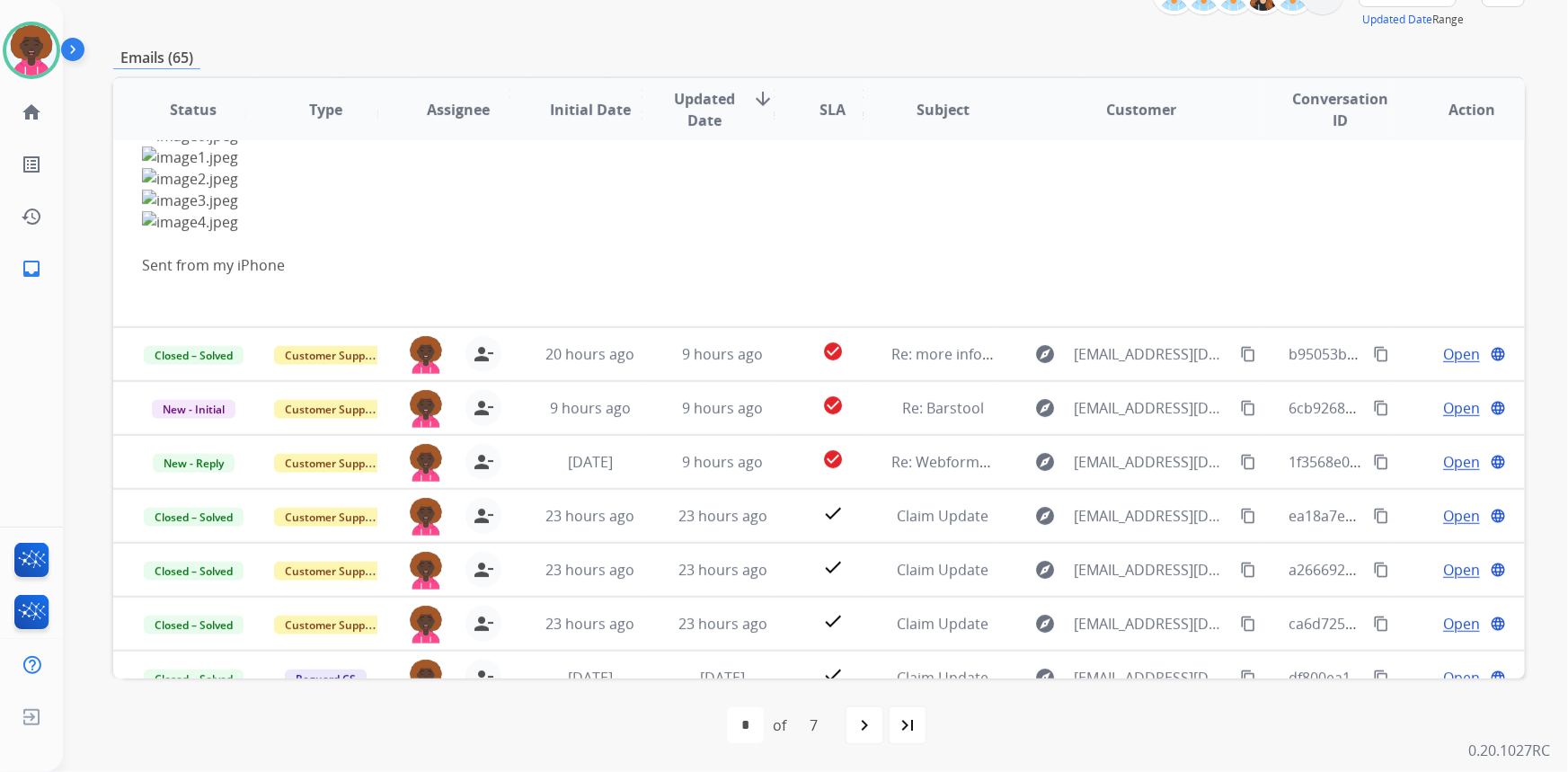
scroll to position [216, 0]
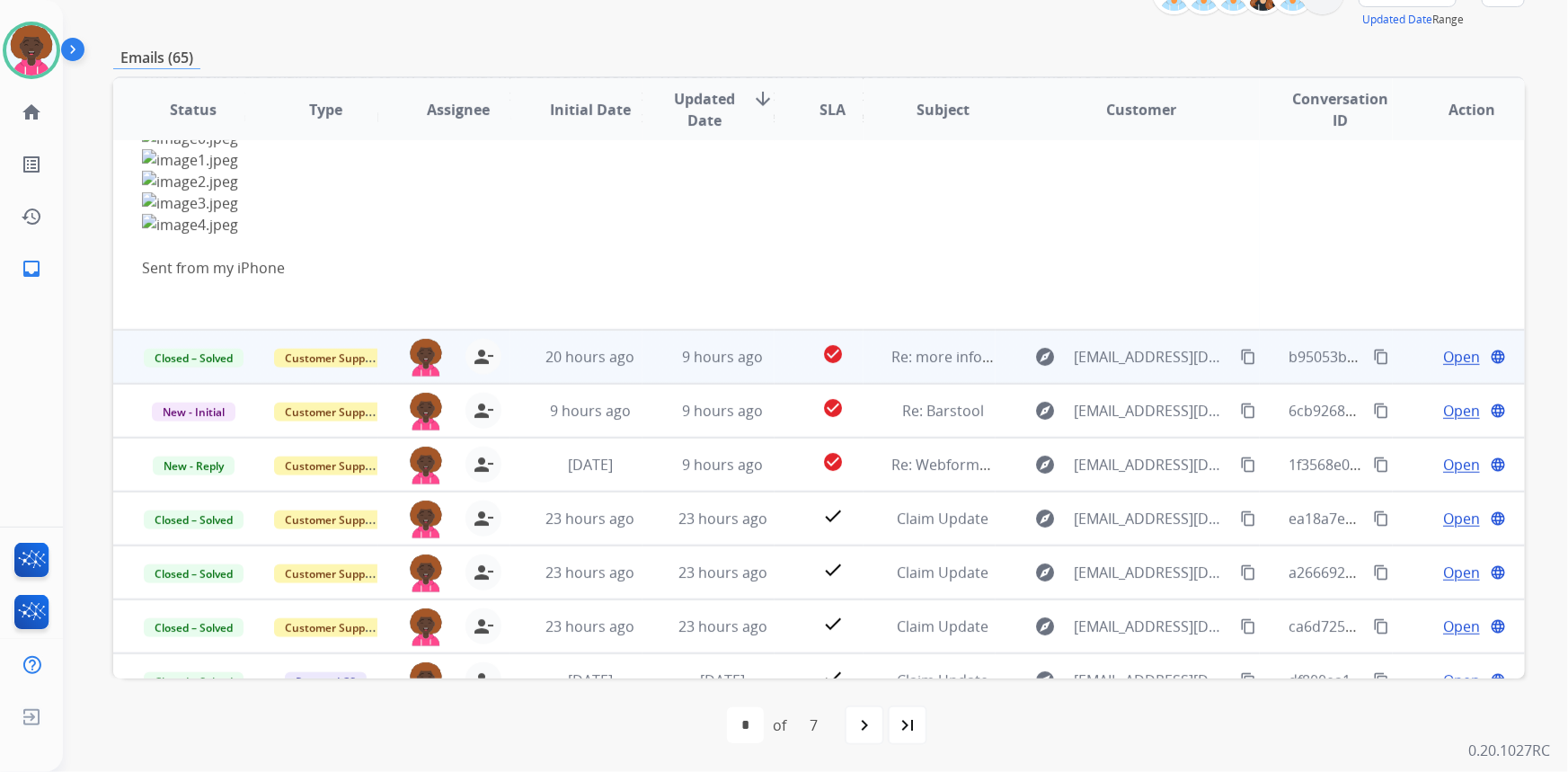
click at [1444, 346] on span "Open" at bounding box center [1462, 356] width 37 height 21
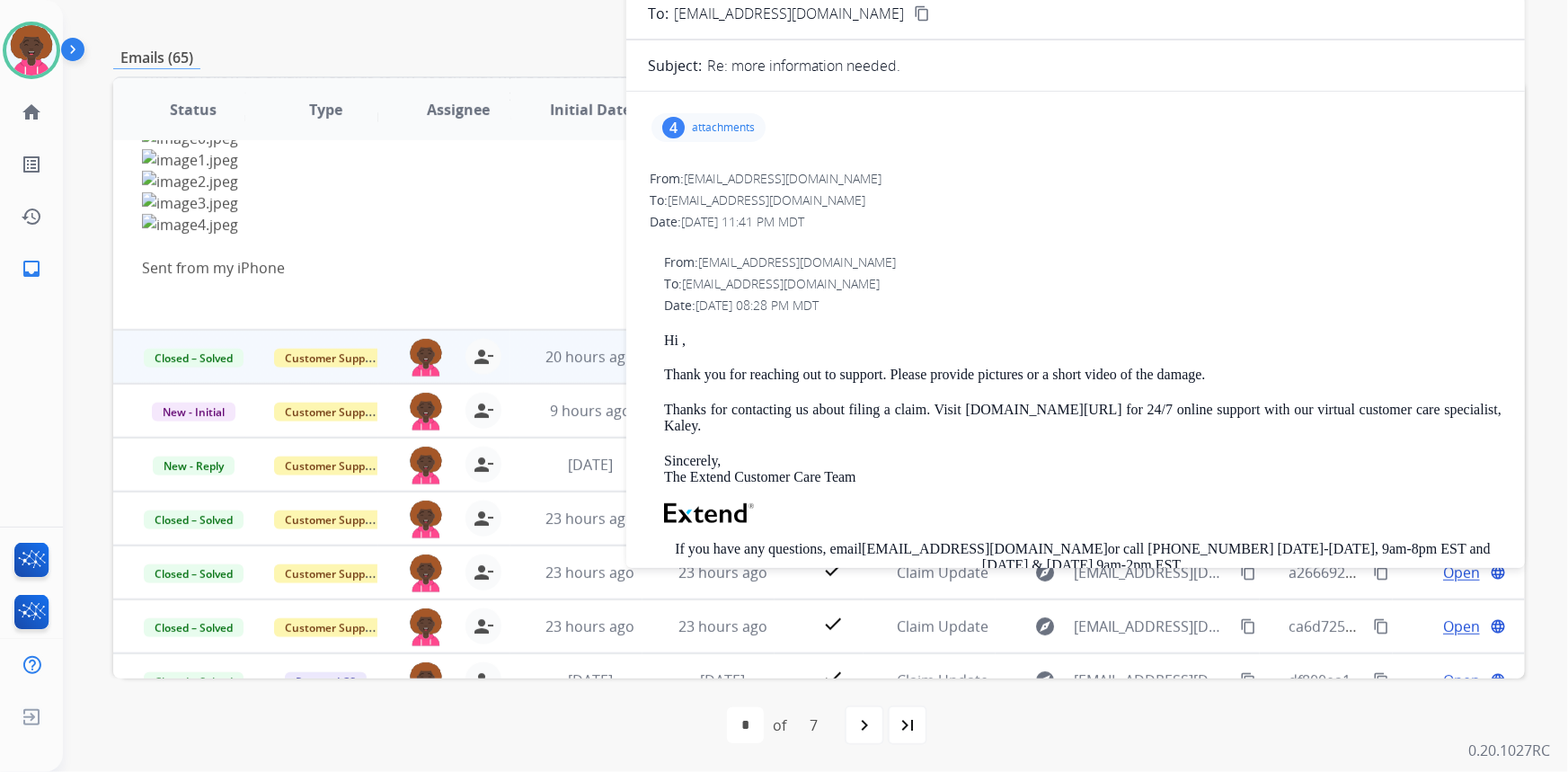
click at [385, 170] on img at bounding box center [686, 181] width 1089 height 21
drag, startPoint x: 732, startPoint y: 125, endPoint x: 716, endPoint y: 135, distance: 18.9
click at [732, 126] on p "attachments" at bounding box center [723, 128] width 63 height 15
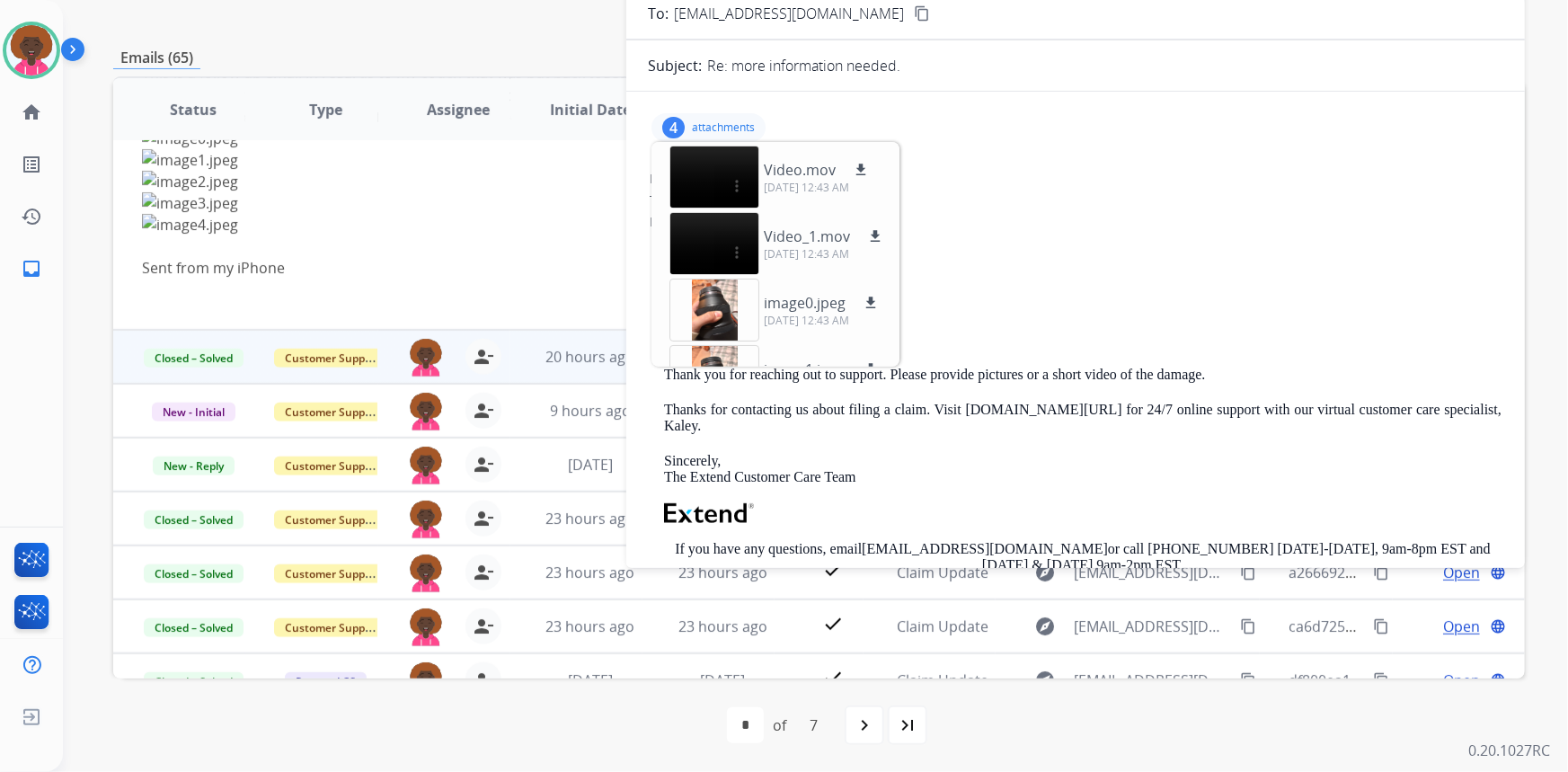
click at [450, 207] on img at bounding box center [686, 203] width 1089 height 21
click at [374, 218] on img at bounding box center [686, 225] width 1089 height 21
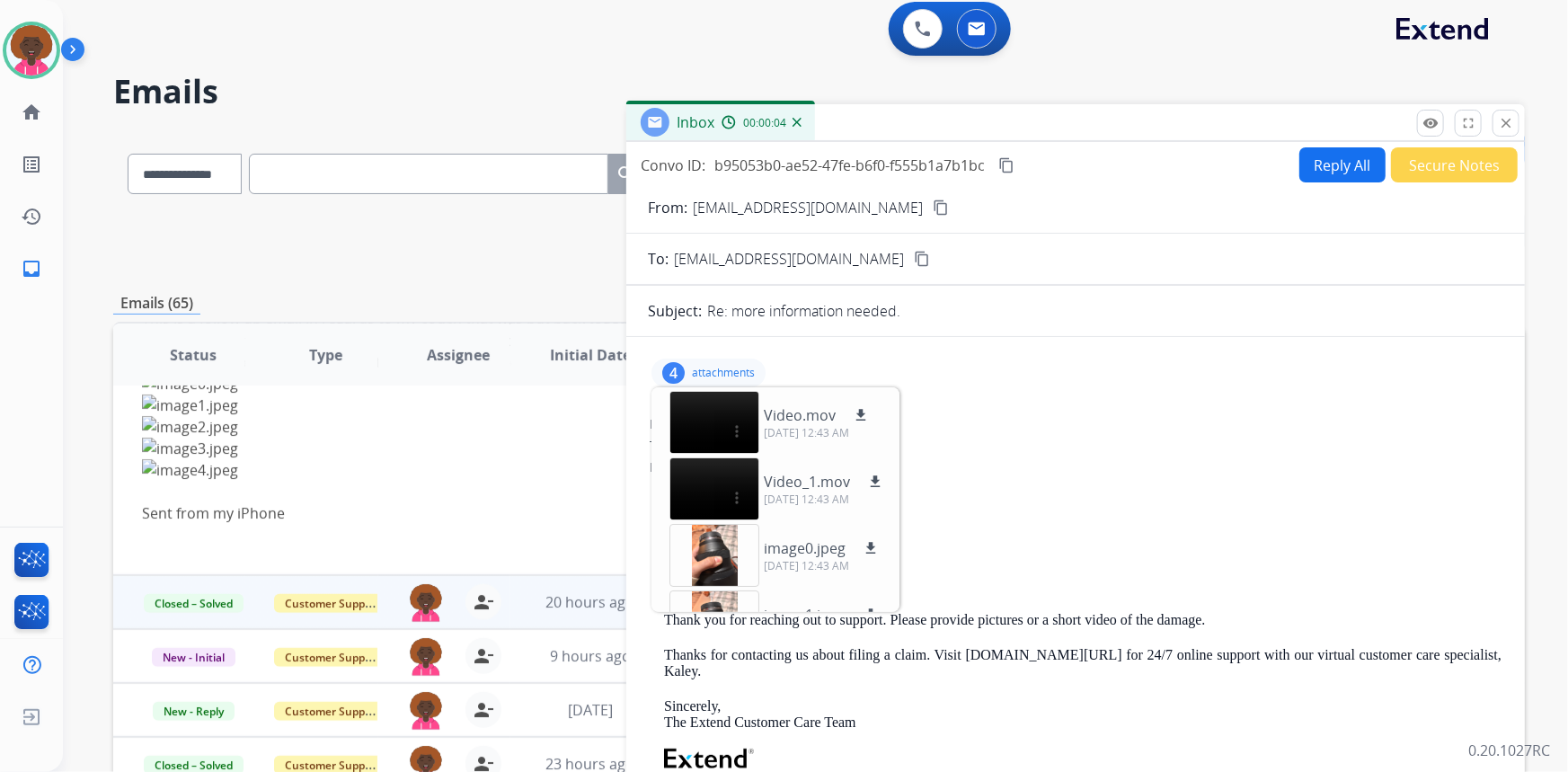
scroll to position [0, 0]
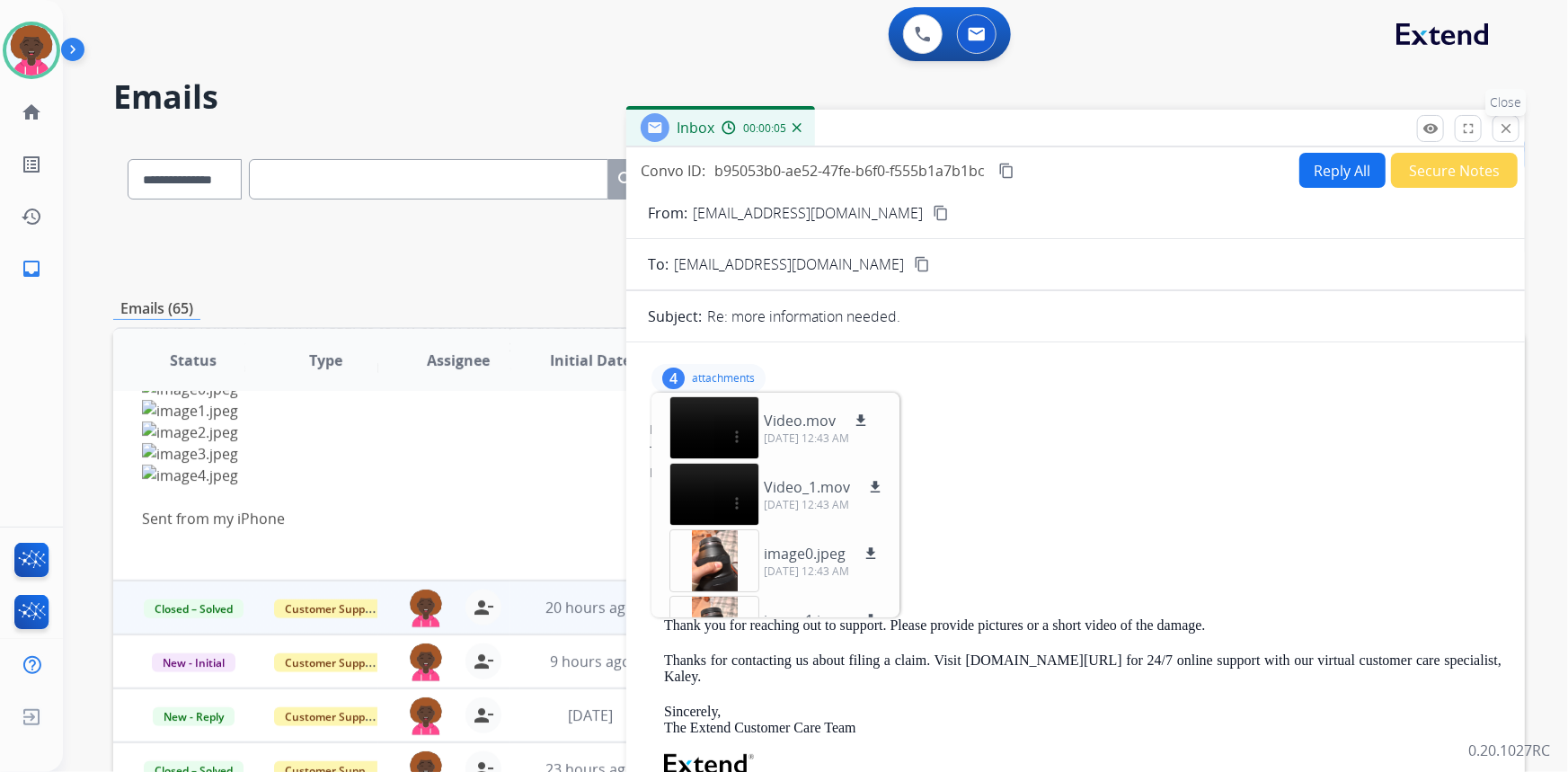
click at [1515, 120] on button "close Close" at bounding box center [1507, 129] width 27 height 27
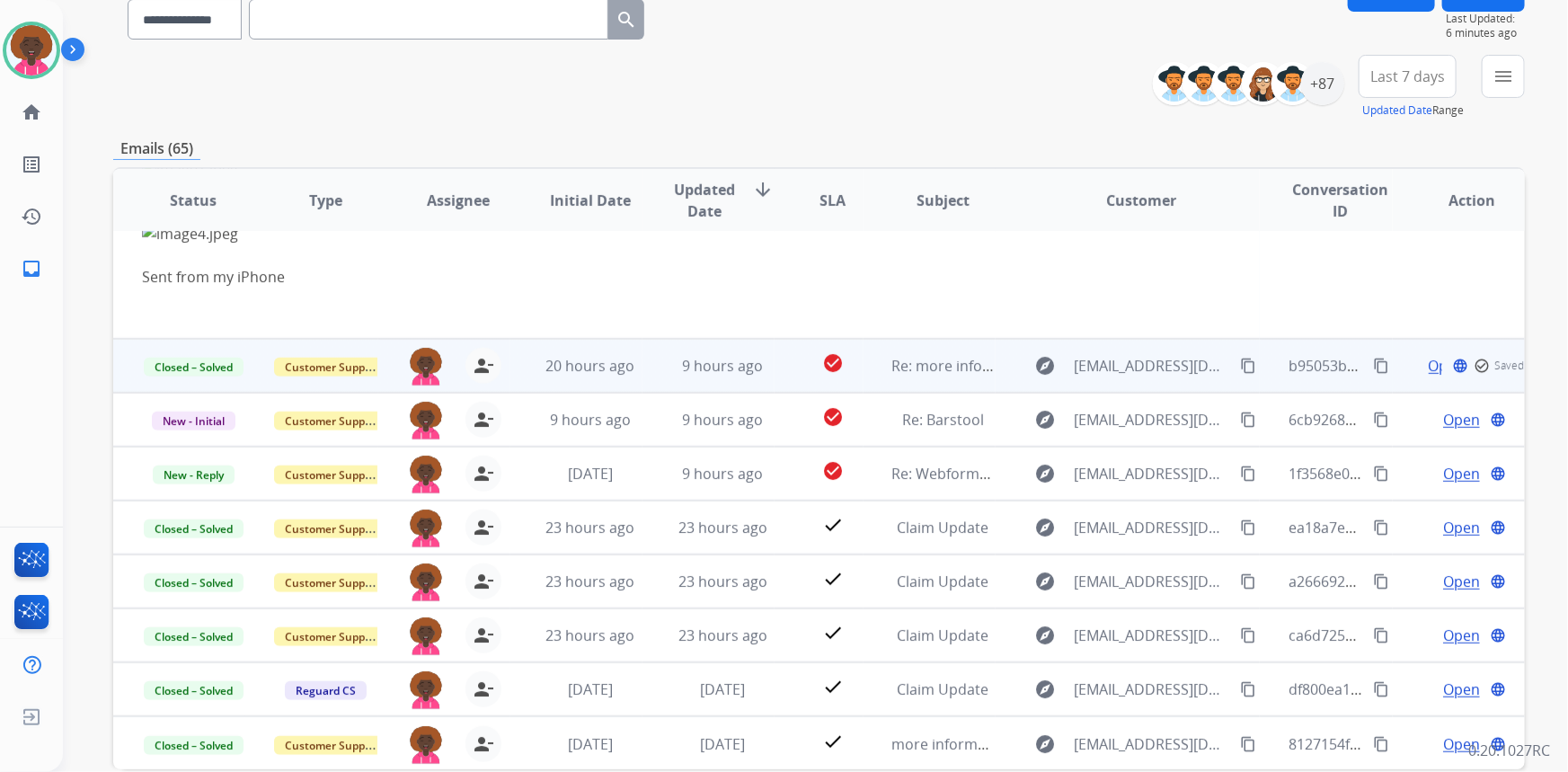
scroll to position [244, 0]
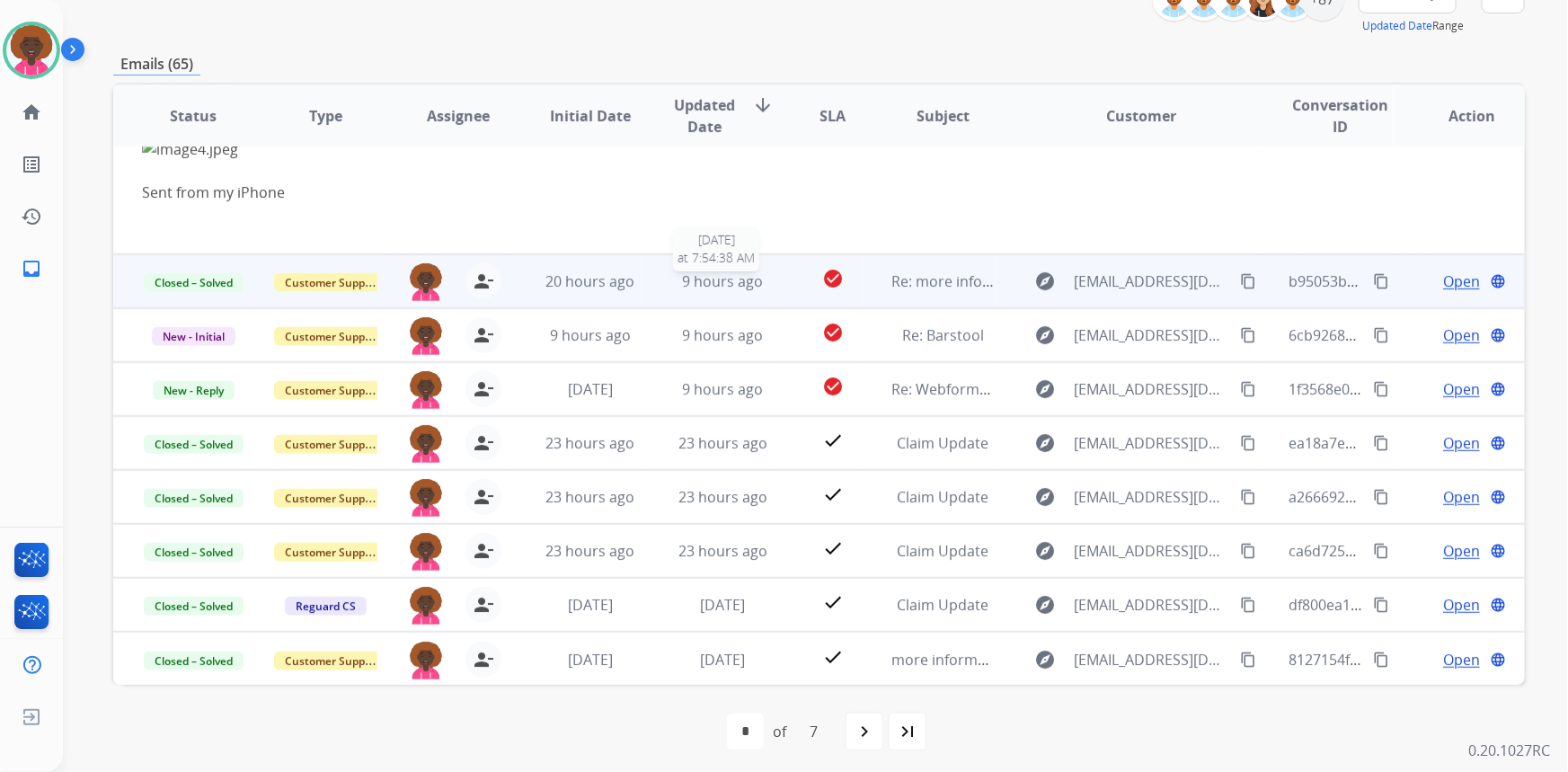
click at [755, 287] on span "9 hours ago" at bounding box center [722, 281] width 81 height 19
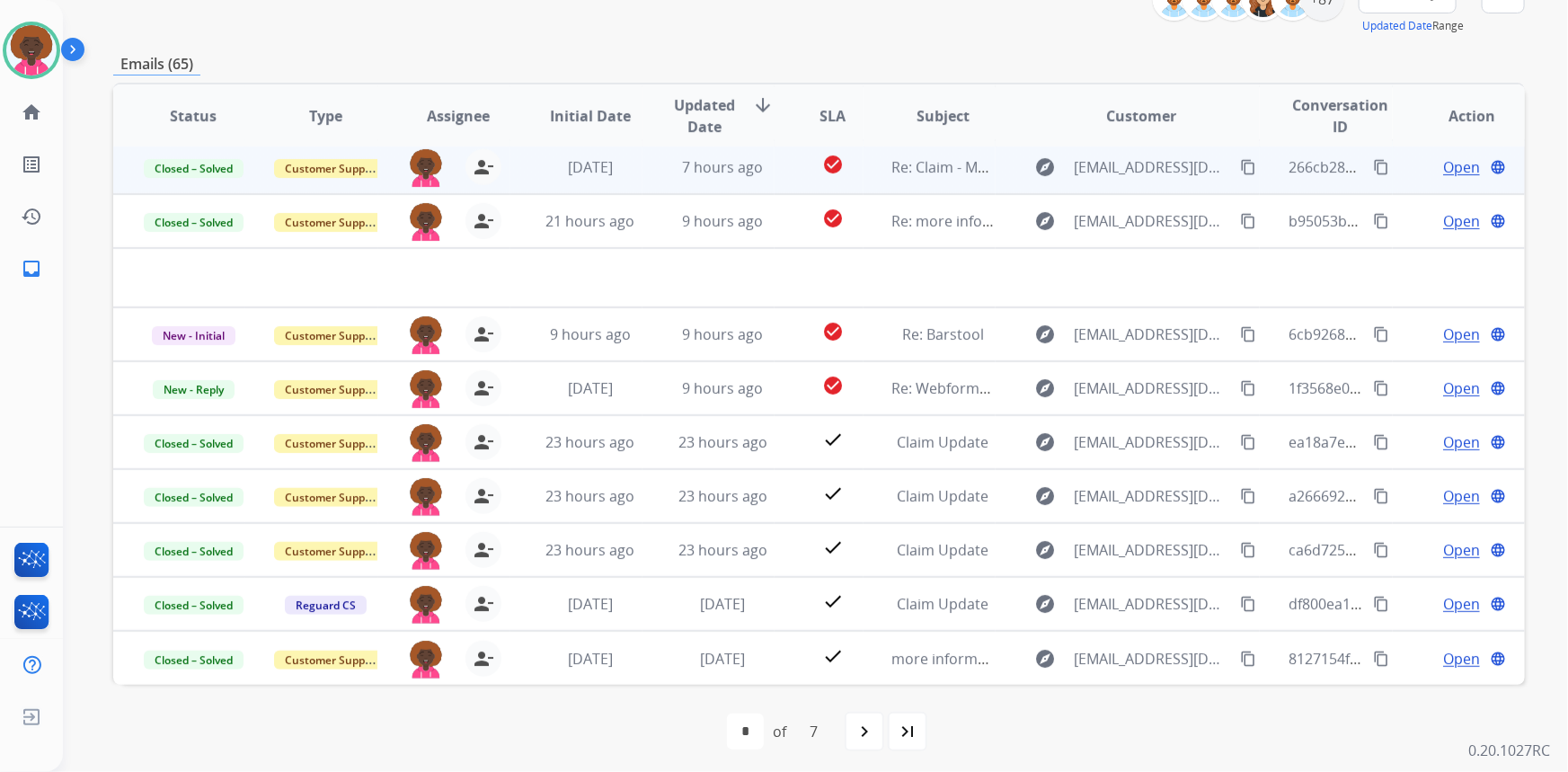
scroll to position [60, 0]
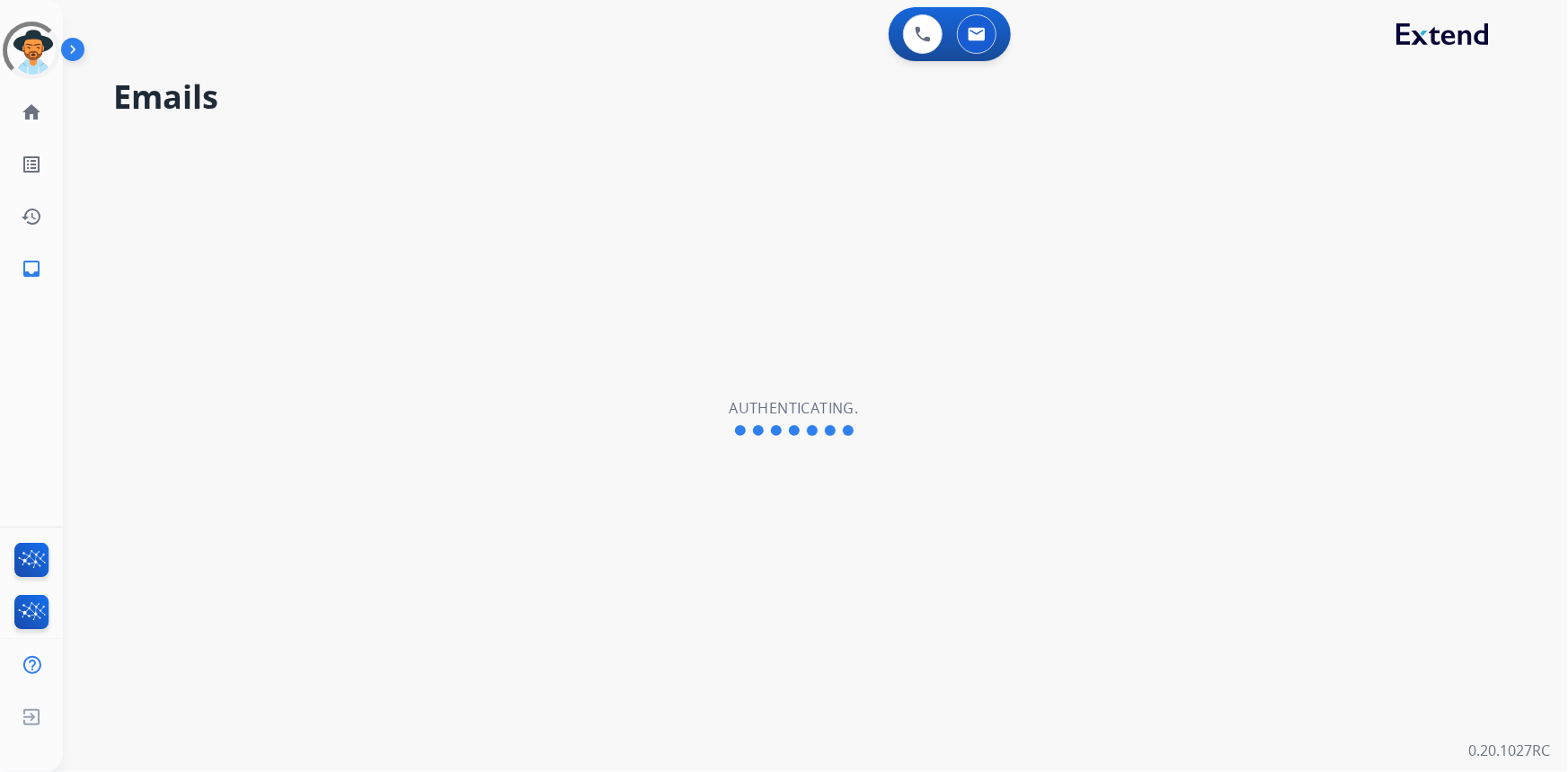
select select "**********"
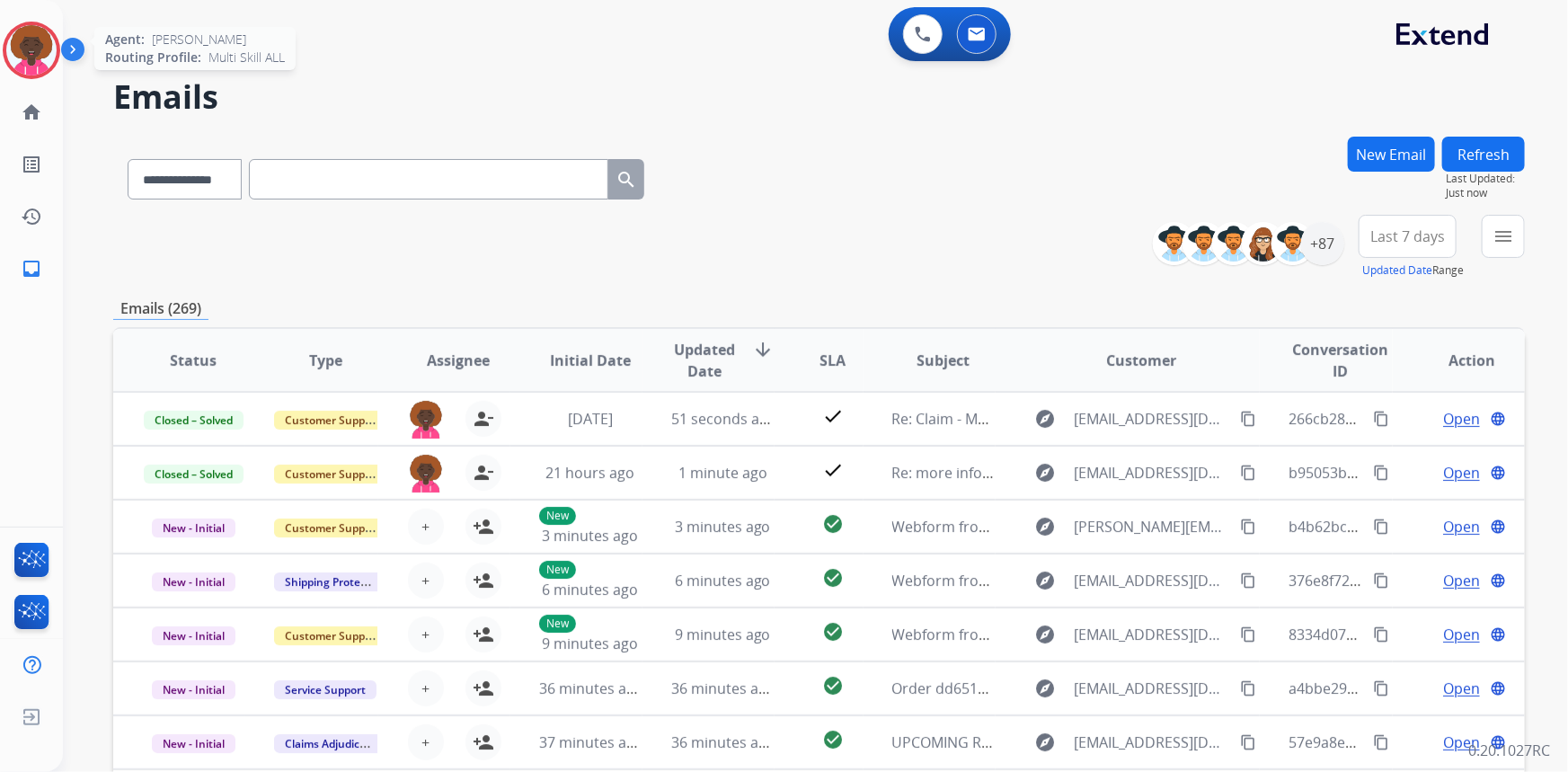
click at [41, 53] on img at bounding box center [31, 51] width 51 height 51
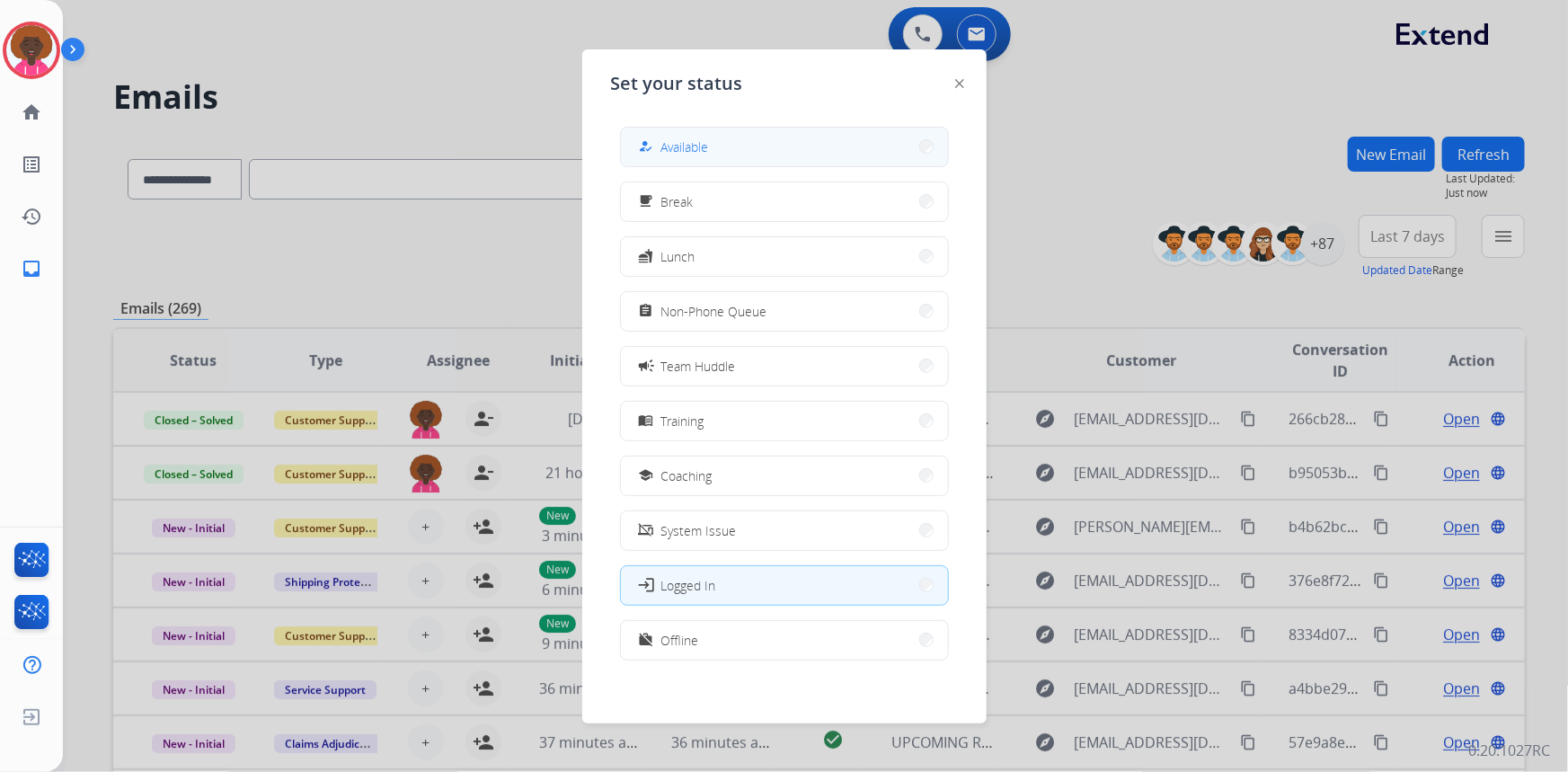
click at [702, 146] on span "Available" at bounding box center [685, 146] width 48 height 18
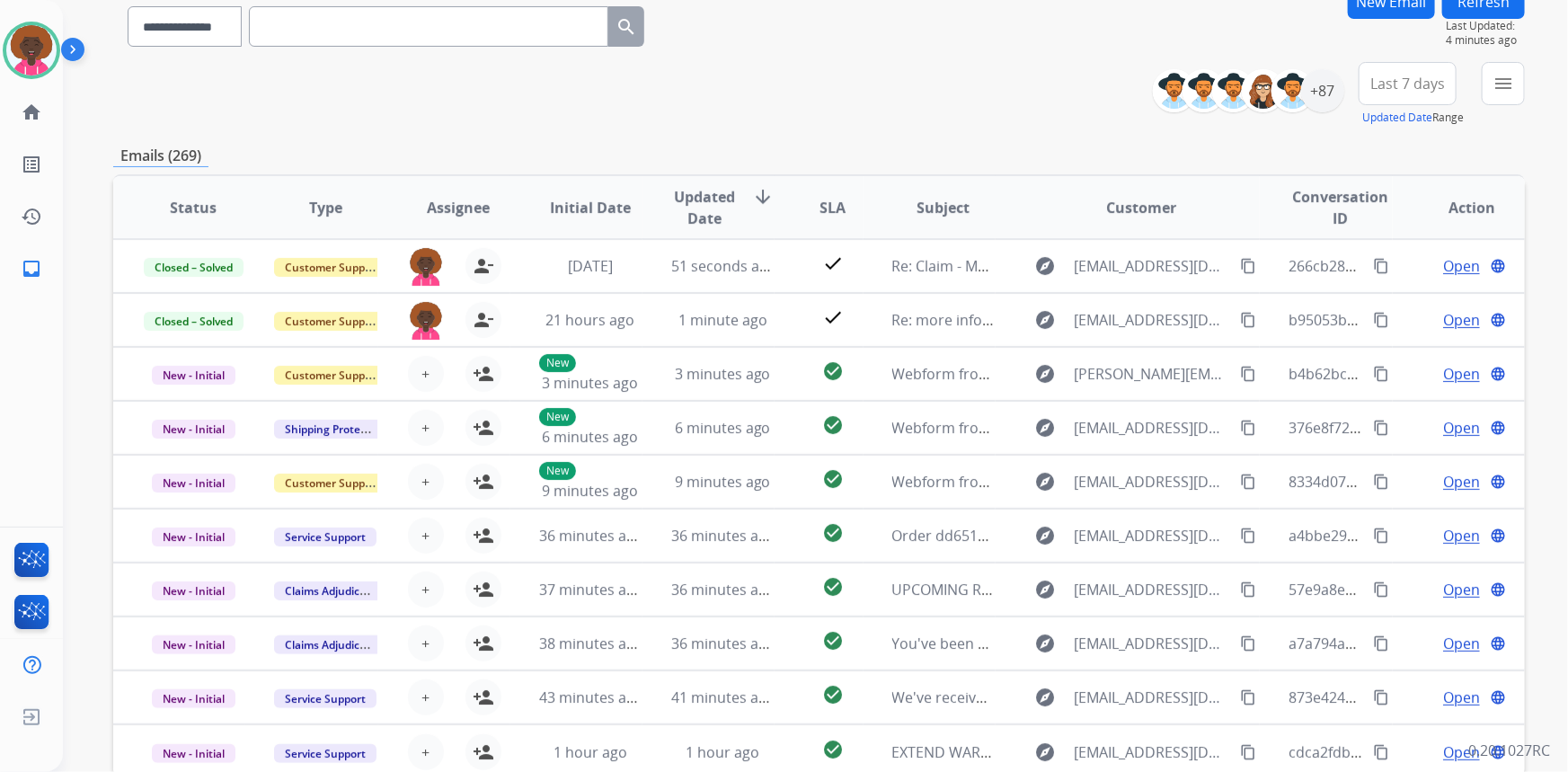
scroll to position [81, 0]
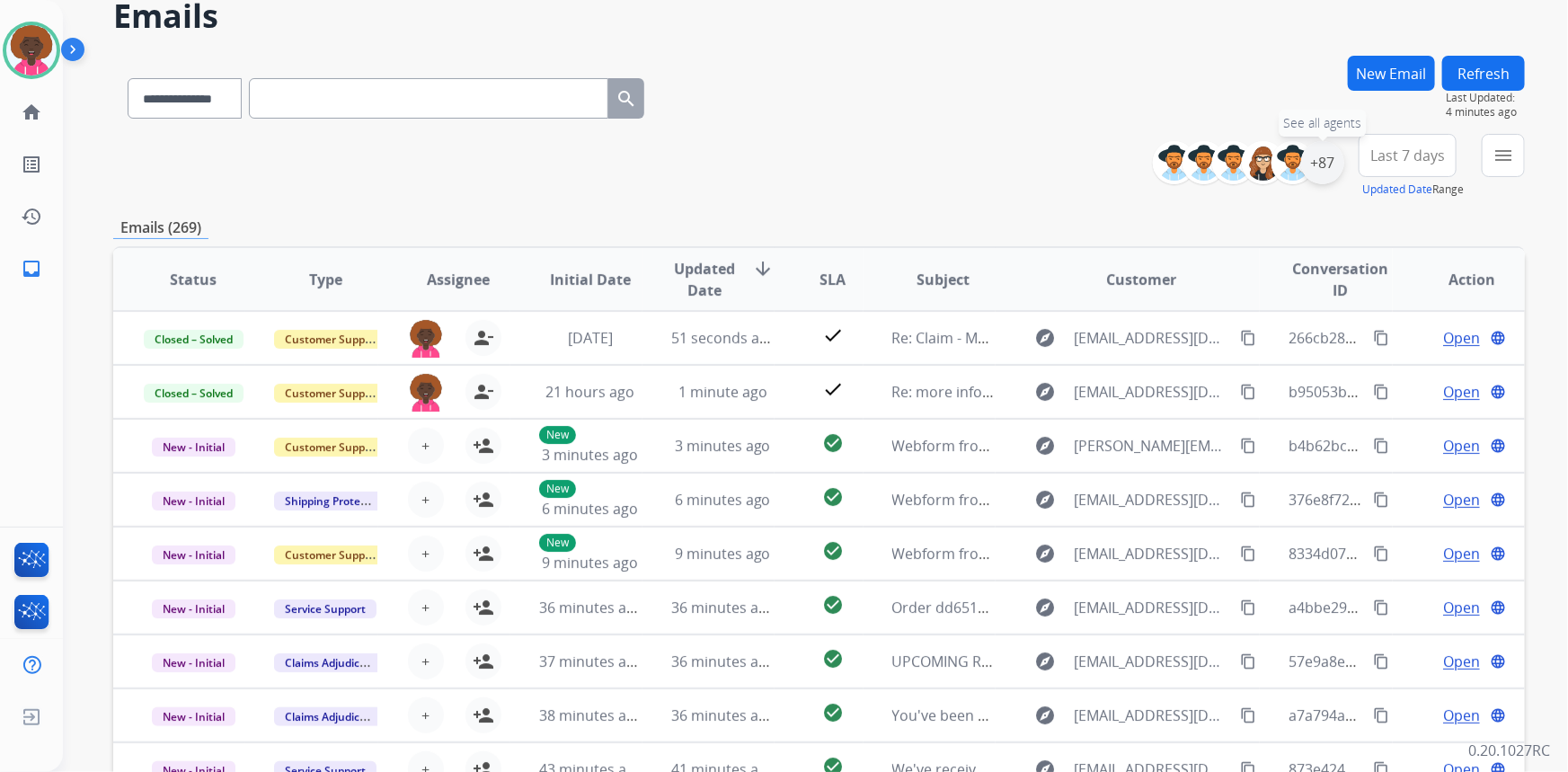
click at [1315, 153] on div "+87" at bounding box center [1323, 163] width 43 height 43
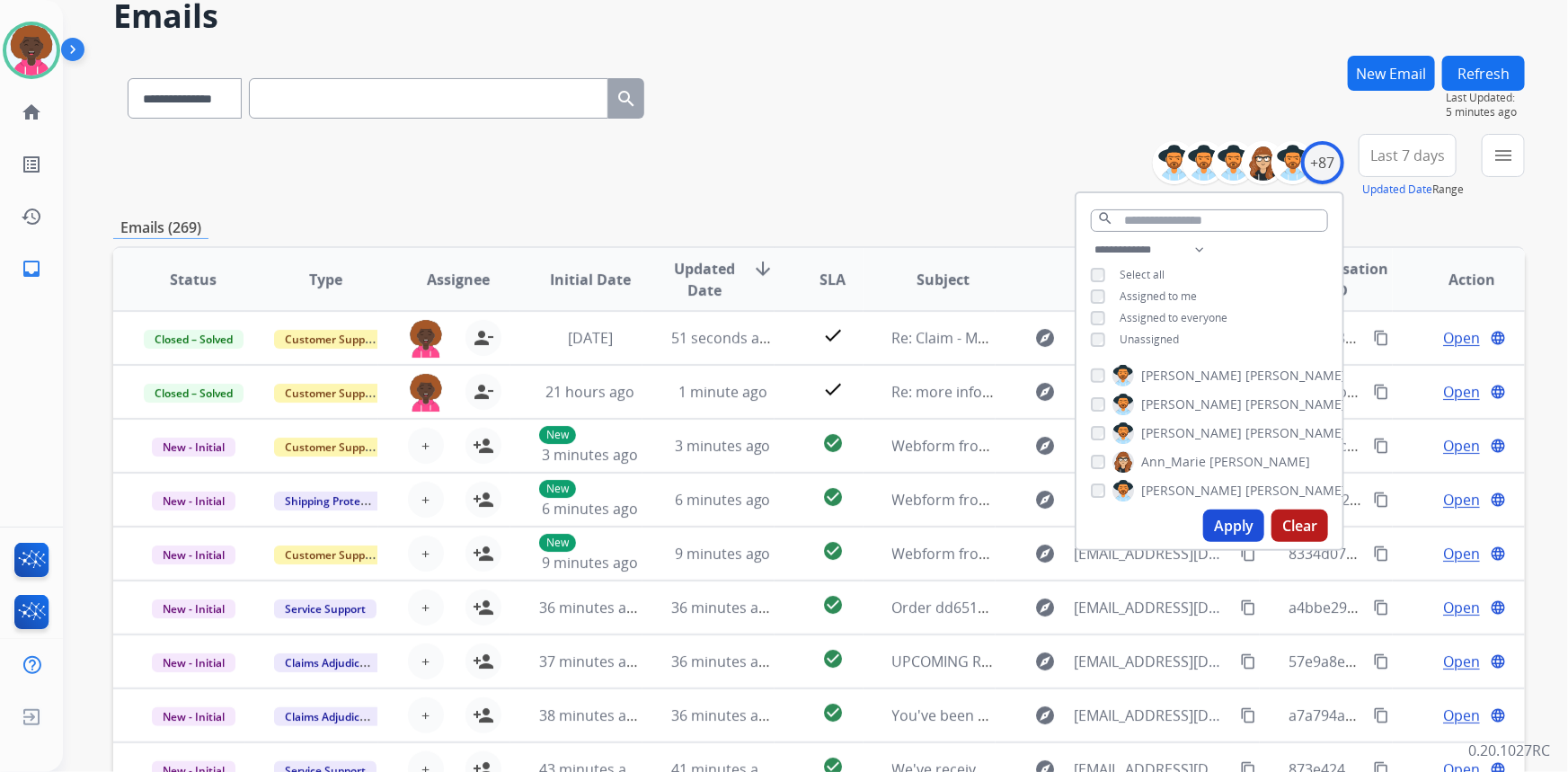
click at [1216, 516] on button "Apply" at bounding box center [1233, 526] width 61 height 32
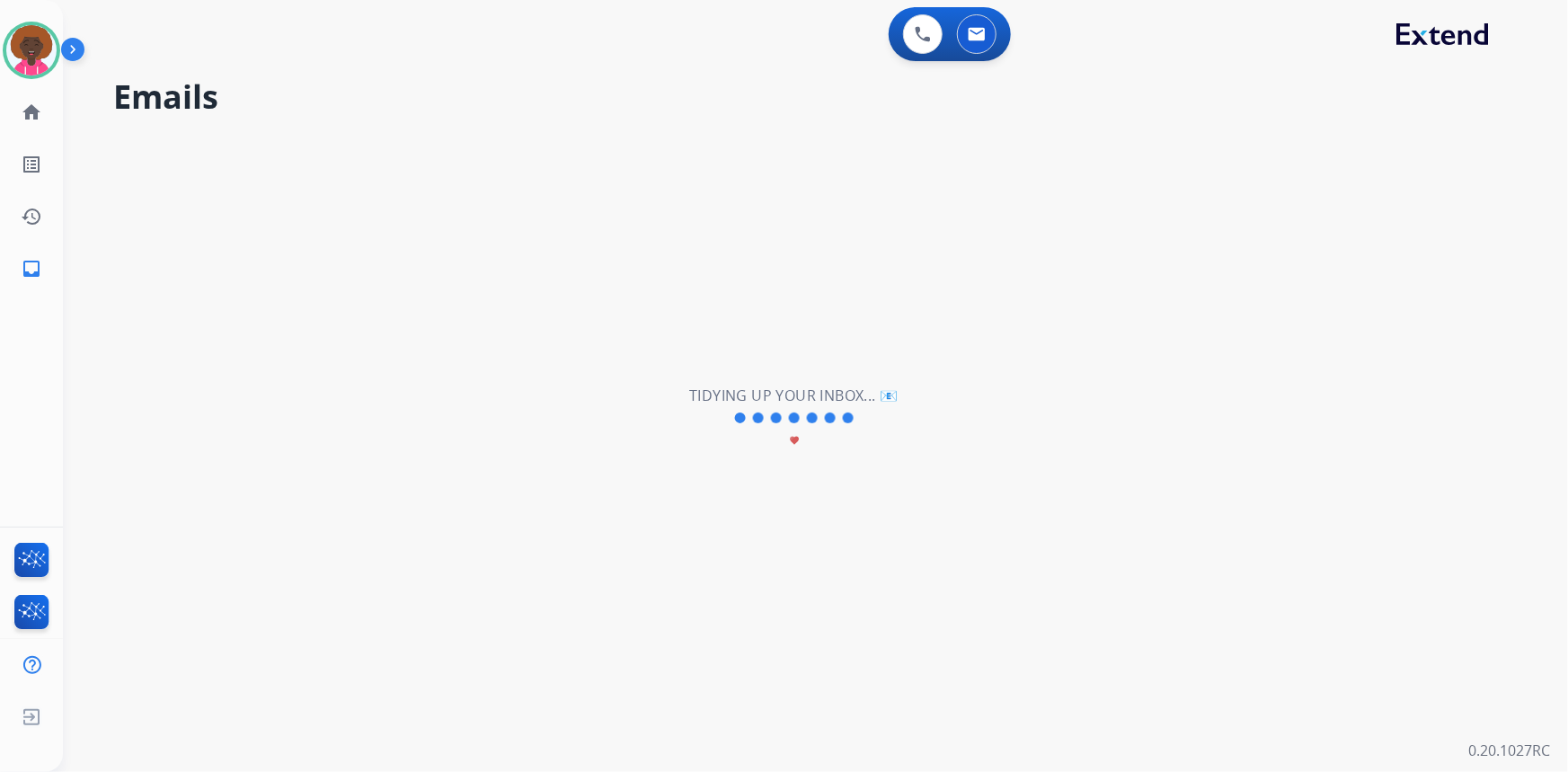
scroll to position [0, 0]
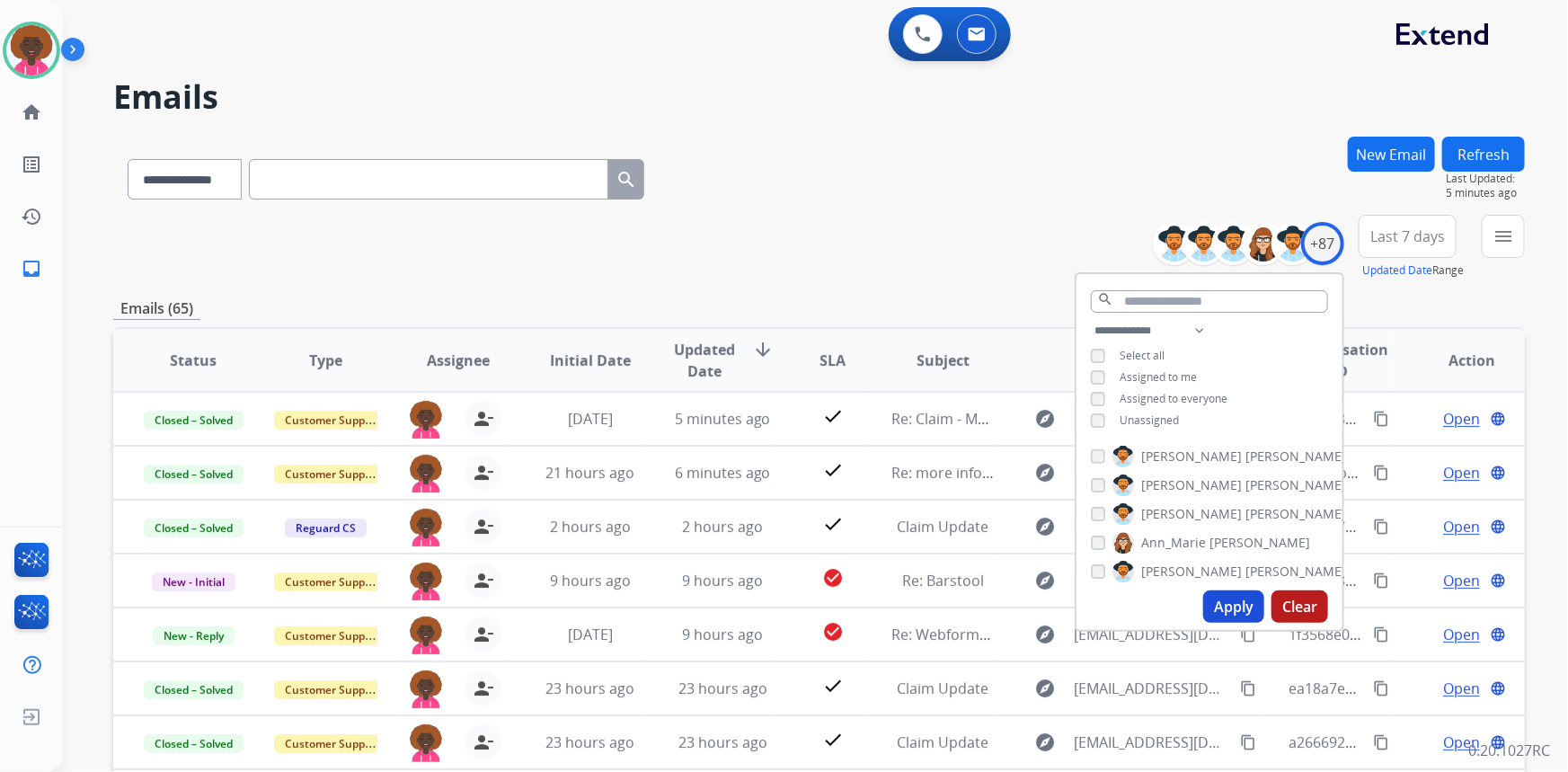
click at [950, 191] on div "**********" at bounding box center [819, 175] width 1412 height 78
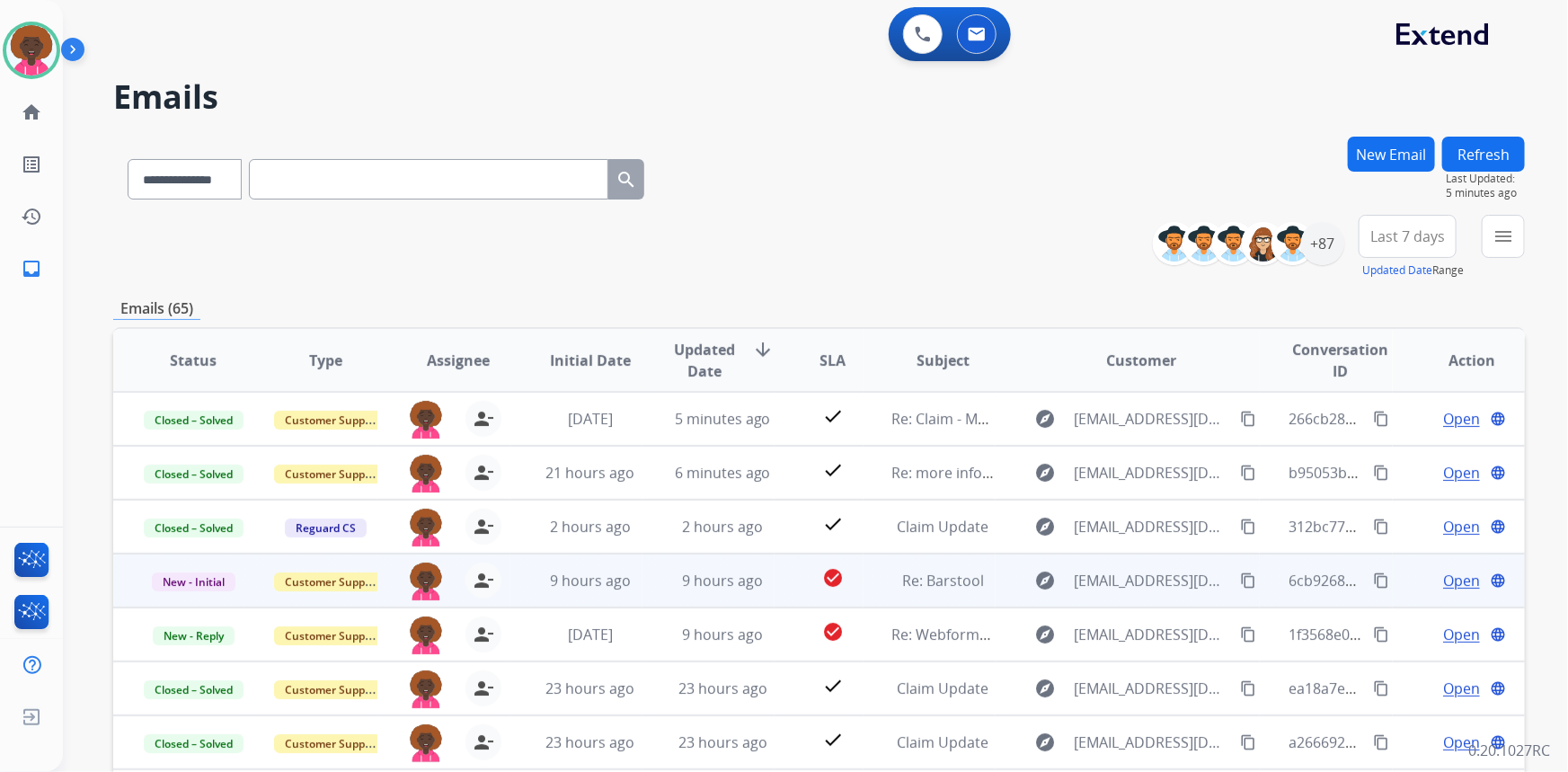
click at [1460, 586] on span "Open" at bounding box center [1462, 580] width 37 height 21
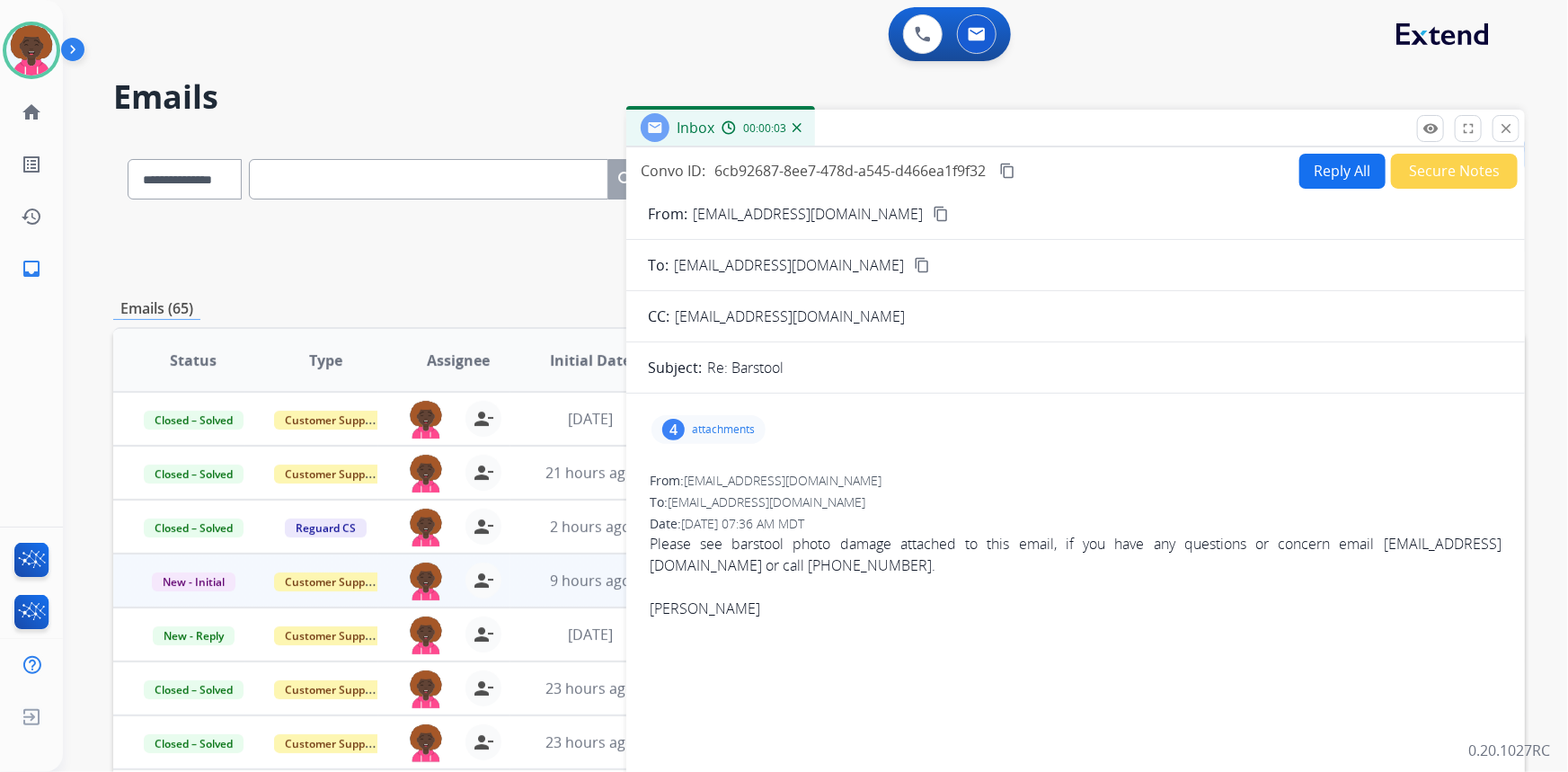
click at [702, 437] on div "4 attachments" at bounding box center [708, 430] width 114 height 29
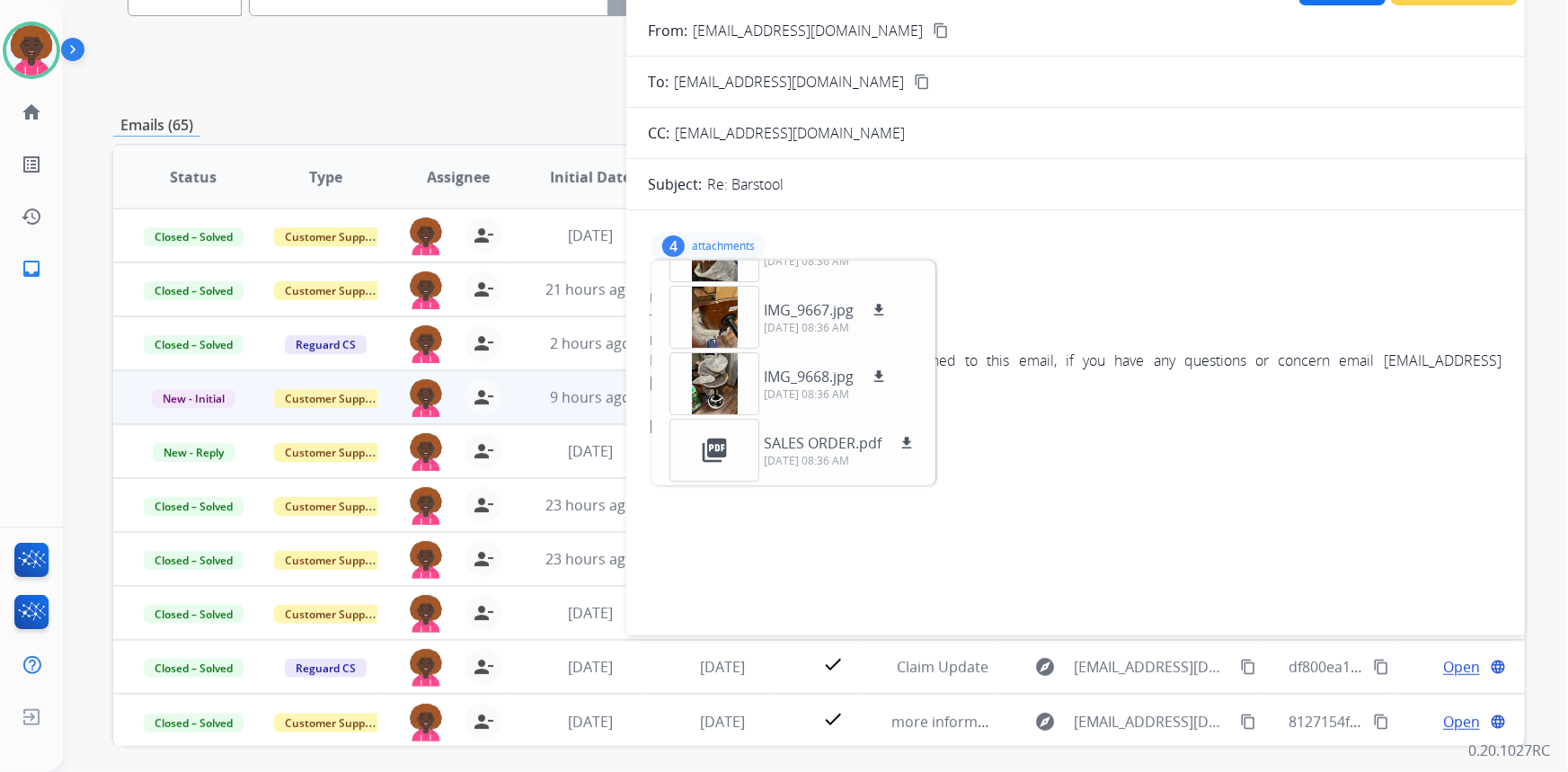
scroll to position [81, 0]
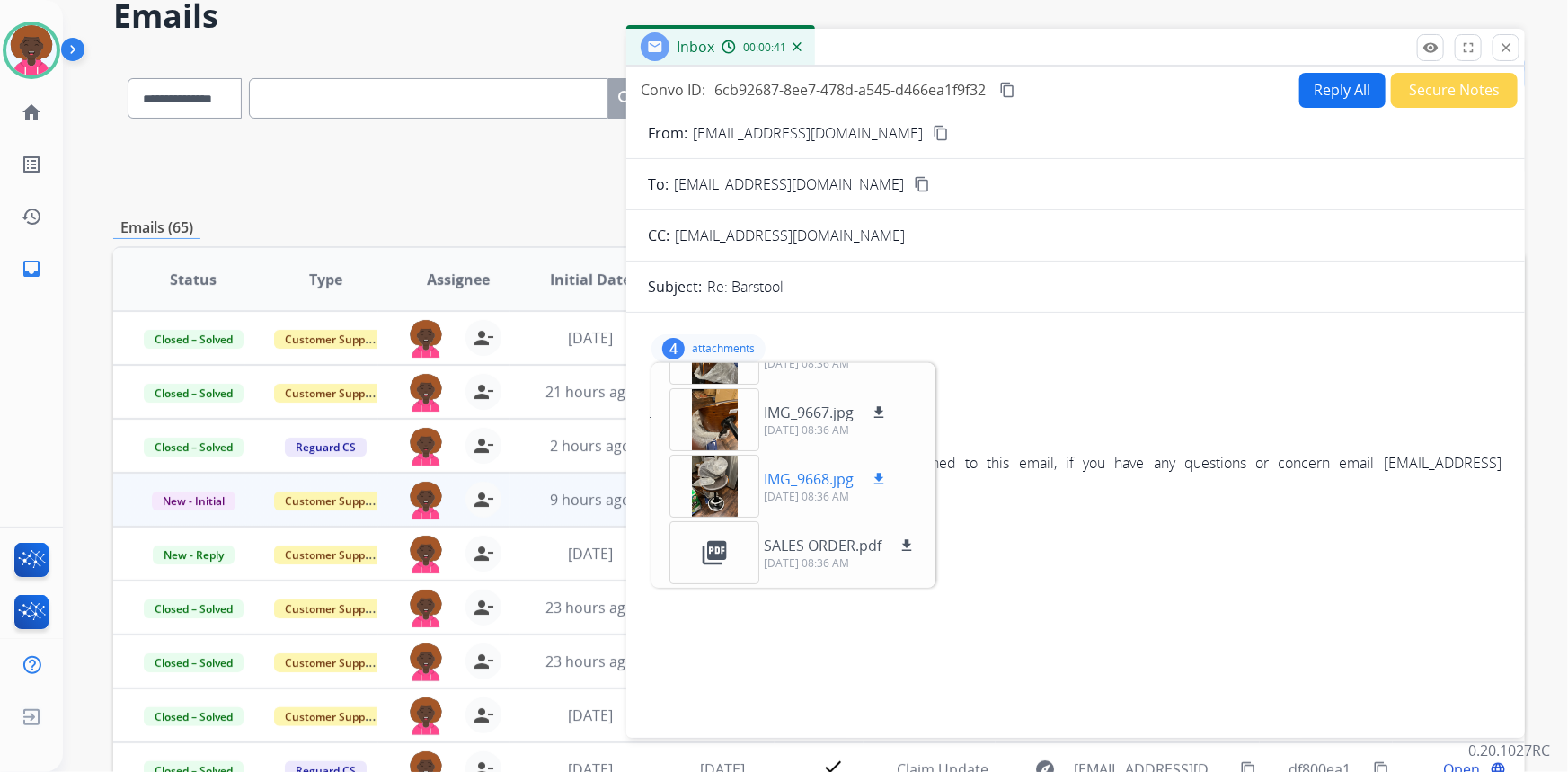
click at [692, 480] on div at bounding box center [714, 486] width 90 height 63
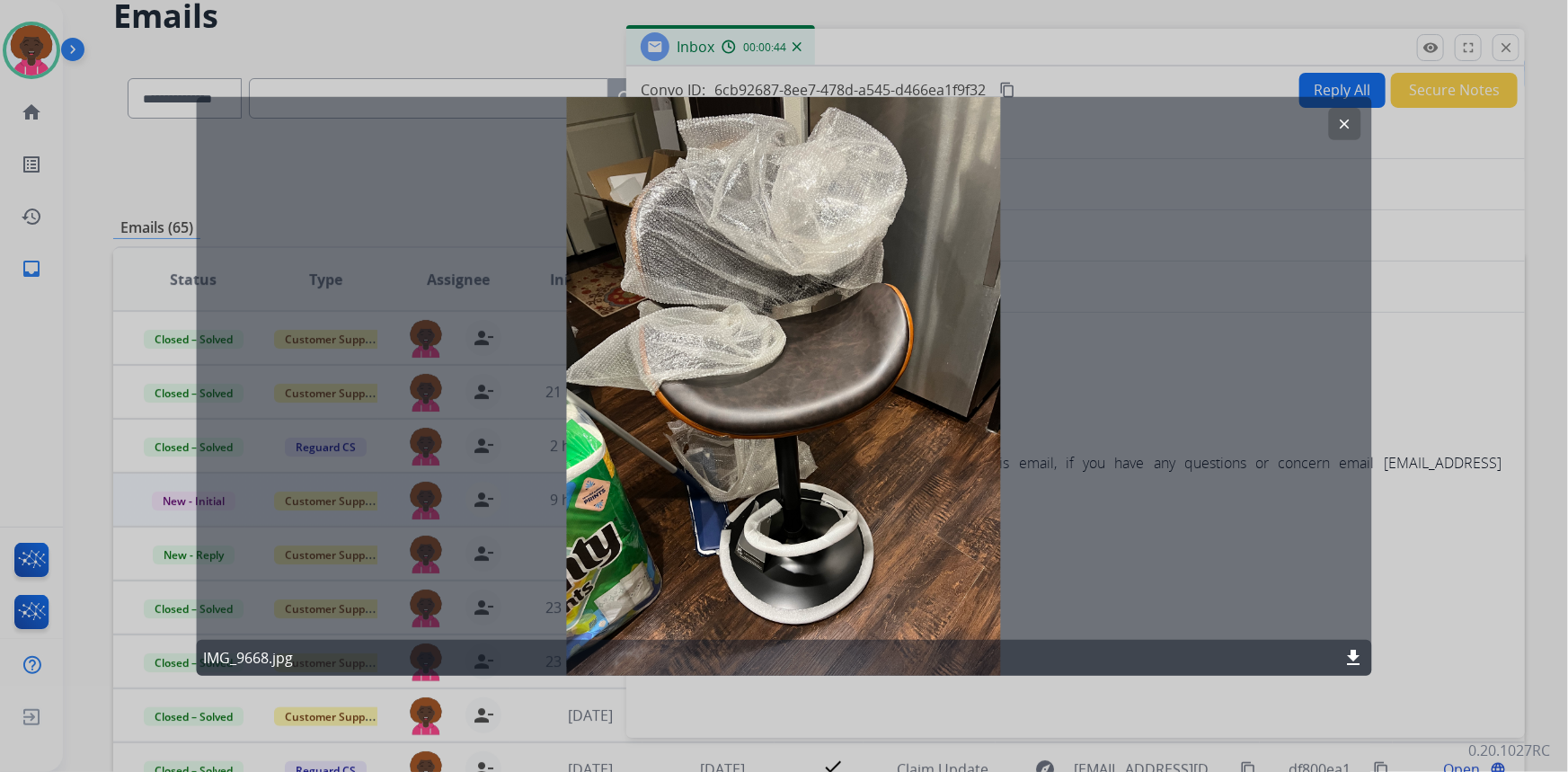
click at [1363, 144] on div "clear IMG_9668.jpg download" at bounding box center [784, 386] width 1177 height 579
click at [1365, 138] on div "clear IMG_9668.jpg download" at bounding box center [784, 386] width 1177 height 579
click at [1350, 129] on mat-icon "clear" at bounding box center [1345, 123] width 17 height 17
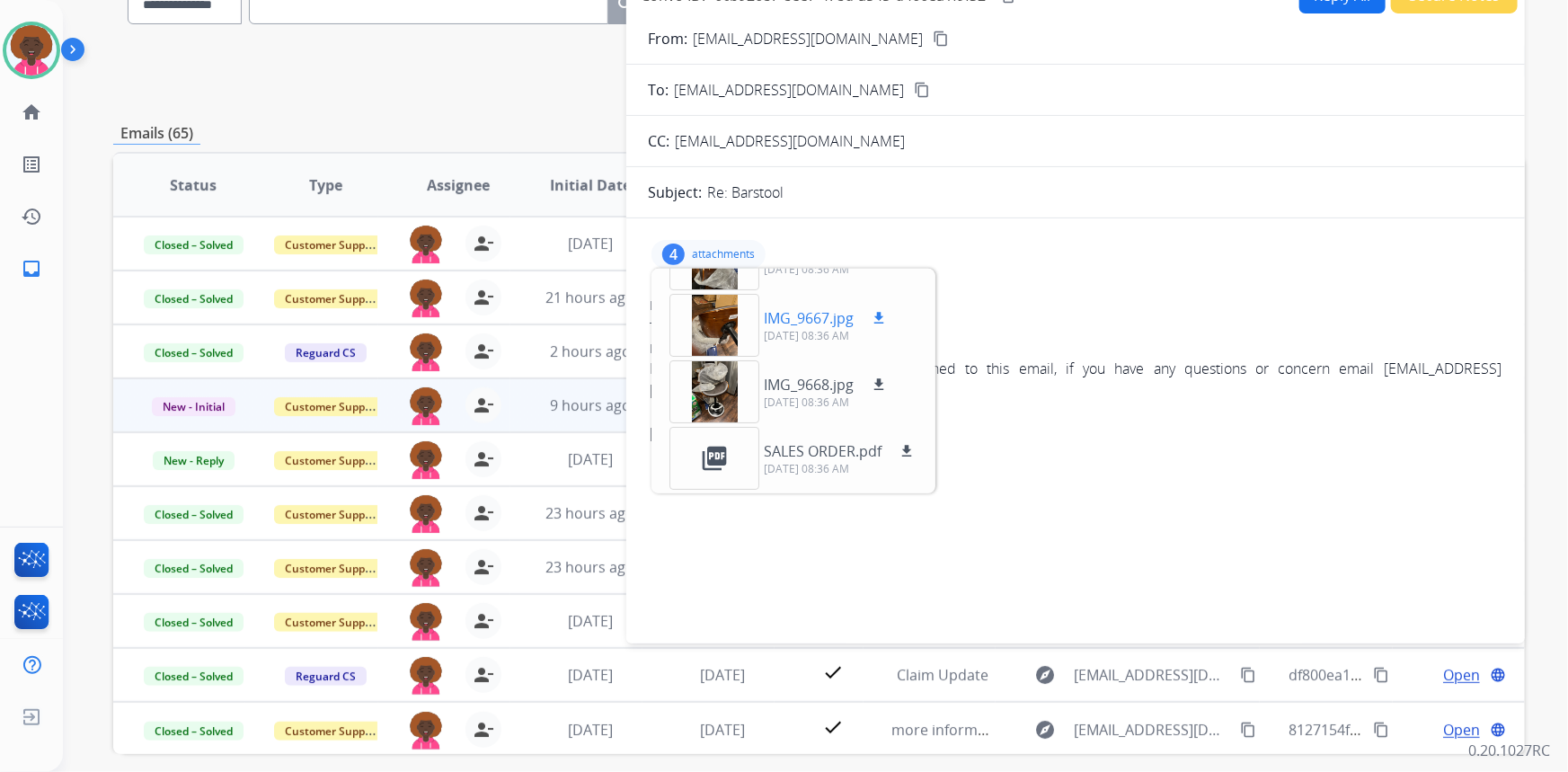
scroll to position [251, 0]
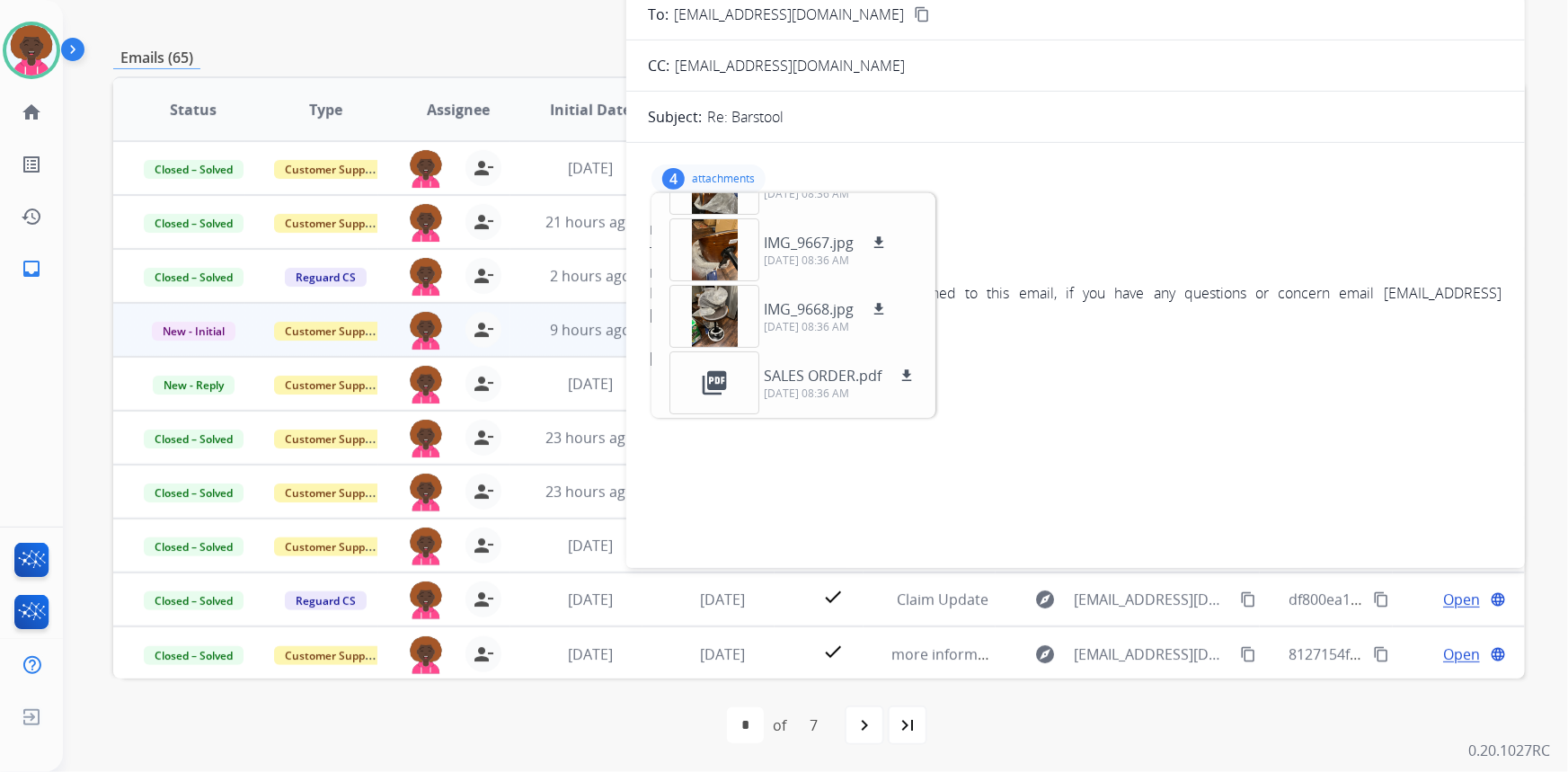
drag, startPoint x: 1176, startPoint y: 266, endPoint x: 1182, endPoint y: 239, distance: 27.7
click at [1177, 266] on div "Date: 09/27/2025 - 07:36 AM MDT" at bounding box center [1076, 273] width 852 height 18
click at [1237, 193] on div "4 attachments IMG_9666.jpg download 09/27/2025, 08:36 AM IMG_9667.jpg download …" at bounding box center [1076, 179] width 856 height 43
click at [1012, 403] on div "From: lrich0531@yahoo.com To: support@extend.com Date: 09/27/2025 - 07:36 AM MD…" at bounding box center [1076, 312] width 856 height 187
click at [923, 197] on div "IMG_9666.jpg download 09/27/2025, 08:36 AM IMG_9667.jpg download 09/27/2025, 08…" at bounding box center [793, 306] width 284 height 225
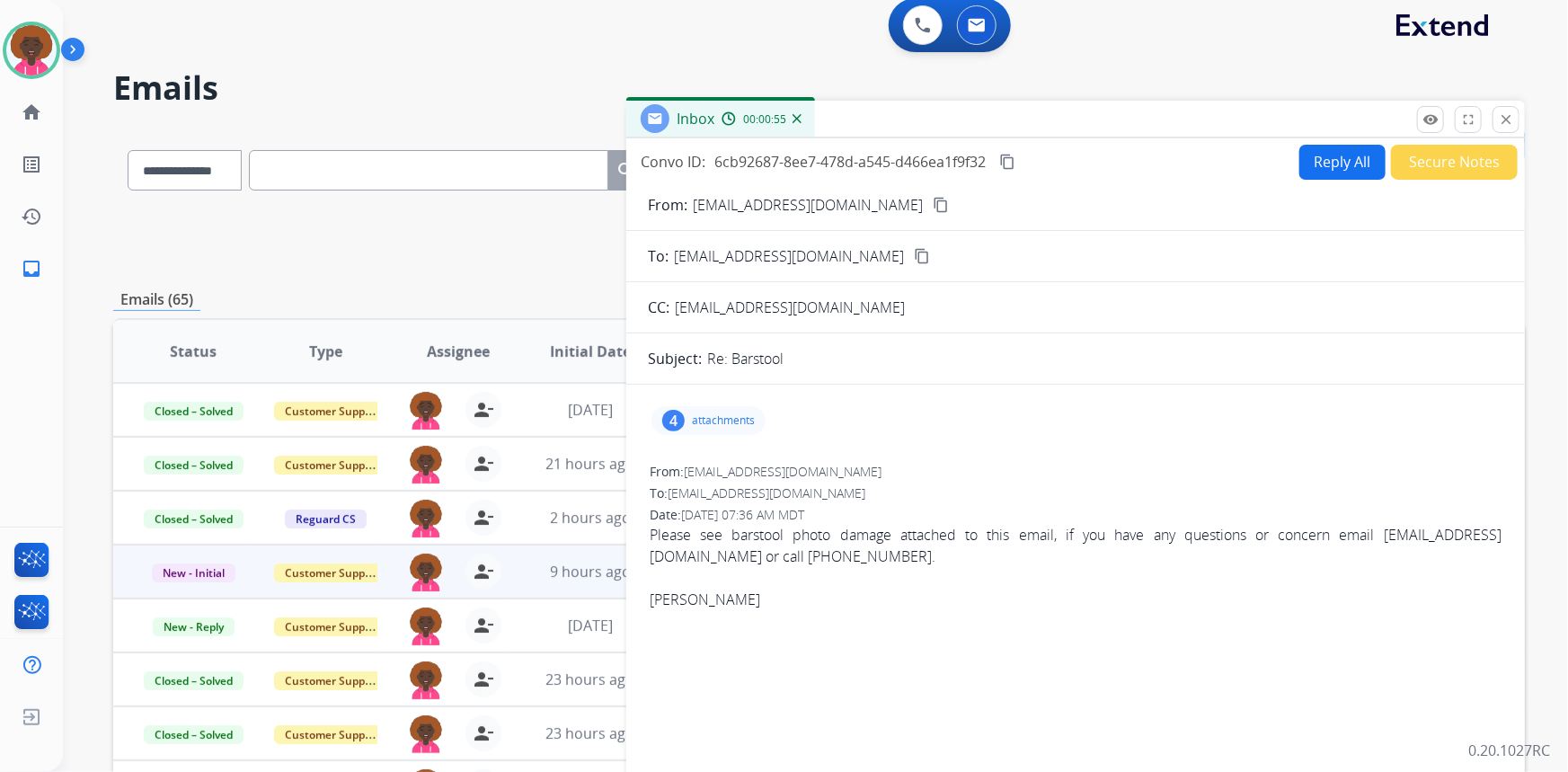
scroll to position [6, 0]
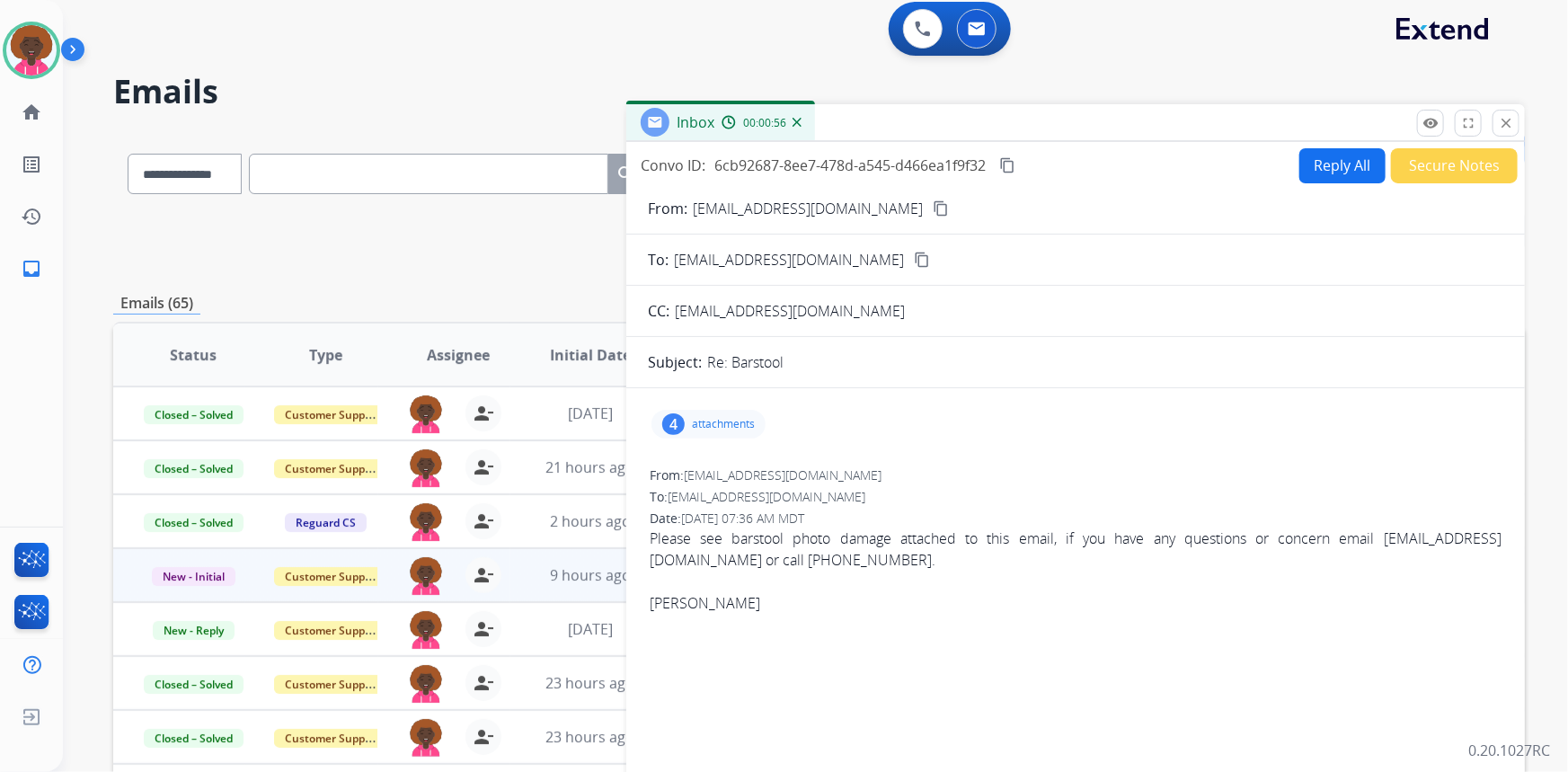
click at [914, 264] on mat-icon "content_copy" at bounding box center [922, 260] width 17 height 17
click at [823, 306] on div "CC: lizrich046@gmail.com" at bounding box center [1076, 311] width 898 height 21
click at [850, 179] on div "Convo ID: 6cb92687-8ee7-478d-a545-d466ea1f9f32 content_copy Reply All Secure No…" at bounding box center [1076, 165] width 898 height 36
click at [932, 205] on mat-icon "content_copy" at bounding box center [940, 208] width 17 height 17
click at [710, 410] on div "4 attachments" at bounding box center [708, 424] width 114 height 29
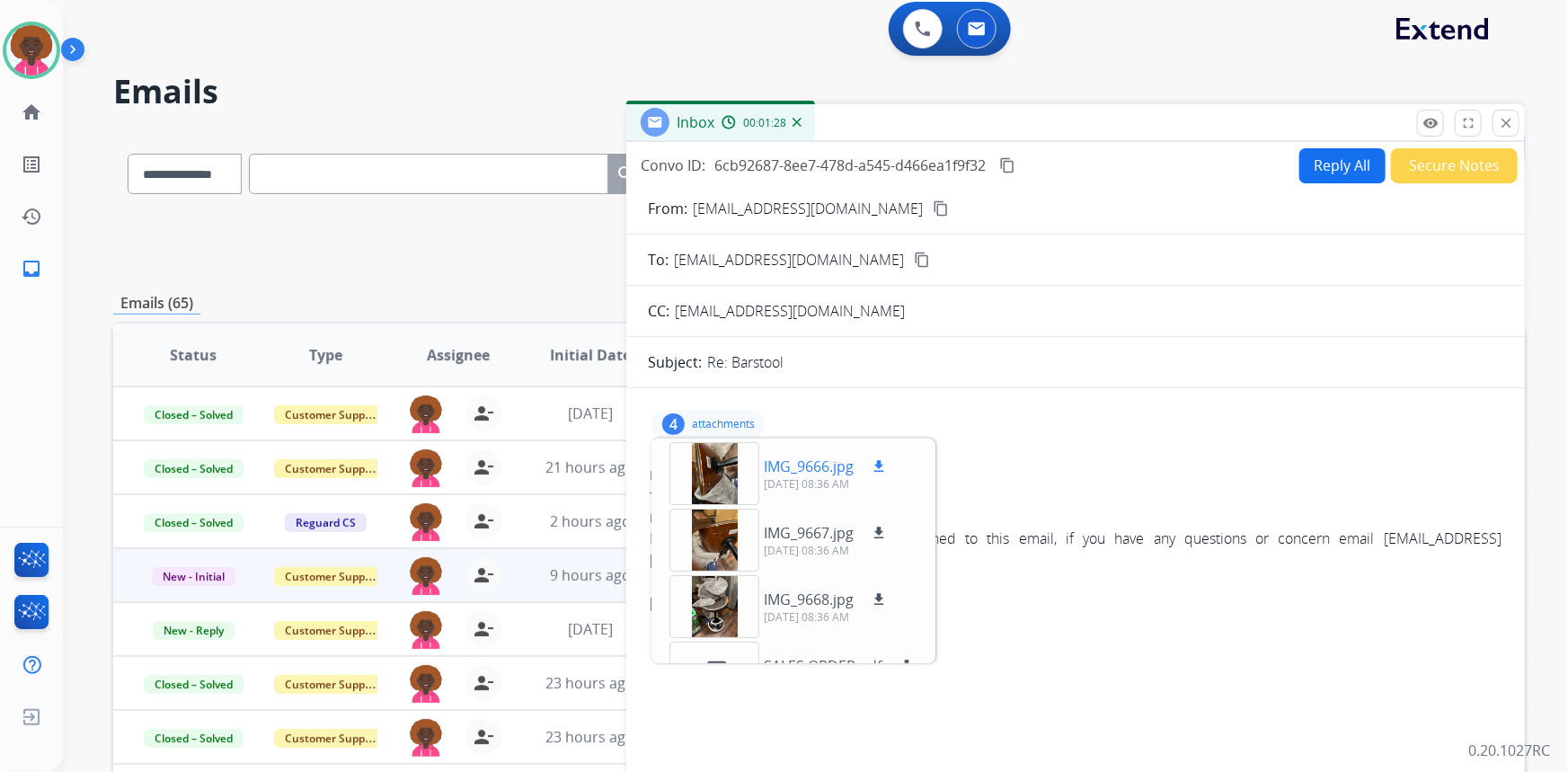
click at [701, 462] on div at bounding box center [714, 473] width 90 height 63
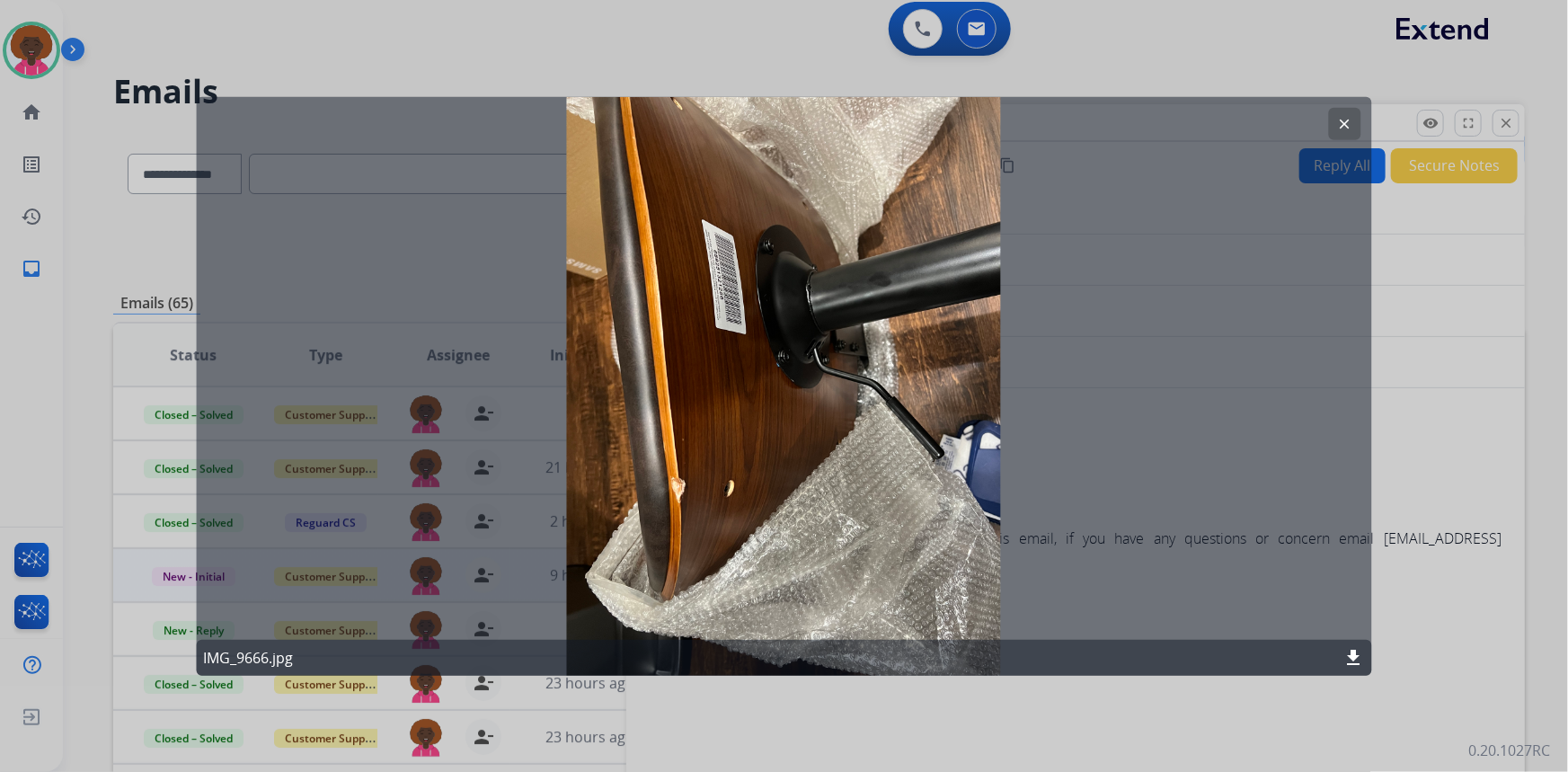
click at [1471, 251] on div at bounding box center [784, 386] width 1568 height 772
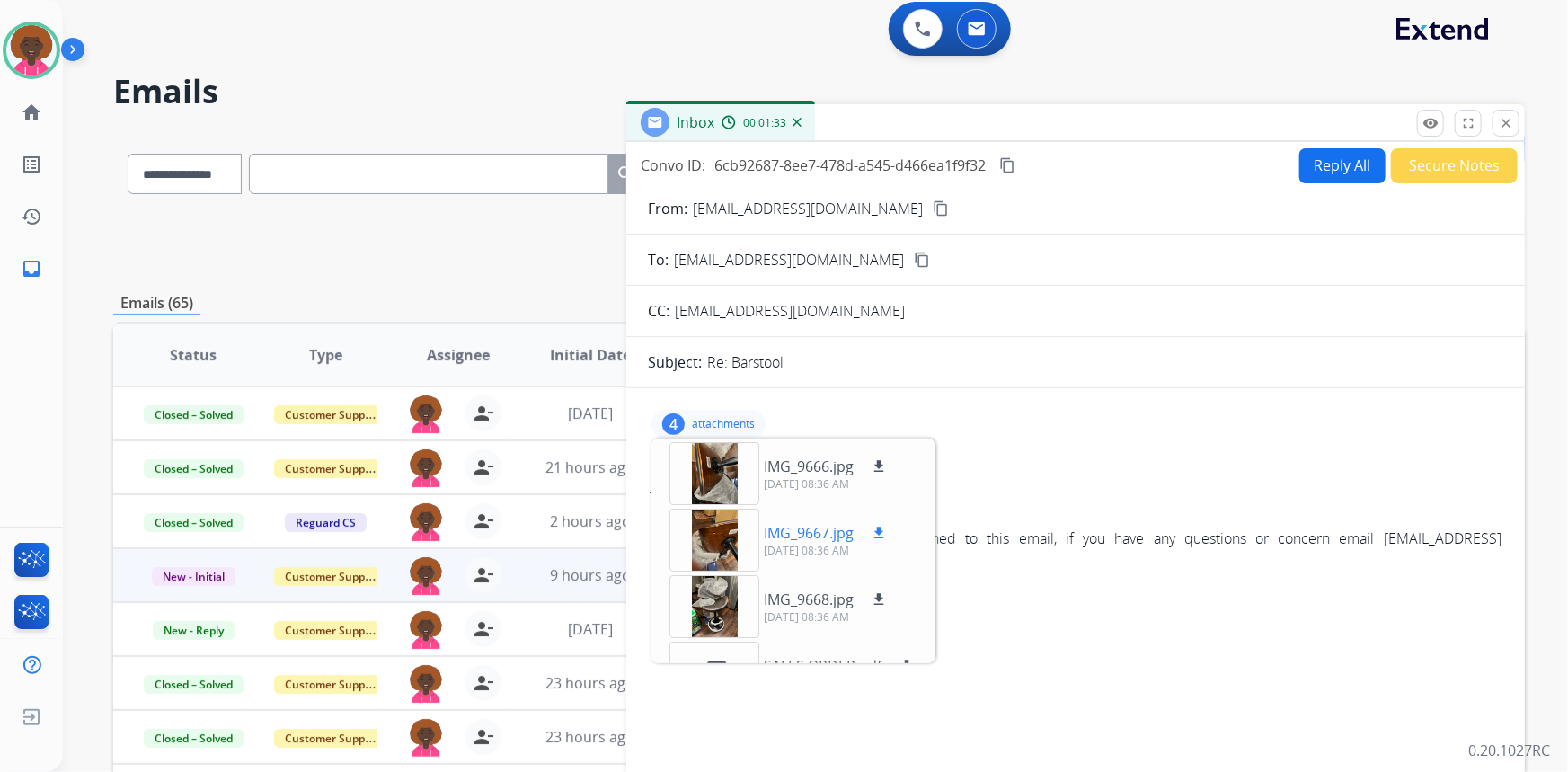
click at [705, 552] on div at bounding box center [714, 540] width 90 height 63
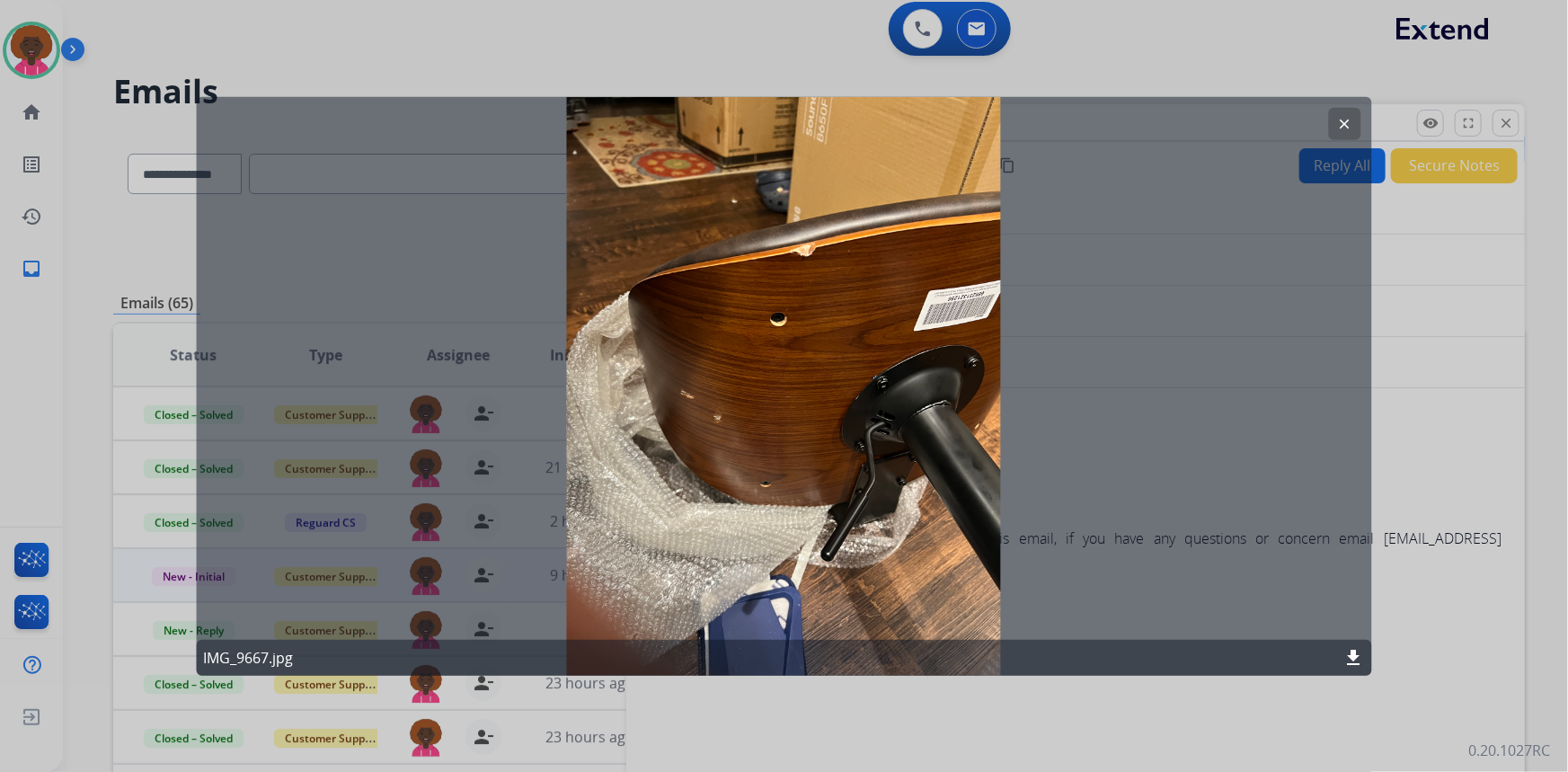
click at [1462, 355] on div at bounding box center [784, 386] width 1568 height 772
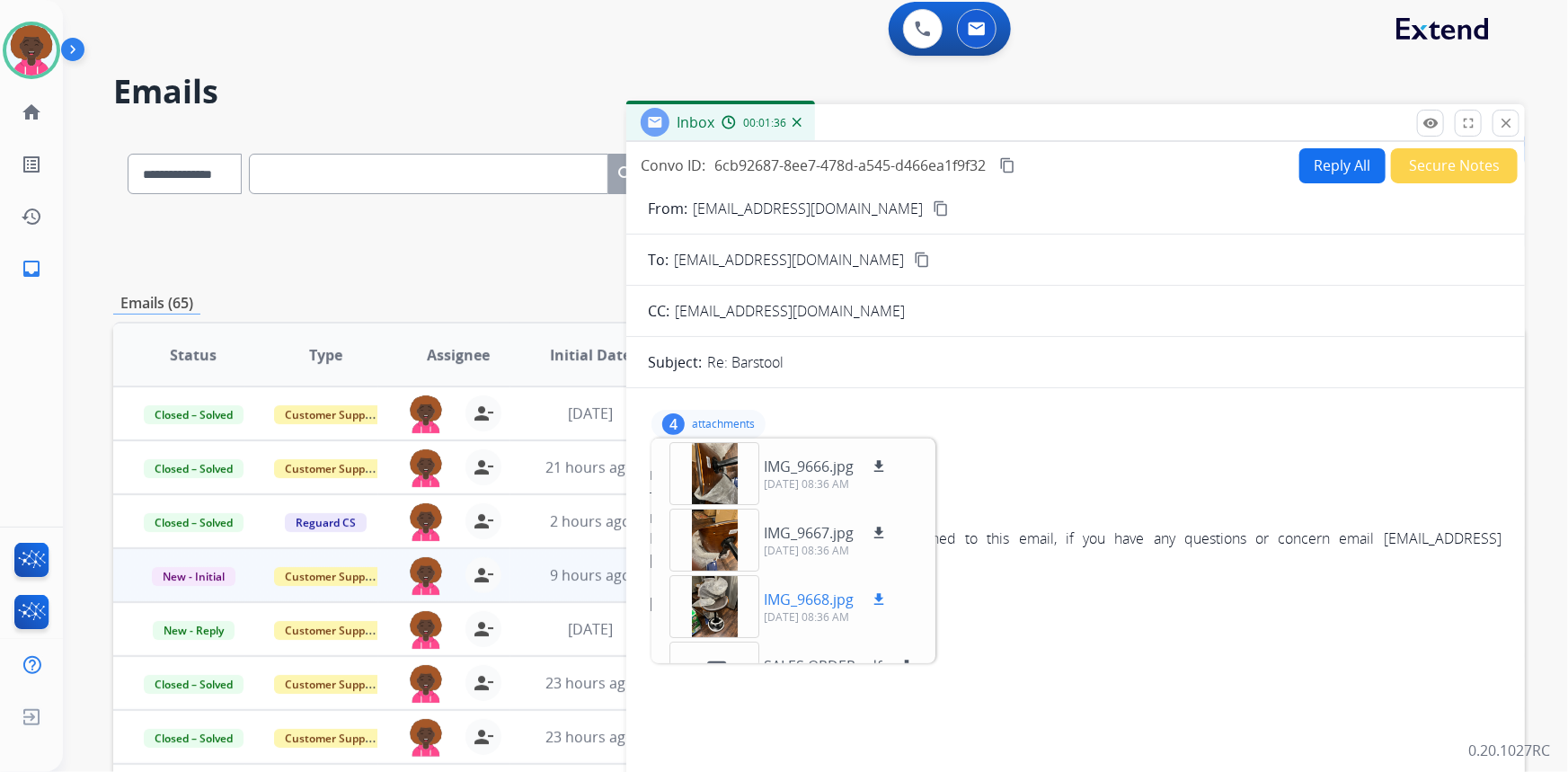
click at [716, 607] on div at bounding box center [714, 607] width 90 height 63
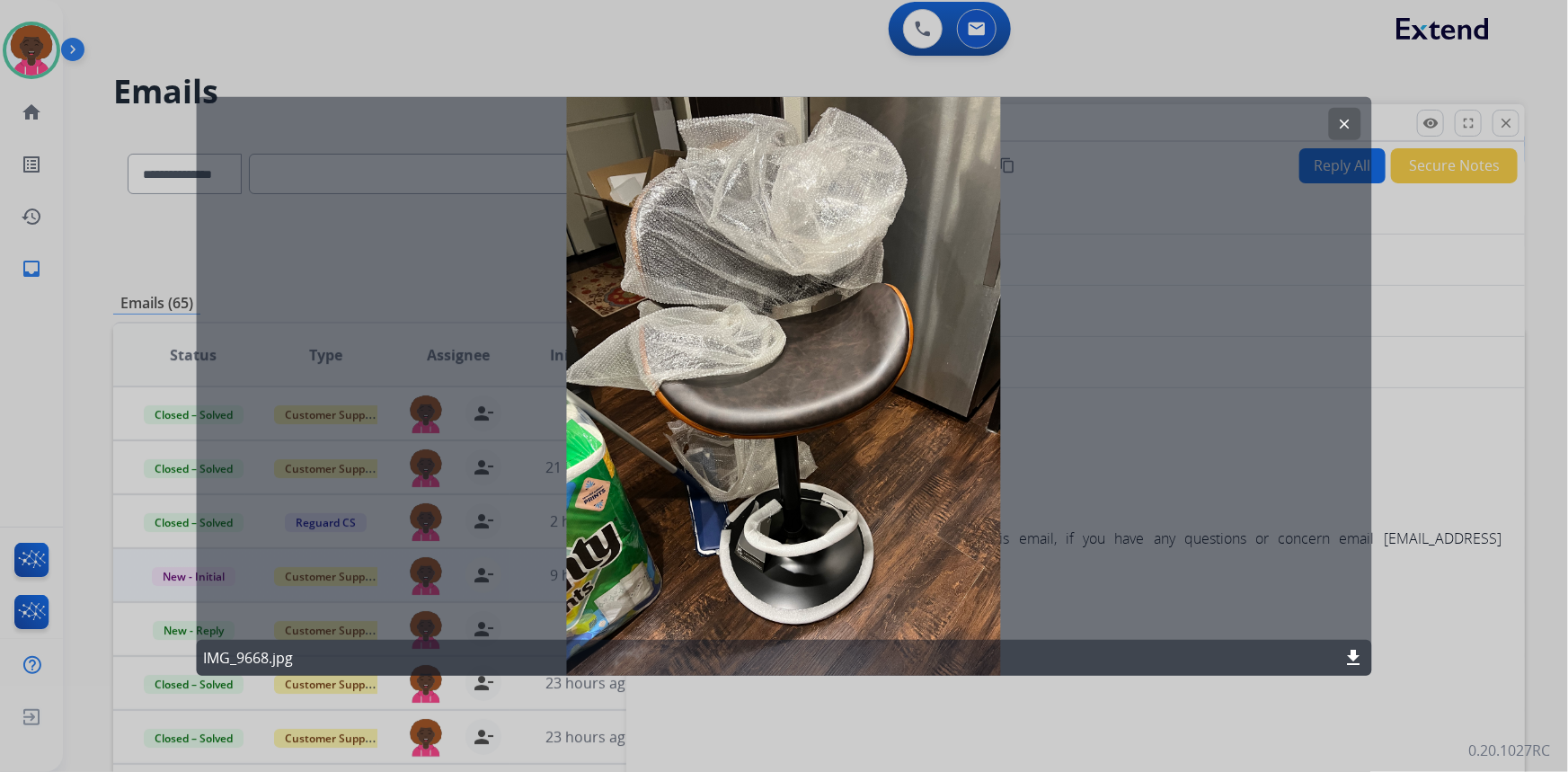
click at [1388, 291] on div at bounding box center [784, 386] width 1568 height 772
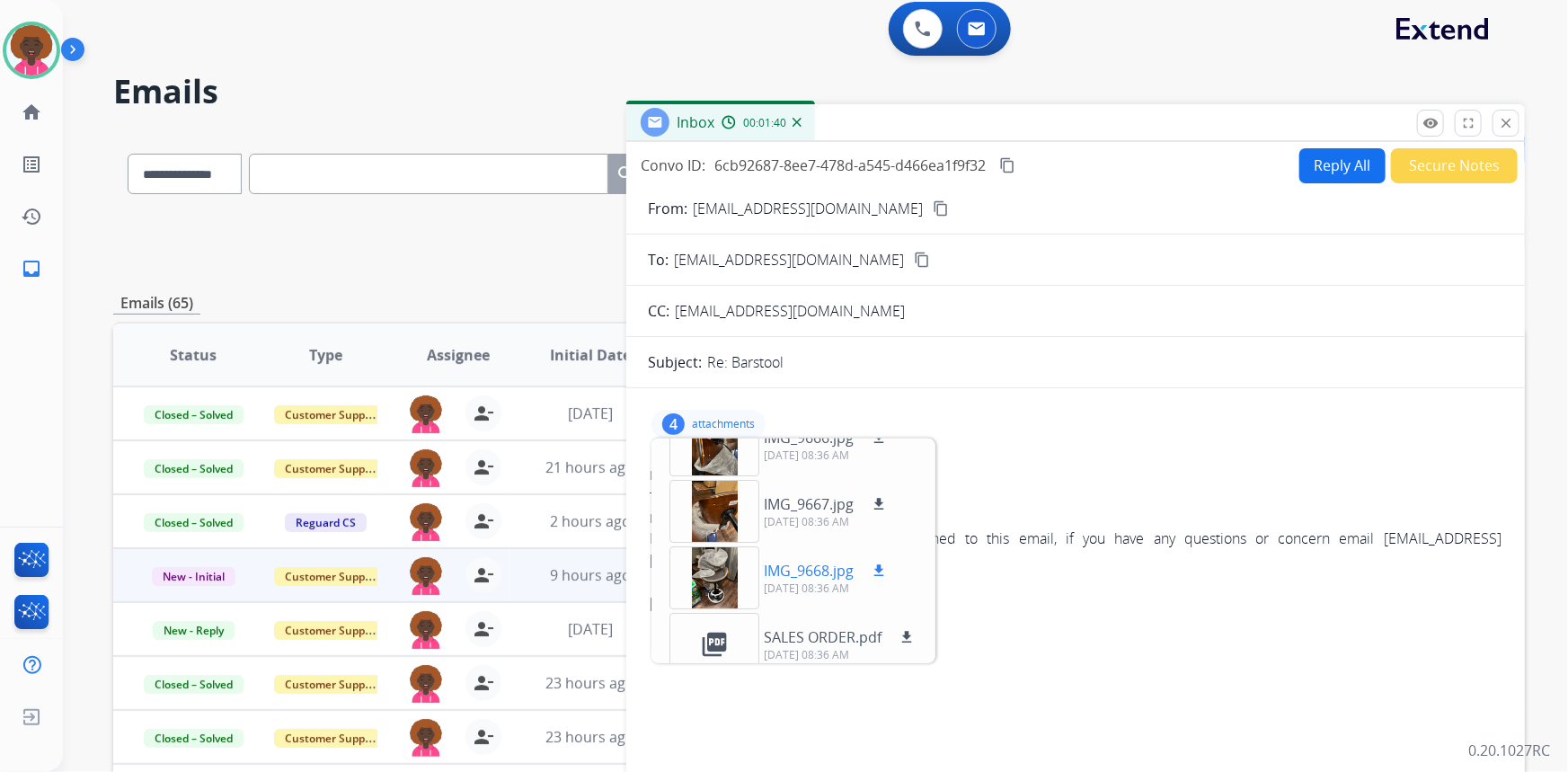
scroll to position [45, 0]
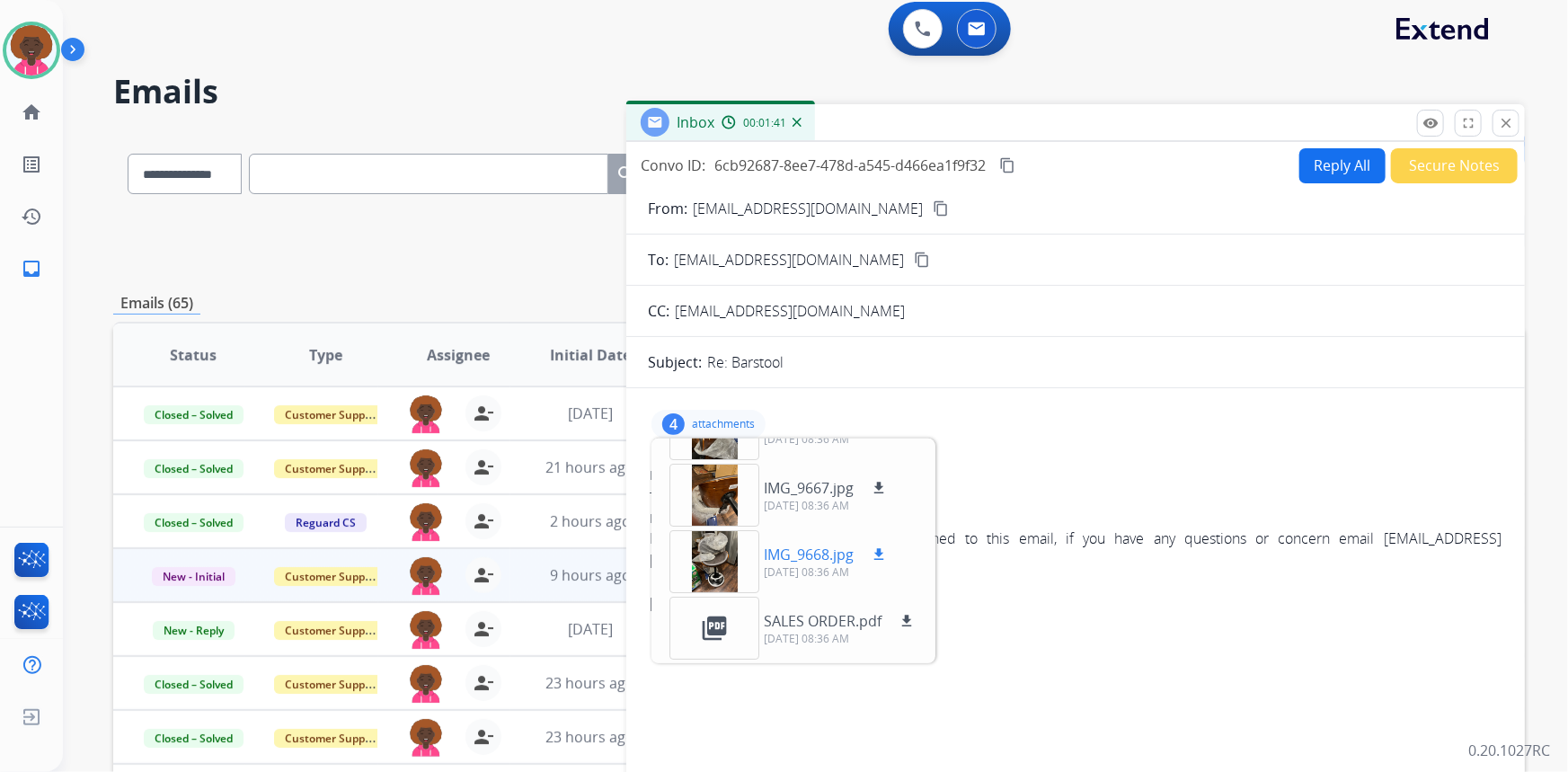
click at [715, 565] on div at bounding box center [714, 562] width 90 height 63
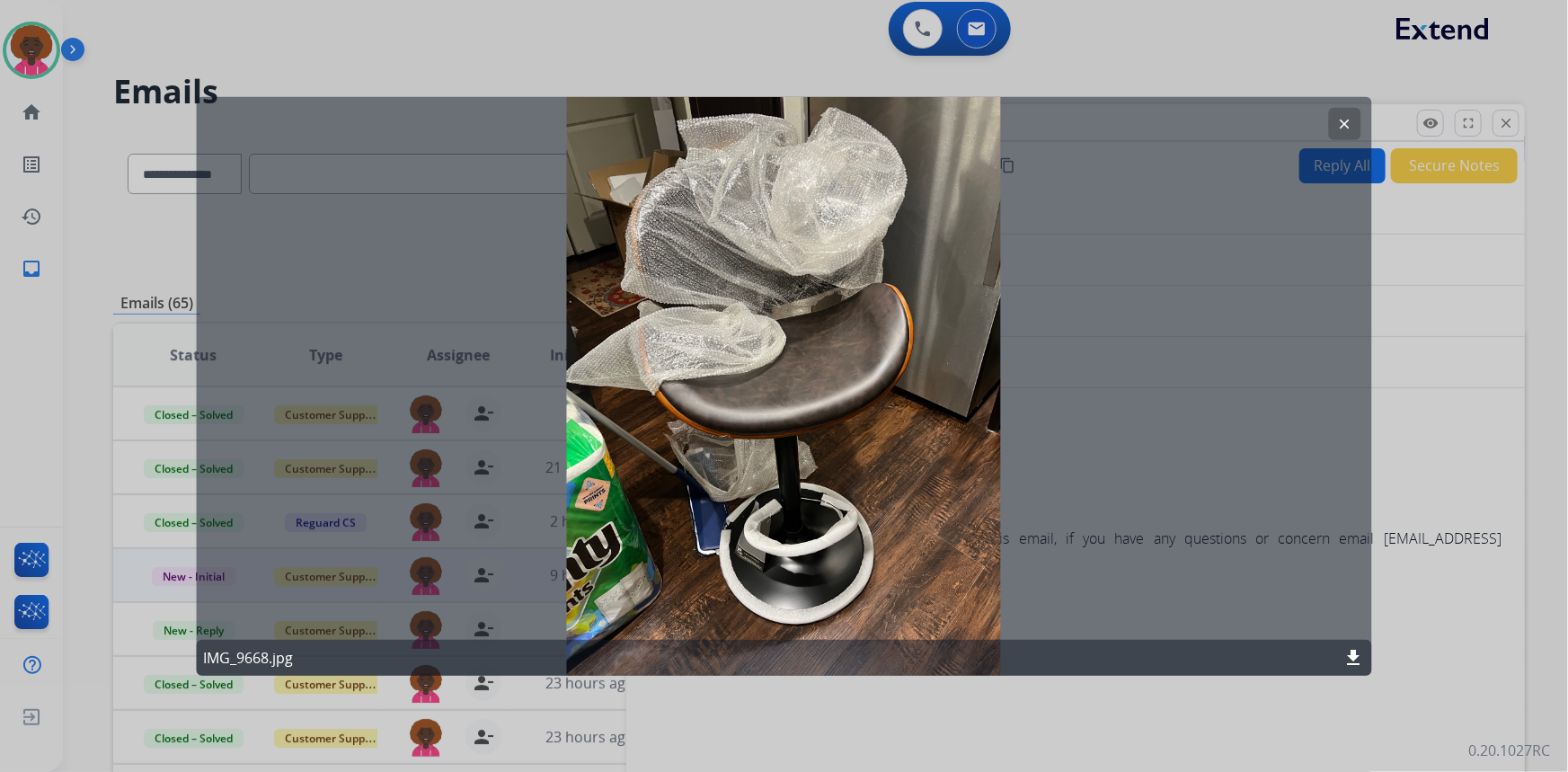
click at [1497, 212] on div at bounding box center [784, 386] width 1568 height 772
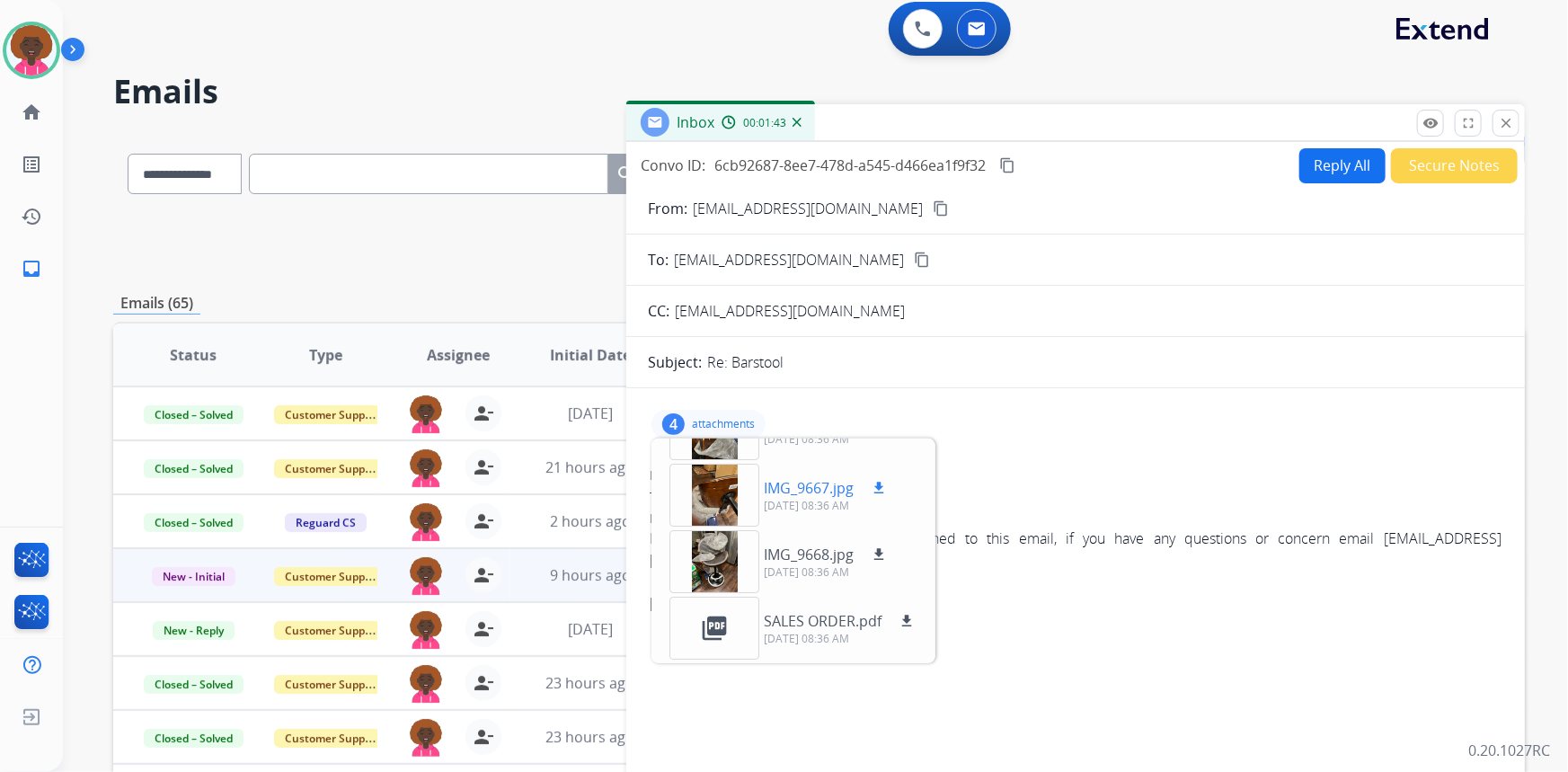
click at [740, 503] on div at bounding box center [714, 495] width 90 height 63
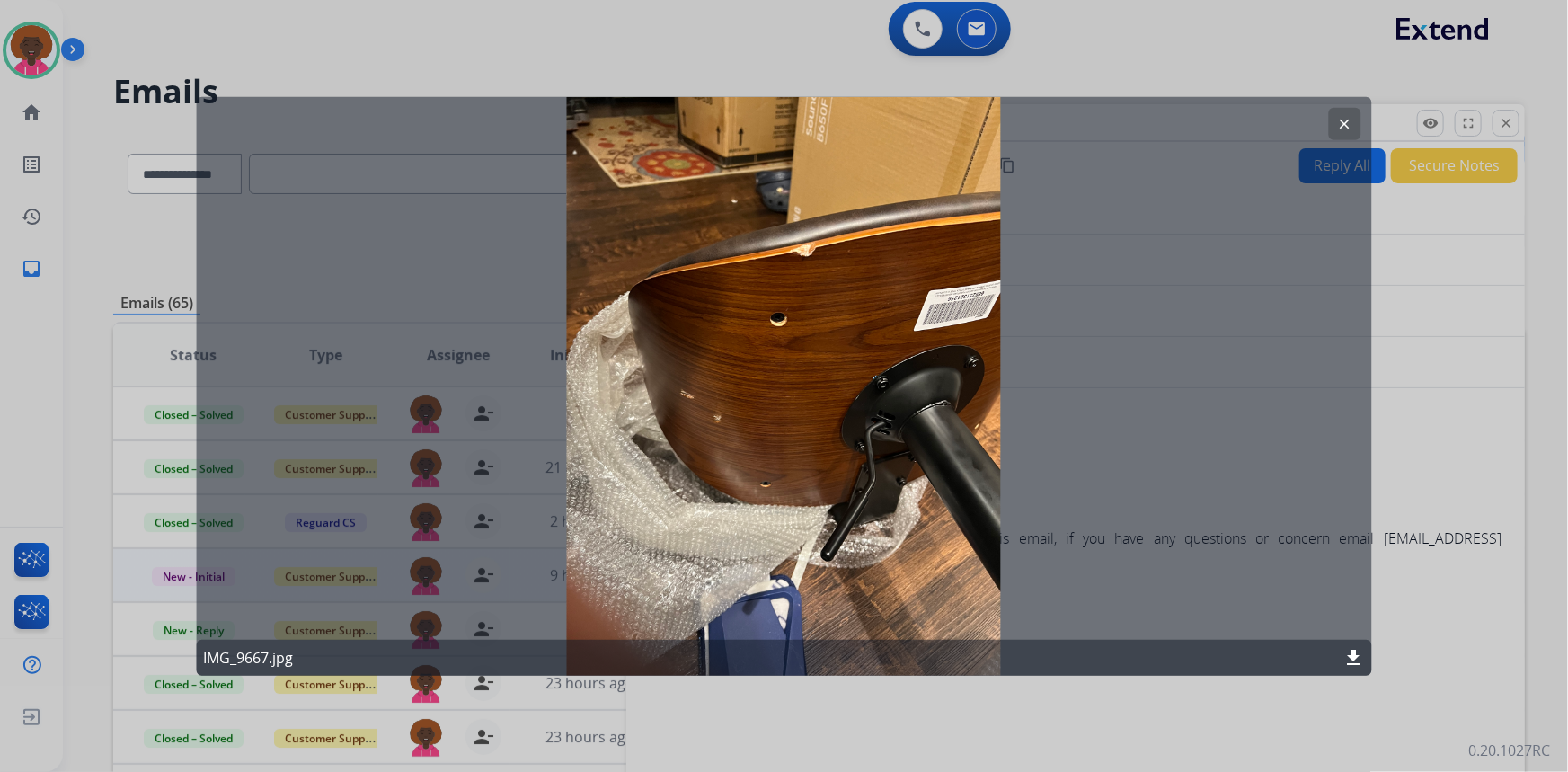
click at [1351, 656] on mat-icon "download" at bounding box center [1354, 658] width 21 height 21
drag, startPoint x: 1447, startPoint y: 339, endPoint x: 1438, endPoint y: 341, distance: 9.2
click at [1440, 340] on div at bounding box center [784, 386] width 1568 height 772
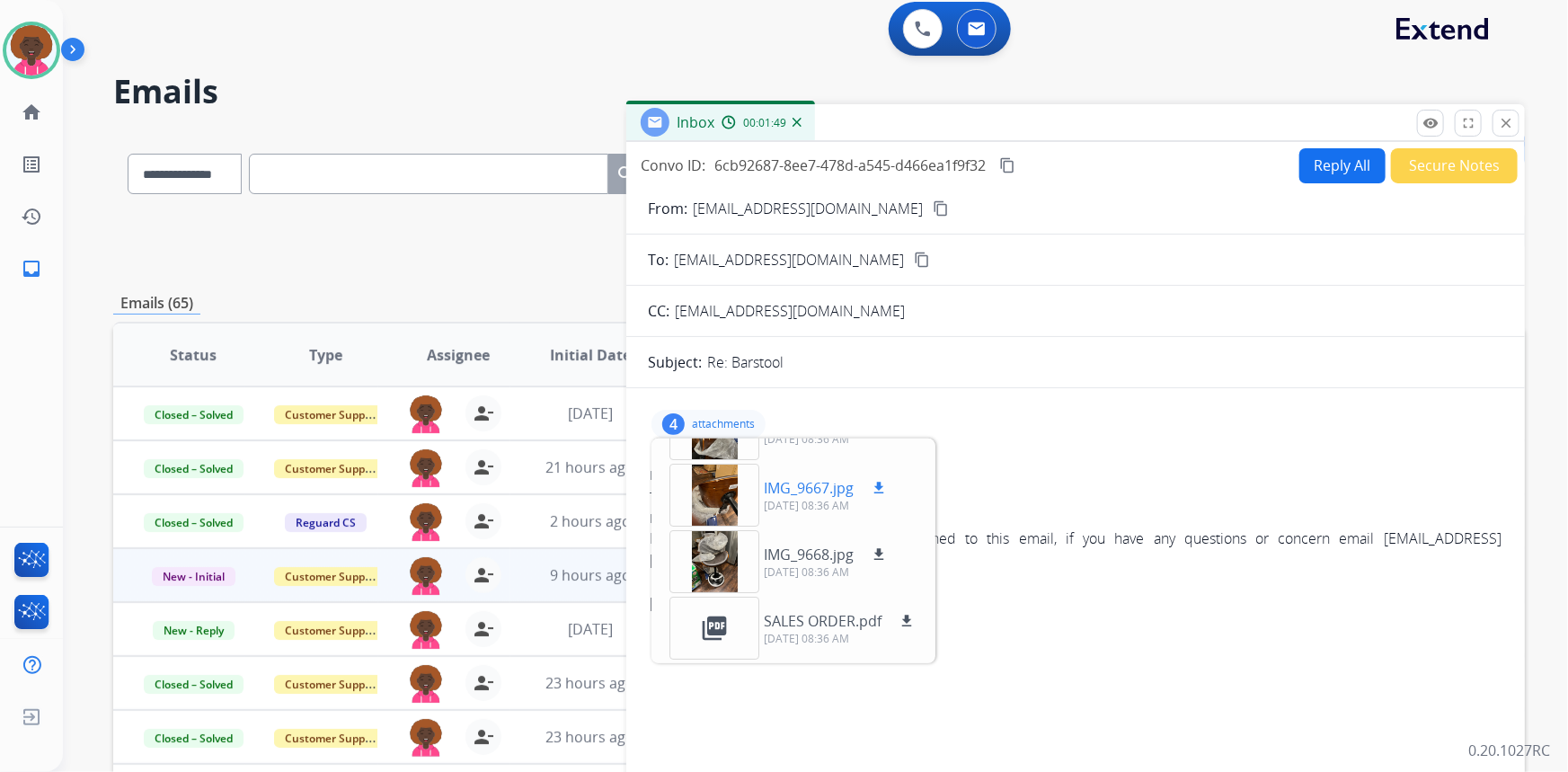
click at [712, 487] on div at bounding box center [714, 495] width 90 height 63
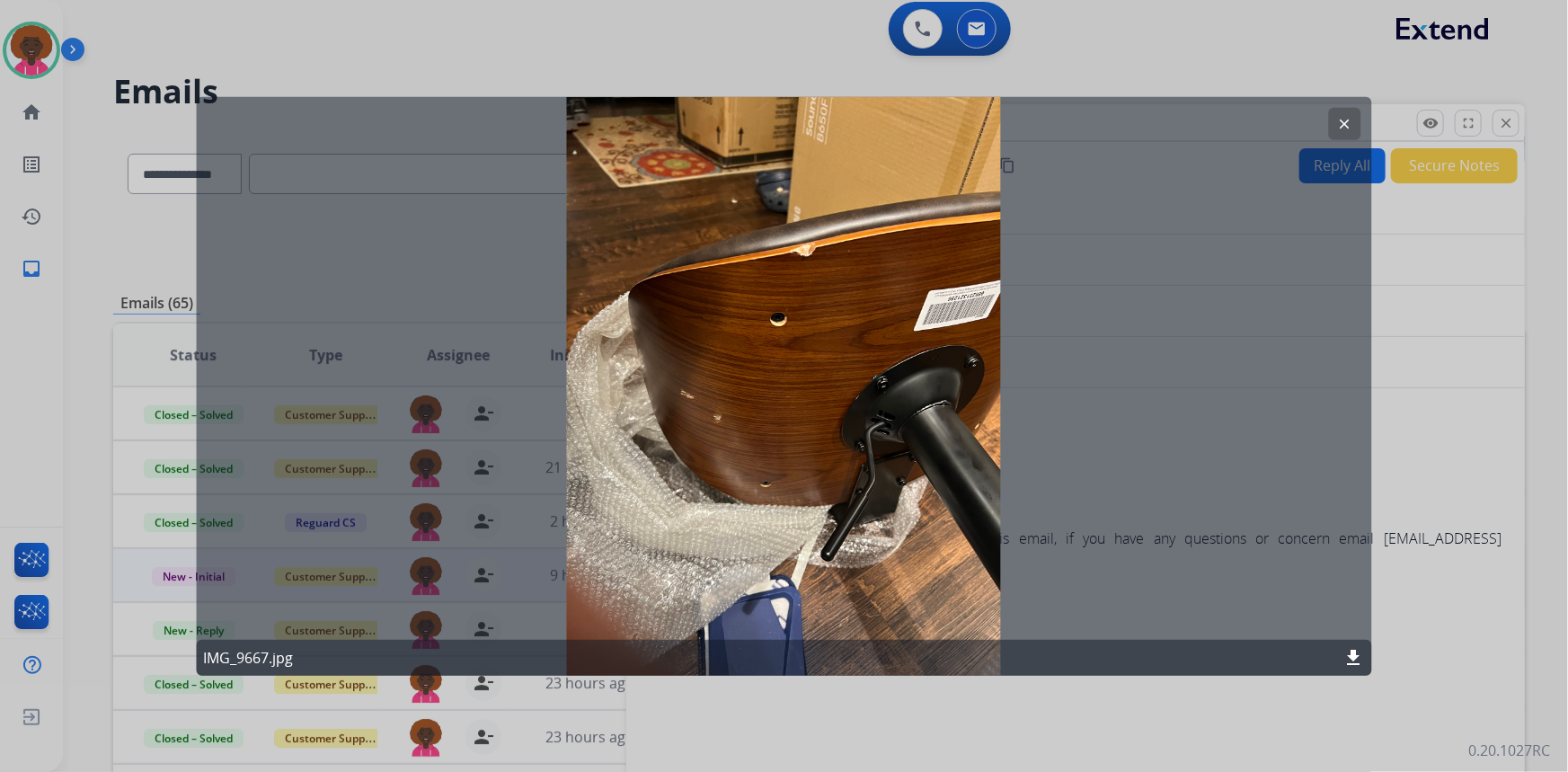
click at [1354, 653] on mat-icon "download" at bounding box center [1354, 658] width 21 height 21
drag, startPoint x: 1374, startPoint y: 331, endPoint x: 1339, endPoint y: 339, distance: 35.9
click at [1375, 334] on div at bounding box center [784, 386] width 1568 height 772
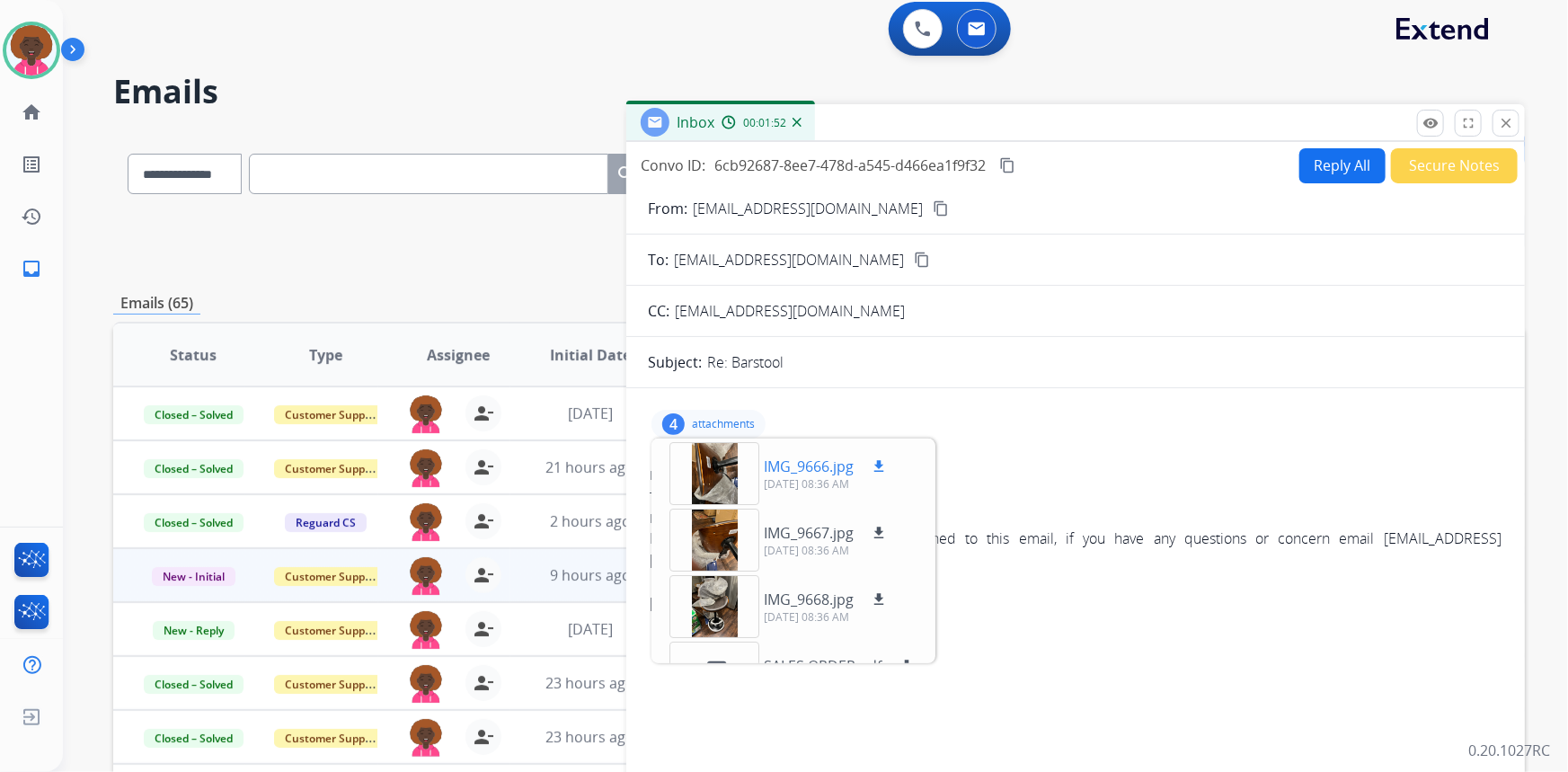
scroll to position [0, 0]
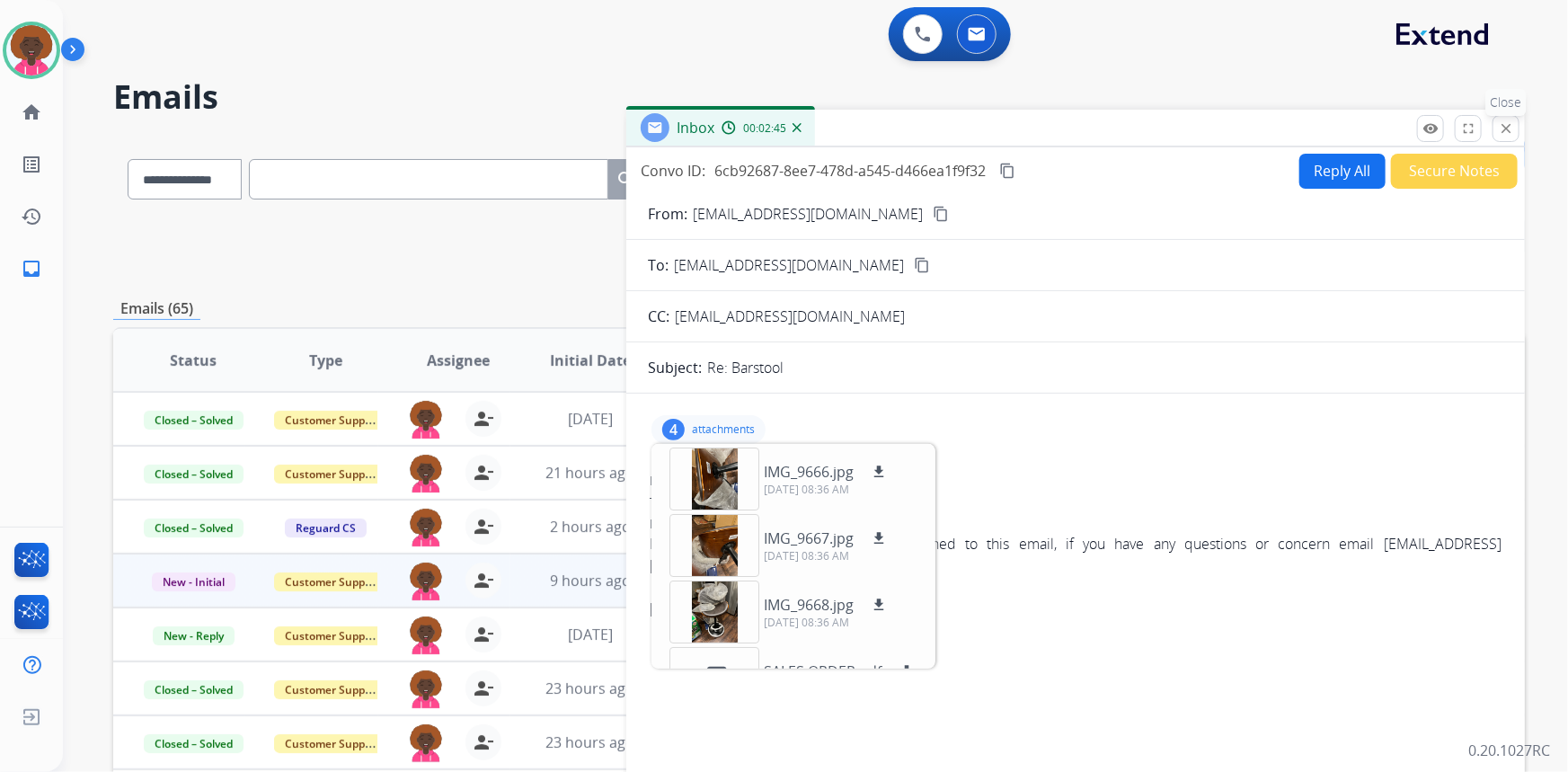
click at [1501, 123] on mat-icon "close" at bounding box center [1506, 129] width 17 height 17
